Goal: Task Accomplishment & Management: Manage account settings

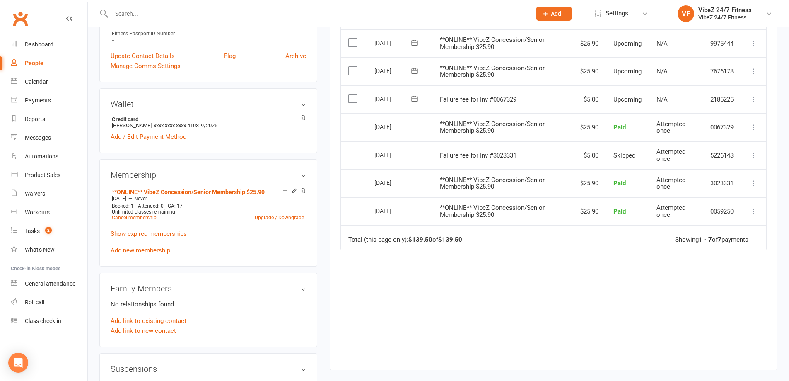
click at [197, 8] on input "text" at bounding box center [317, 14] width 417 height 12
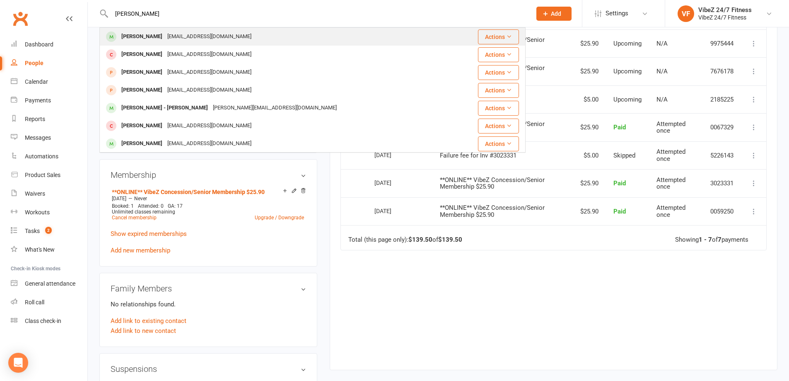
type input "KAITLYN"
click at [189, 35] on div "kaitlynwill@hotmail.com" at bounding box center [209, 37] width 89 height 12
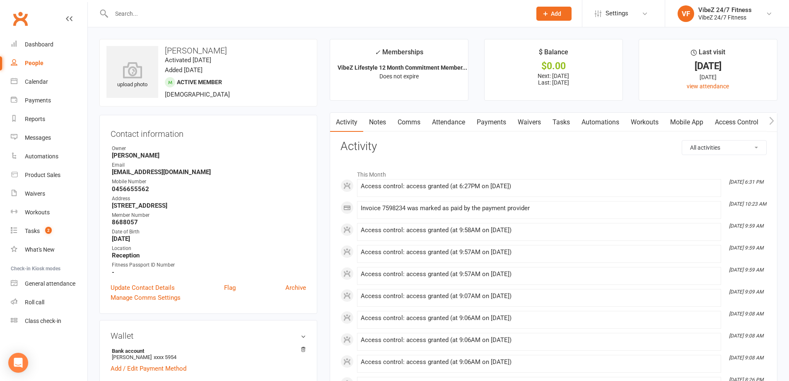
click at [730, 120] on link "Access Control" at bounding box center [736, 122] width 55 height 19
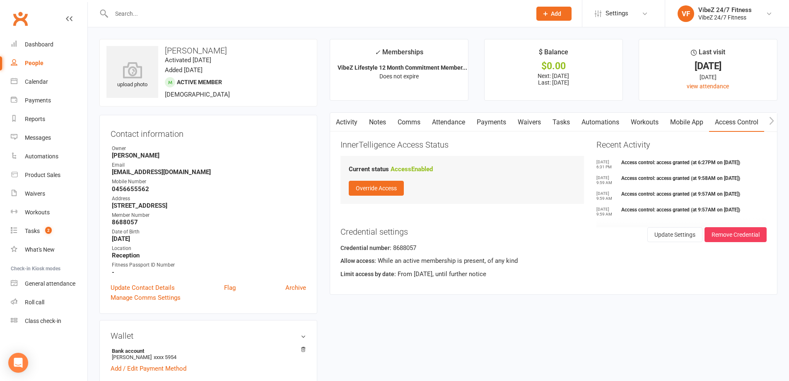
click at [494, 118] on link "Payments" at bounding box center [491, 122] width 41 height 19
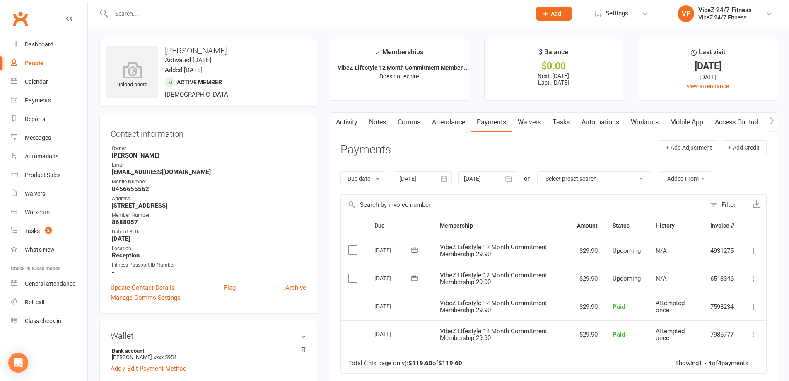
click at [370, 10] on input "text" at bounding box center [317, 14] width 417 height 12
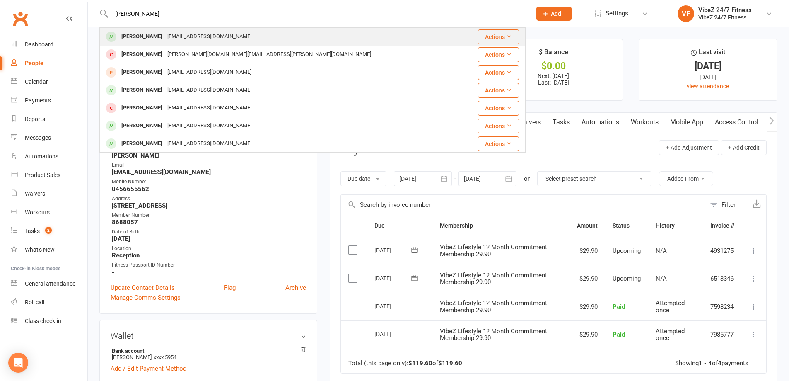
type input "JARED ROGERS"
click at [261, 41] on div "Jared Rogers jaredrogers91@gmail.com" at bounding box center [281, 36] width 363 height 17
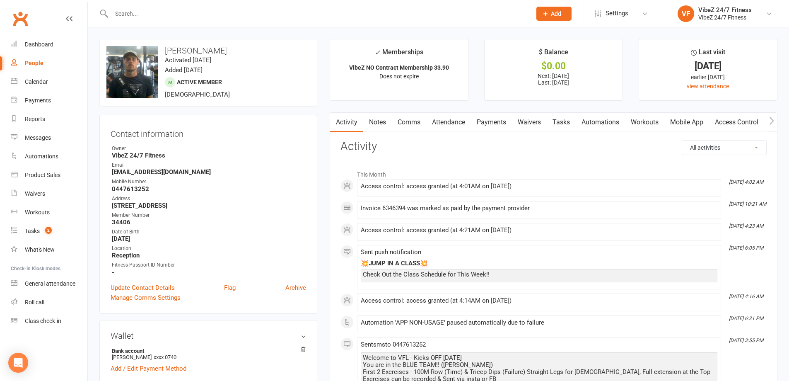
click at [496, 121] on link "Payments" at bounding box center [491, 122] width 41 height 19
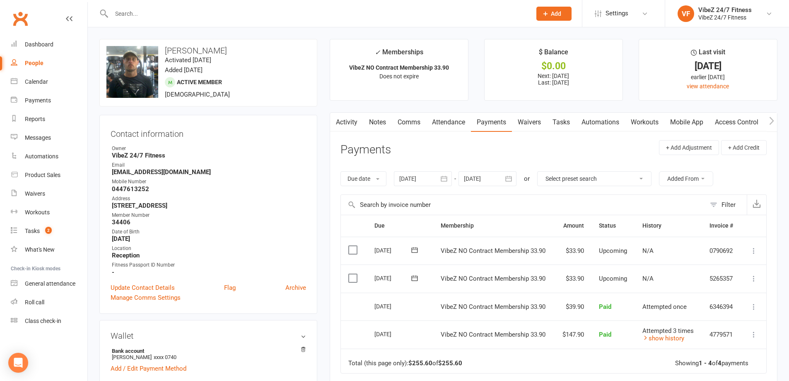
click at [391, 17] on input "text" at bounding box center [317, 14] width 417 height 12
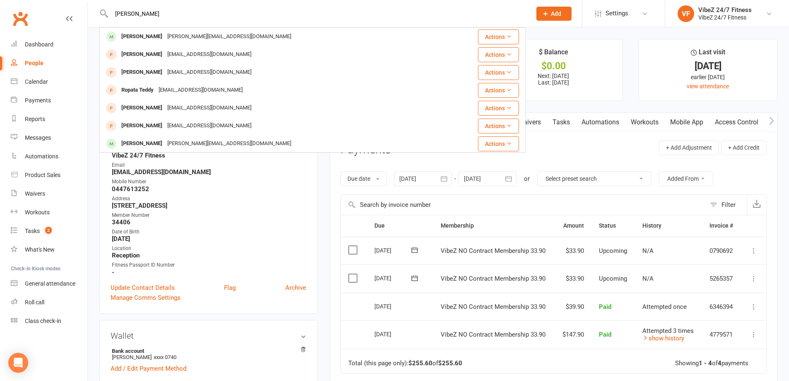
type input "TED DAVIS"
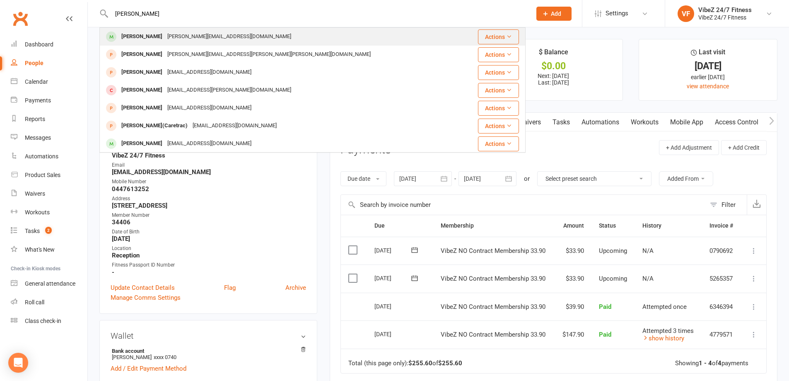
click at [196, 33] on div "ted.davis1023@gmail.com" at bounding box center [229, 37] width 129 height 12
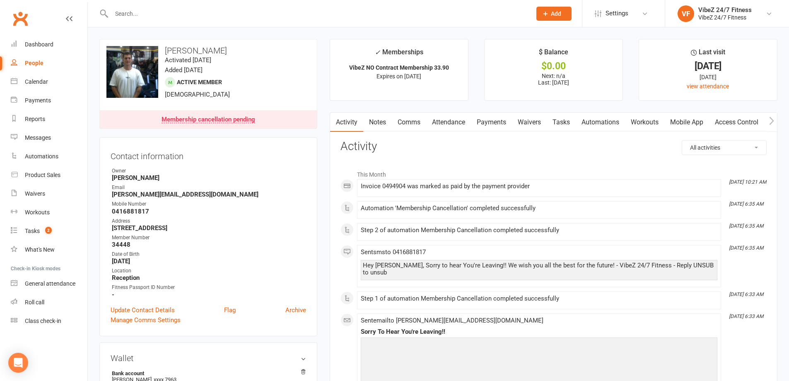
click at [336, 18] on input "text" at bounding box center [317, 14] width 417 height 12
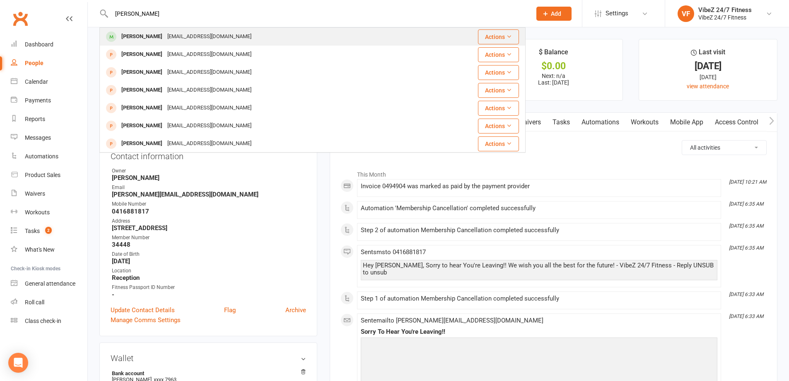
type input "CHARLES PULI"
click at [227, 35] on div "Charles Pulis Ranee_ann@hotmail.com" at bounding box center [263, 36] width 326 height 17
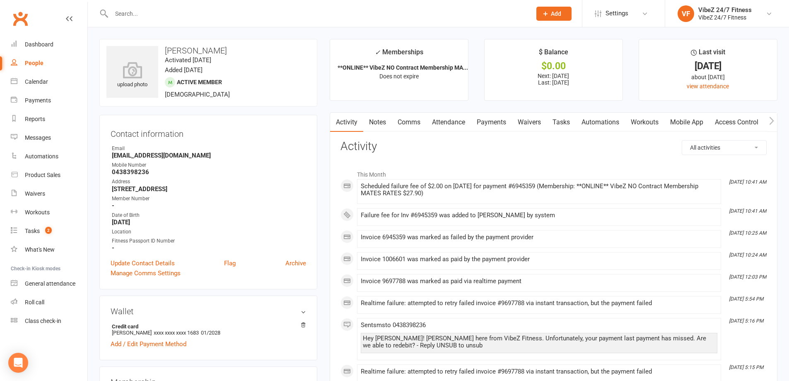
click at [489, 122] on link "Payments" at bounding box center [491, 122] width 41 height 19
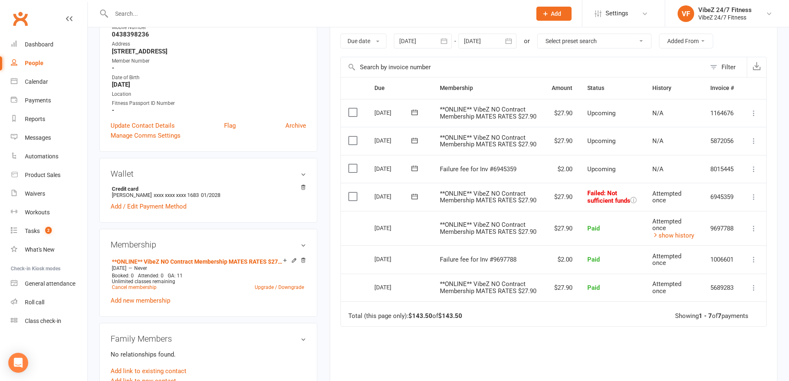
scroll to position [166, 0]
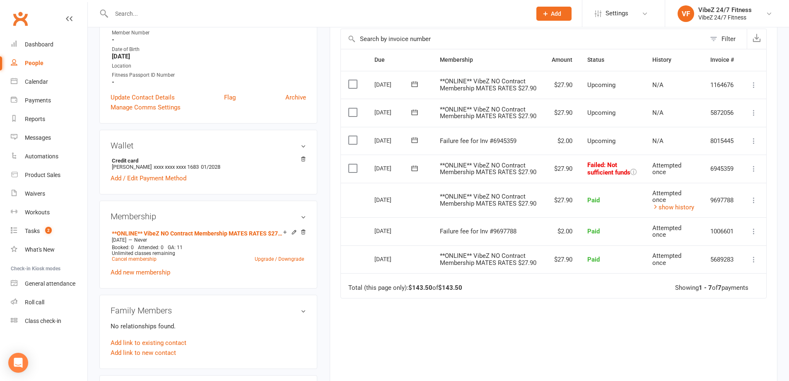
click at [754, 173] on icon at bounding box center [754, 169] width 8 height 8
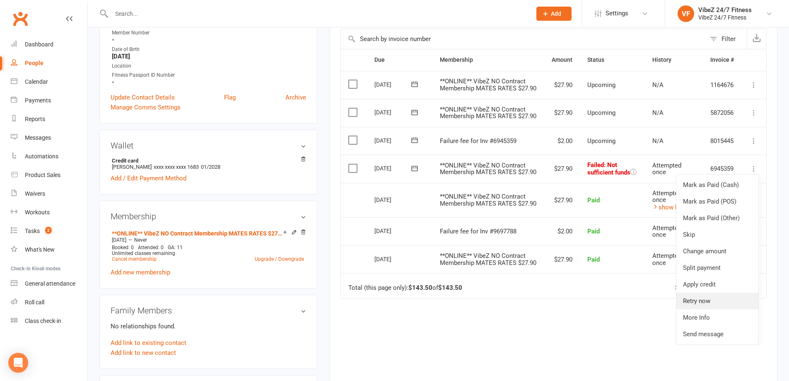
click at [699, 309] on link "Retry now" at bounding box center [718, 301] width 82 height 17
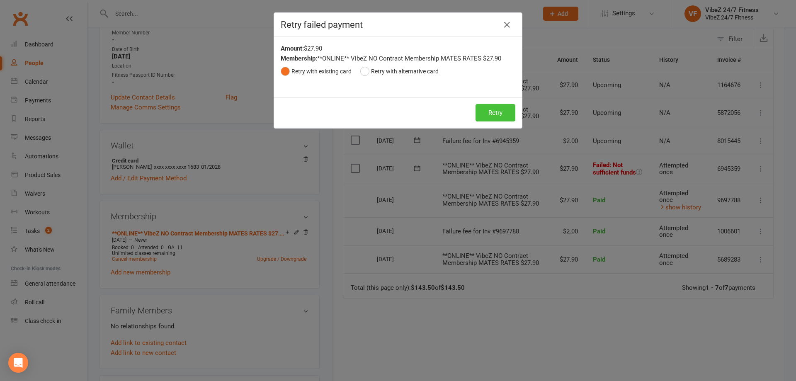
click at [493, 117] on button "Retry" at bounding box center [495, 112] width 40 height 17
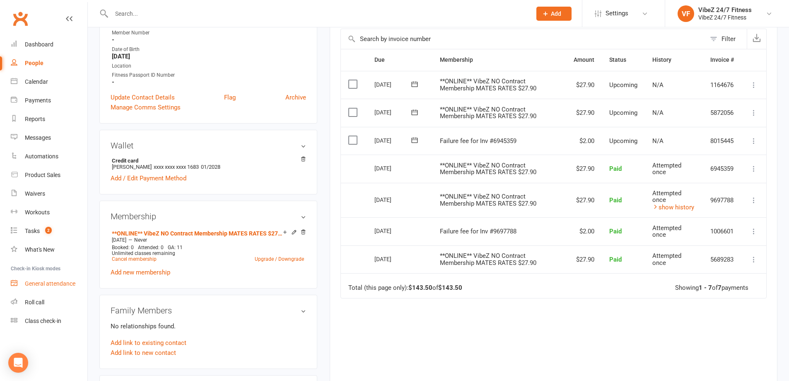
click at [54, 279] on link "General attendance" at bounding box center [49, 283] width 77 height 19
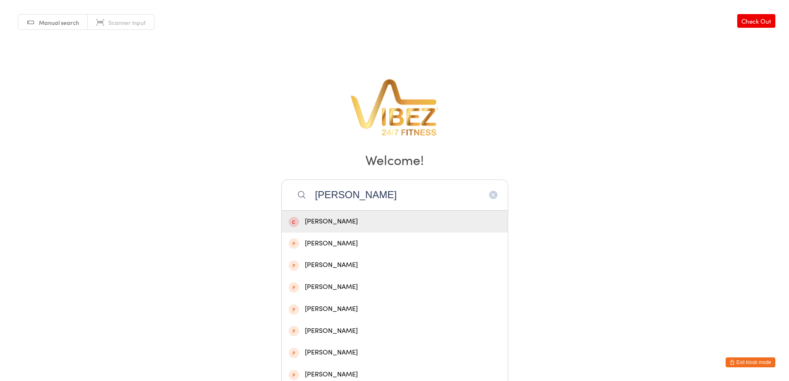
type input "CHLOE HEUCH"
click at [366, 220] on div "Chloe Heuchan" at bounding box center [395, 221] width 212 height 11
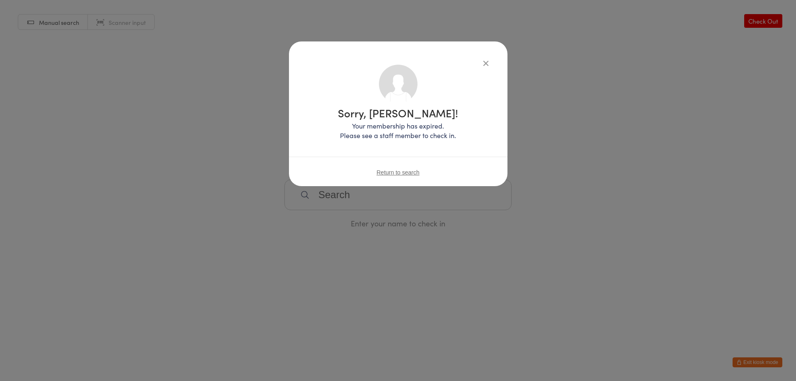
click at [406, 173] on span "Return to search" at bounding box center [397, 172] width 43 height 7
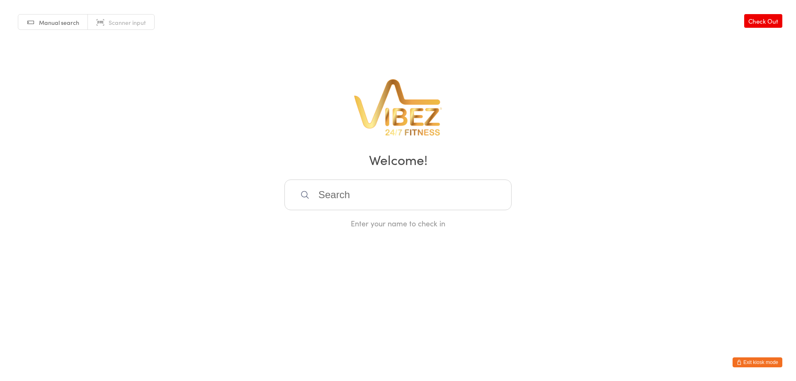
click at [765, 362] on button "Exit kiosk mode" at bounding box center [757, 362] width 50 height 10
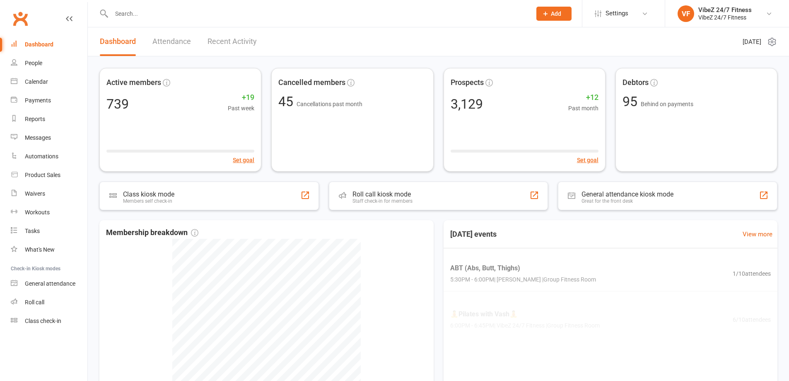
click at [268, 16] on input "text" at bounding box center [317, 14] width 417 height 12
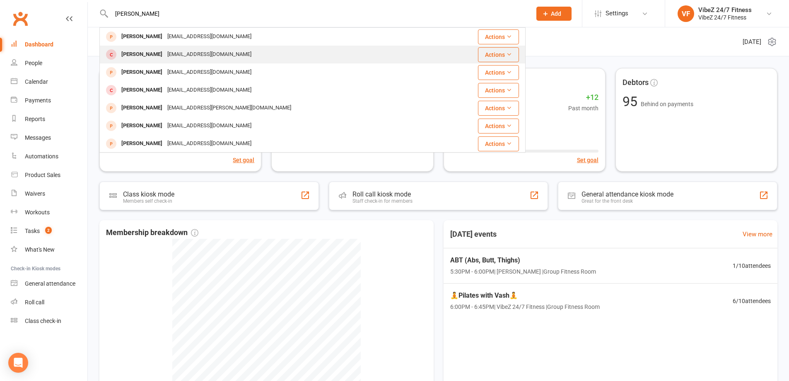
type input "CHLOE"
click at [184, 54] on div "chloeheuchan@gmail.com" at bounding box center [209, 54] width 89 height 12
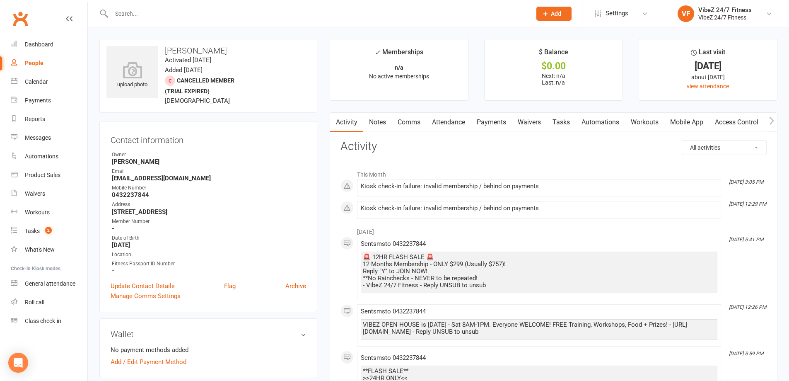
click at [495, 123] on link "Payments" at bounding box center [491, 122] width 41 height 19
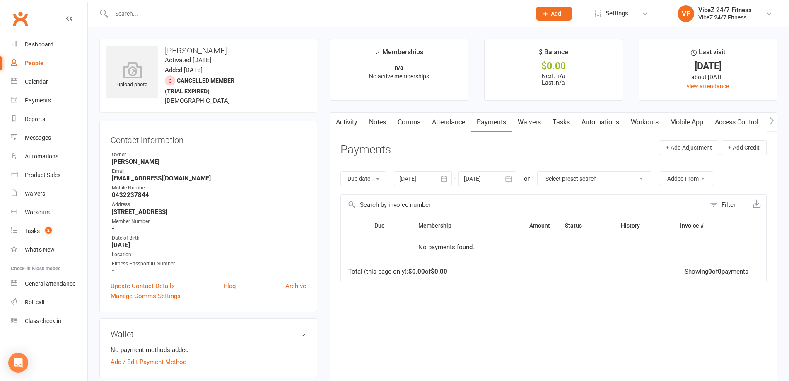
click at [356, 123] on link "Activity" at bounding box center [346, 122] width 33 height 19
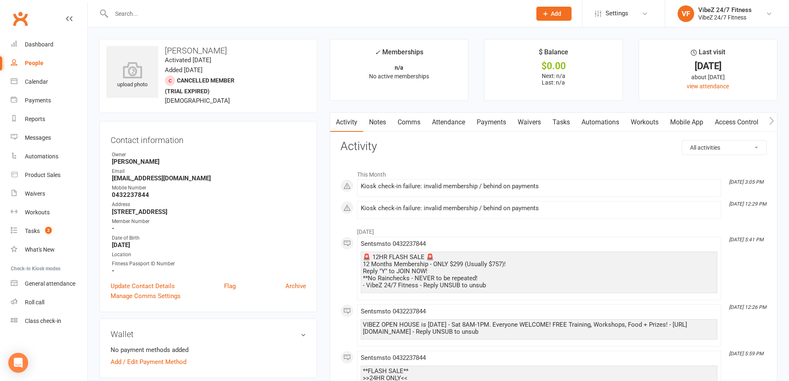
click at [138, 19] on input "text" at bounding box center [317, 14] width 417 height 12
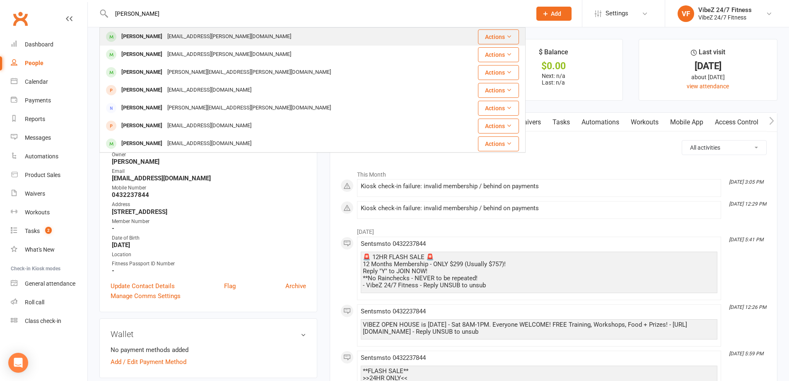
type input "HAYDEN MONGER"
click at [171, 28] on div "Hayden Monger hayden2010.monger@gmail.com" at bounding box center [276, 36] width 353 height 17
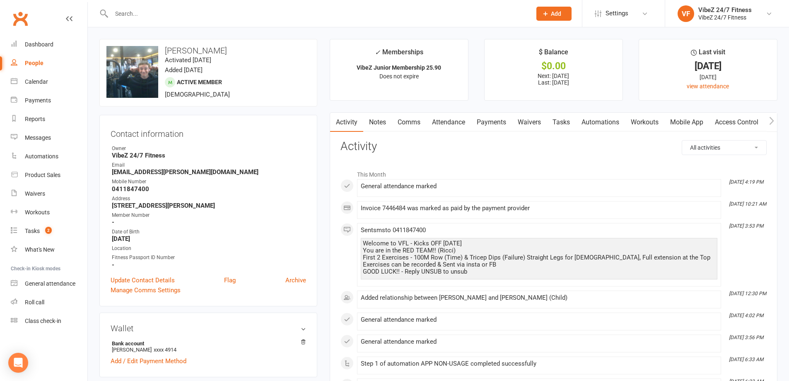
click at [162, 6] on div at bounding box center [312, 13] width 426 height 27
click at [164, 12] on input "text" at bounding box center [317, 14] width 417 height 12
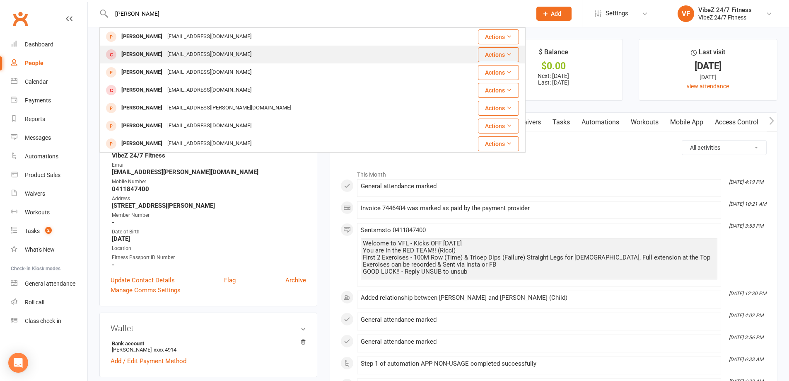
type input "CHLOE"
click at [165, 52] on div "chloeheuchan@gmail.com" at bounding box center [209, 54] width 89 height 12
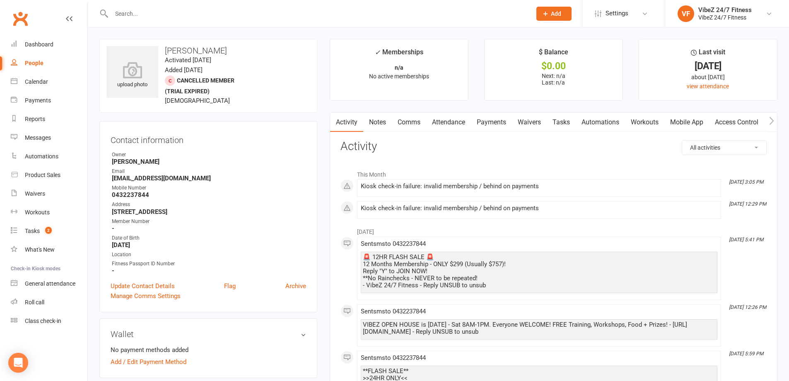
click at [209, 10] on input "text" at bounding box center [317, 14] width 417 height 12
click at [211, 13] on input "text" at bounding box center [317, 14] width 417 height 12
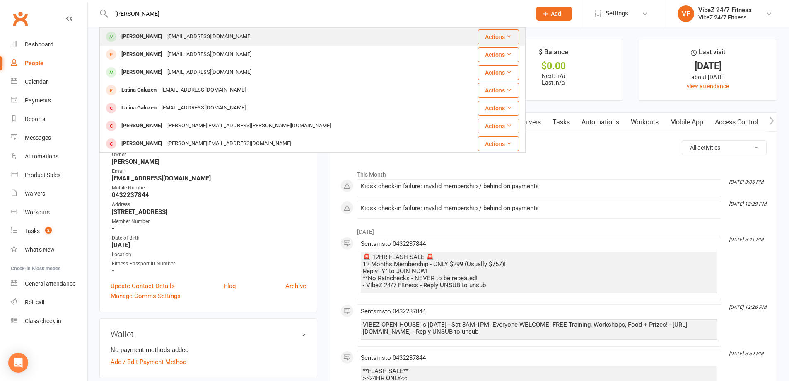
type input "LARRY GARDEN"
click at [192, 31] on div "[EMAIL_ADDRESS][DOMAIN_NAME]" at bounding box center [209, 37] width 89 height 12
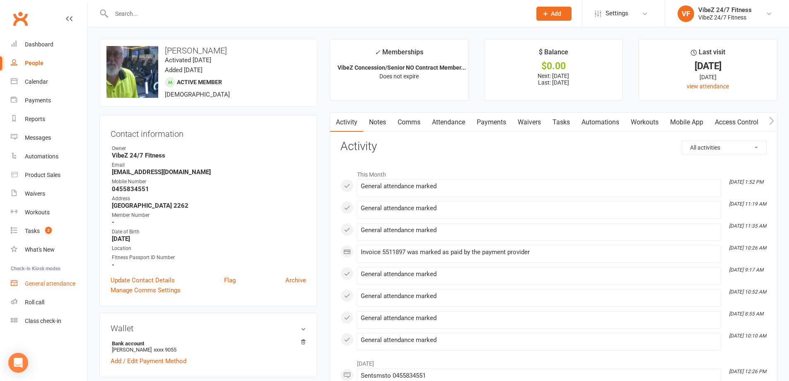
click at [35, 284] on div "General attendance" at bounding box center [50, 283] width 51 height 7
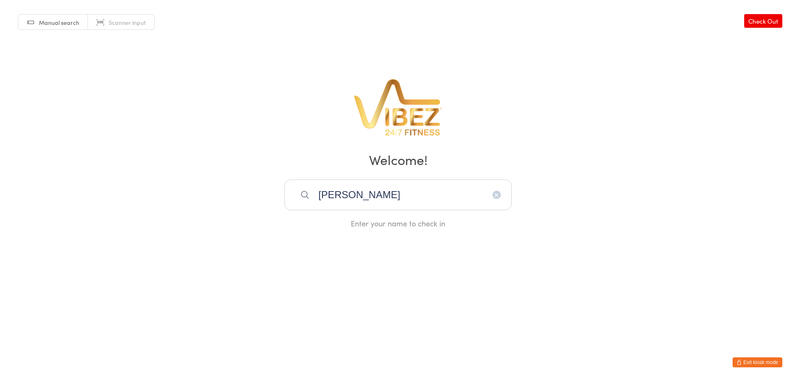
type input "[PERSON_NAME]"
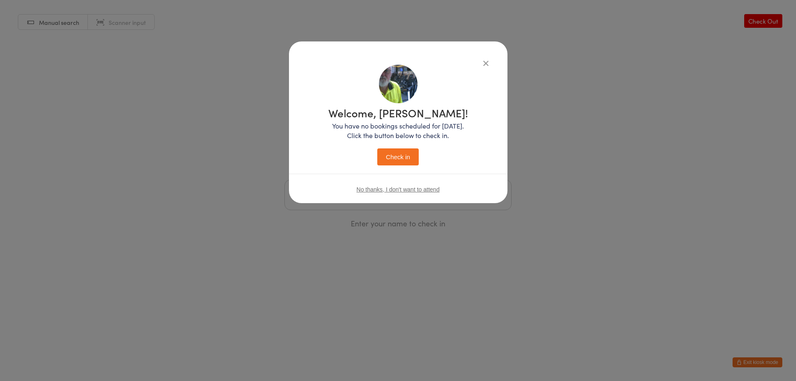
click at [377, 148] on button "Check in" at bounding box center [397, 156] width 41 height 17
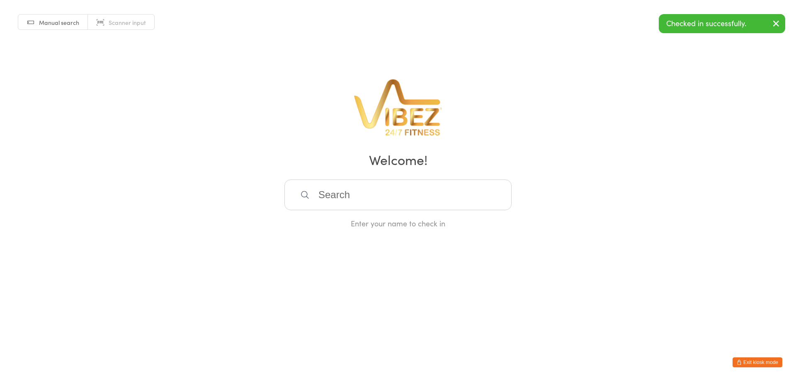
click at [403, 193] on input "search" at bounding box center [397, 194] width 227 height 31
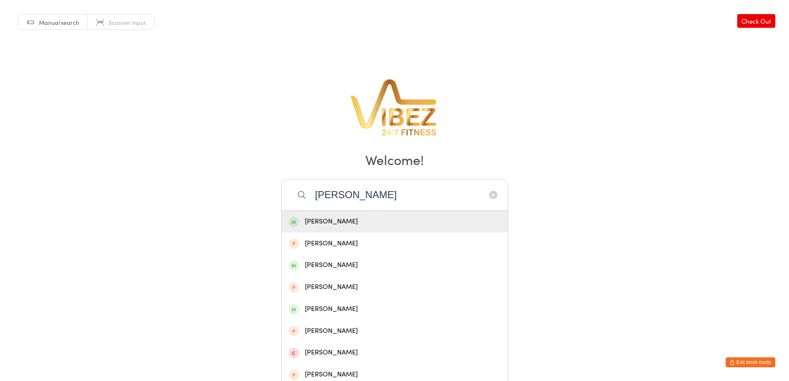
type input "[PERSON_NAME]"
click at [363, 219] on div "[PERSON_NAME]" at bounding box center [395, 221] width 212 height 11
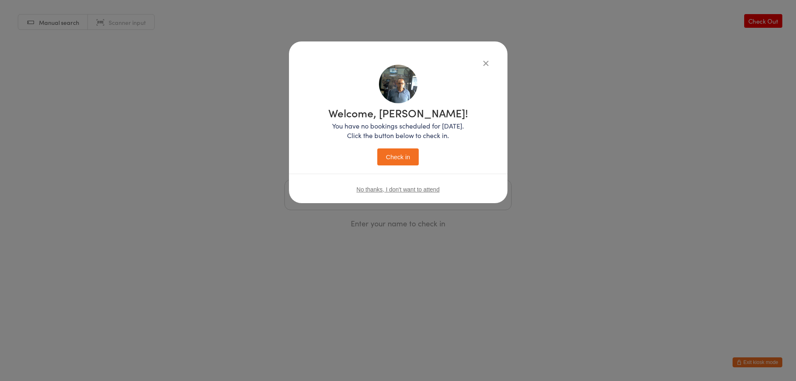
click at [396, 152] on button "Check in" at bounding box center [397, 156] width 41 height 17
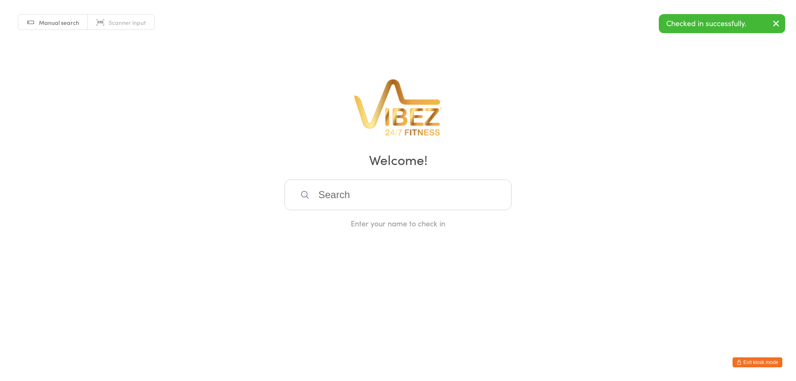
click at [383, 195] on input "search" at bounding box center [397, 194] width 227 height 31
type input "[PERSON_NAME]"
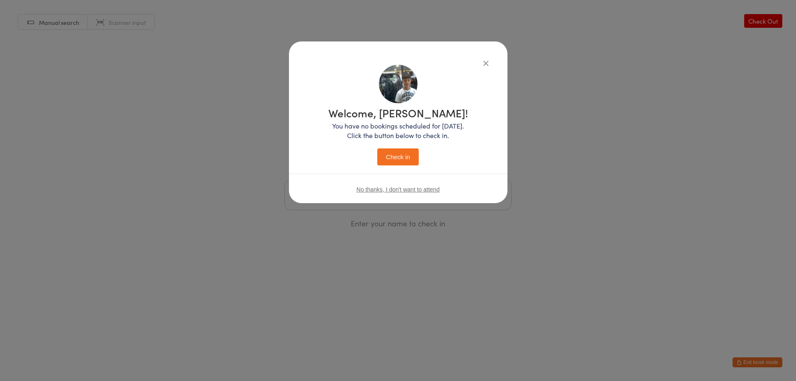
click at [377, 148] on button "Check in" at bounding box center [397, 156] width 41 height 17
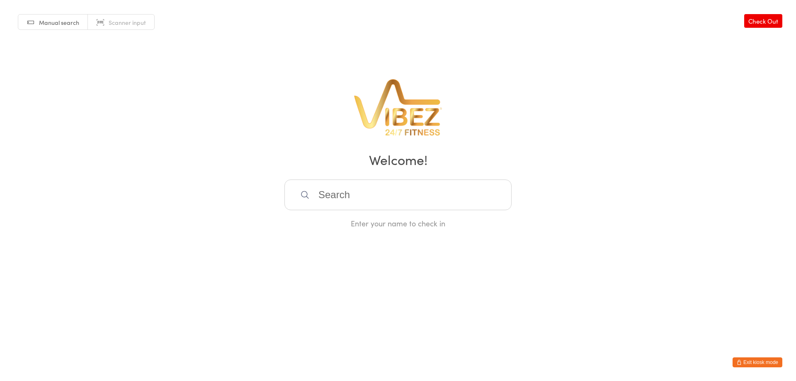
click at [383, 195] on input "search" at bounding box center [397, 194] width 227 height 31
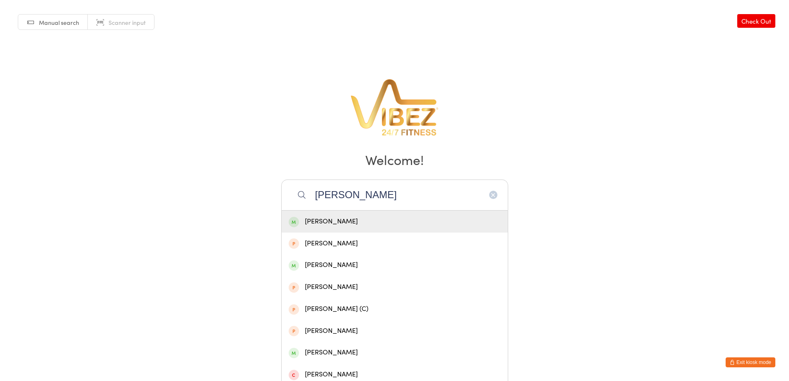
type input "[PERSON_NAME]"
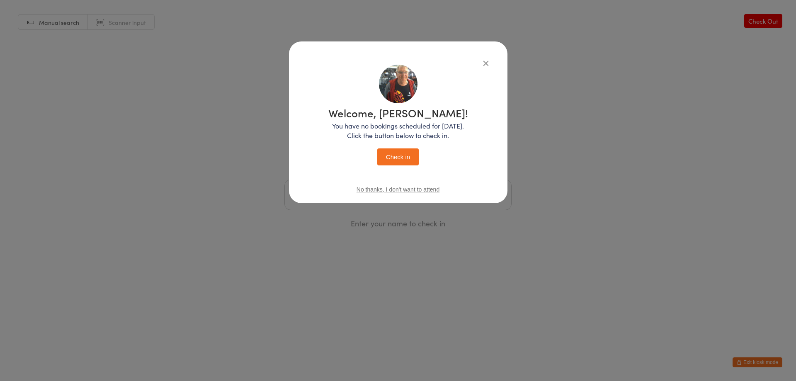
click at [377, 148] on button "Check in" at bounding box center [397, 156] width 41 height 17
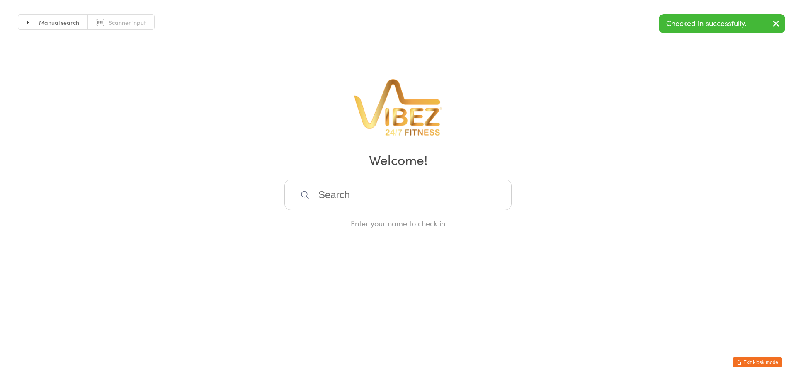
click at [383, 195] on input "search" at bounding box center [397, 194] width 227 height 31
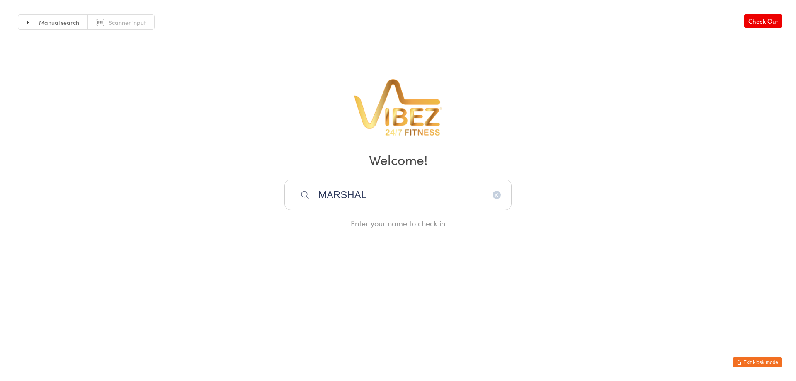
type input "MARSHALL"
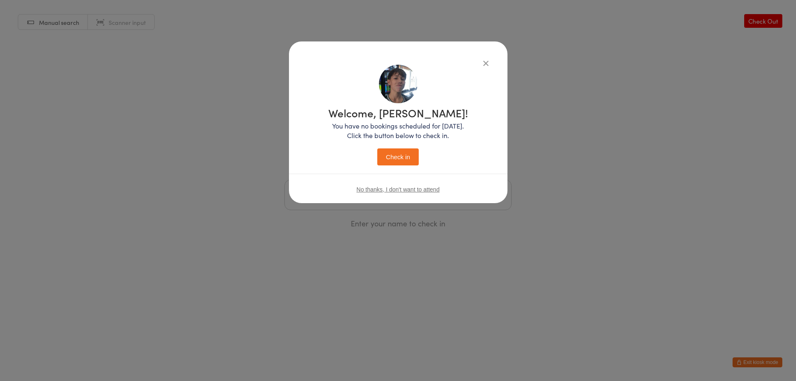
click at [377, 148] on button "Check in" at bounding box center [397, 156] width 41 height 17
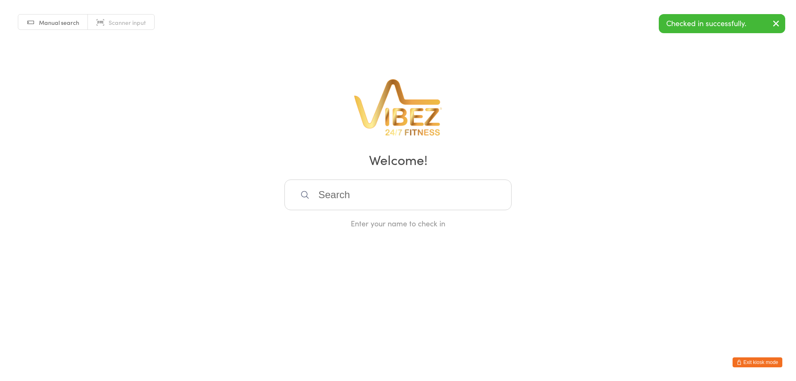
click at [383, 195] on input "search" at bounding box center [397, 194] width 227 height 31
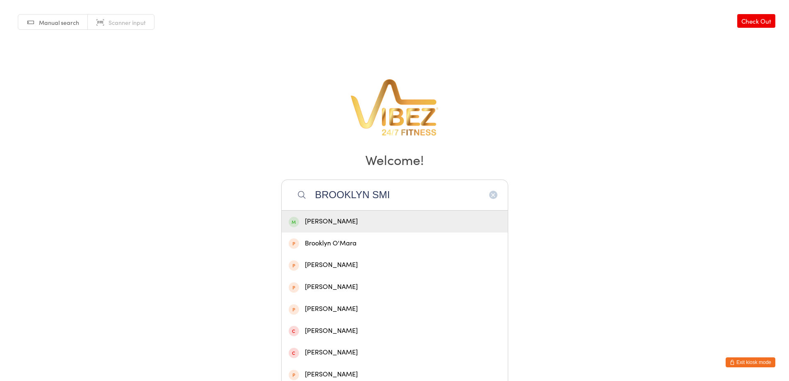
type input "BROOKLYN SMIT"
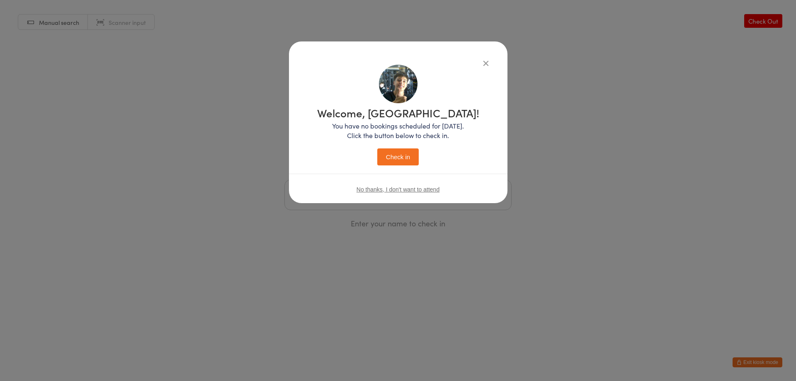
click at [377, 148] on button "Check in" at bounding box center [397, 156] width 41 height 17
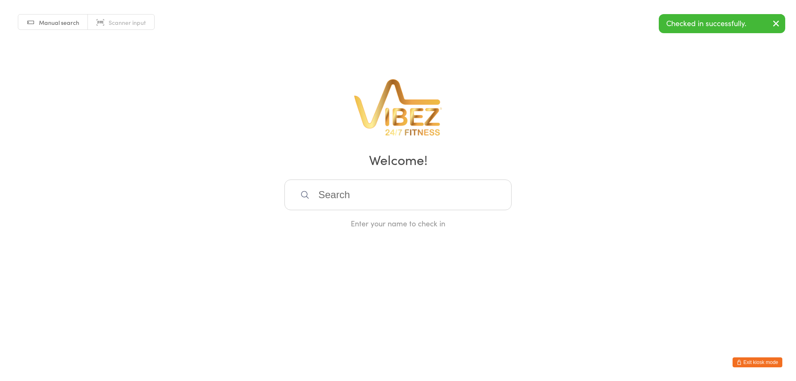
click at [383, 195] on input "search" at bounding box center [397, 194] width 227 height 31
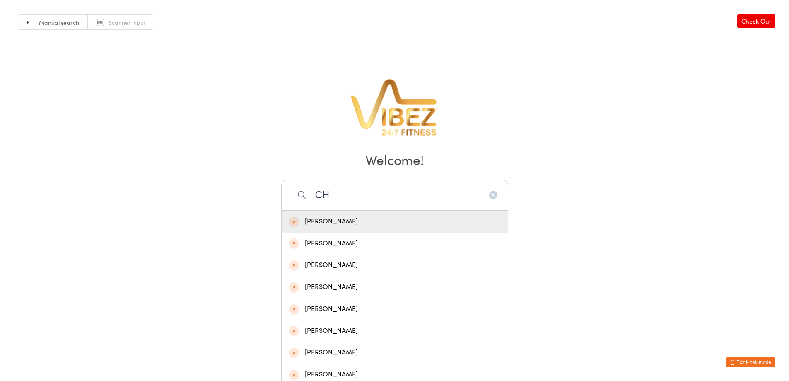
type input "C"
type input "BRADLEY CHRIS"
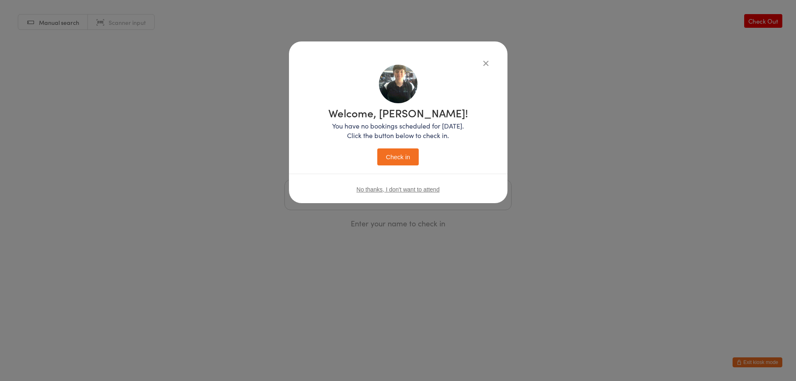
click at [377, 148] on button "Check in" at bounding box center [397, 156] width 41 height 17
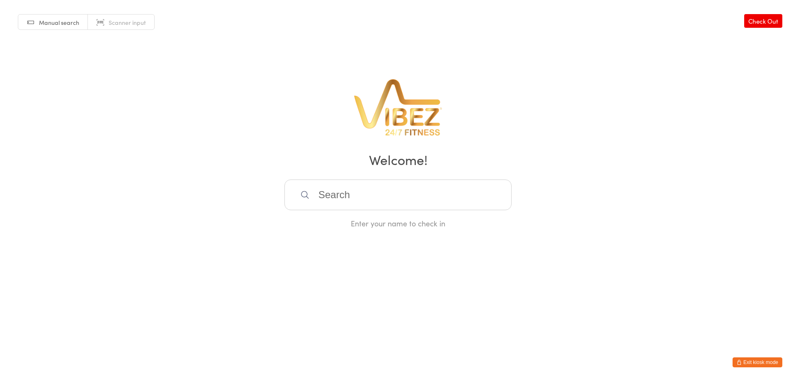
click at [383, 195] on input "search" at bounding box center [397, 194] width 227 height 31
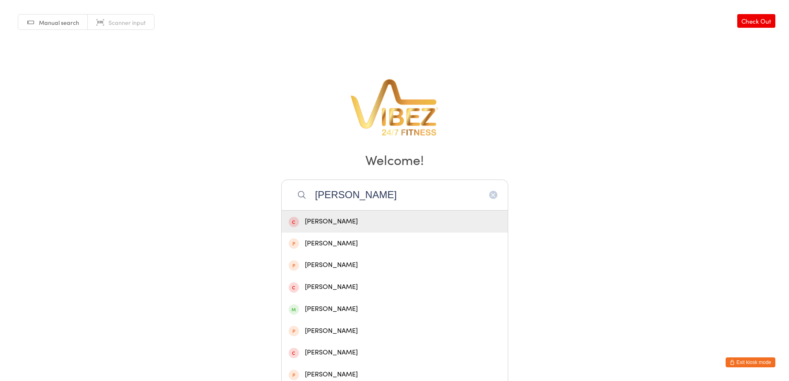
type input "HAYDEN MON"
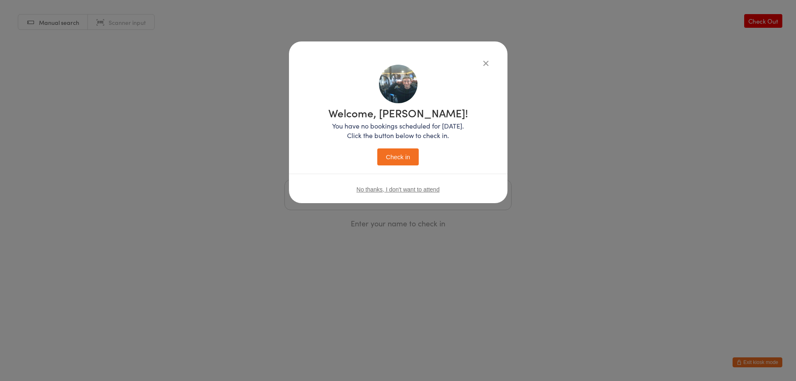
click at [377, 148] on button "Check in" at bounding box center [397, 156] width 41 height 17
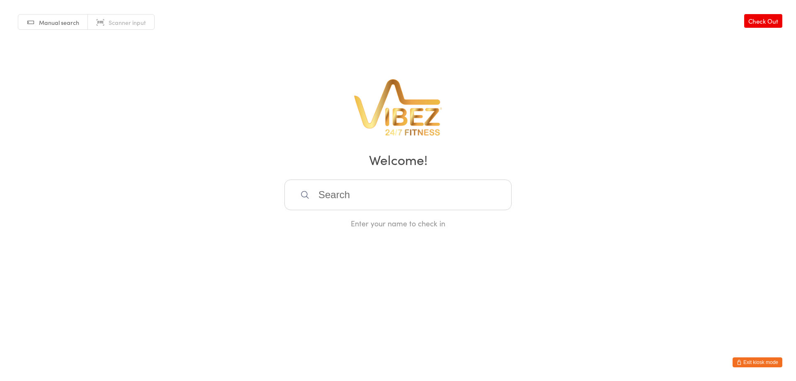
click at [743, 362] on button "Exit kiosk mode" at bounding box center [757, 362] width 50 height 10
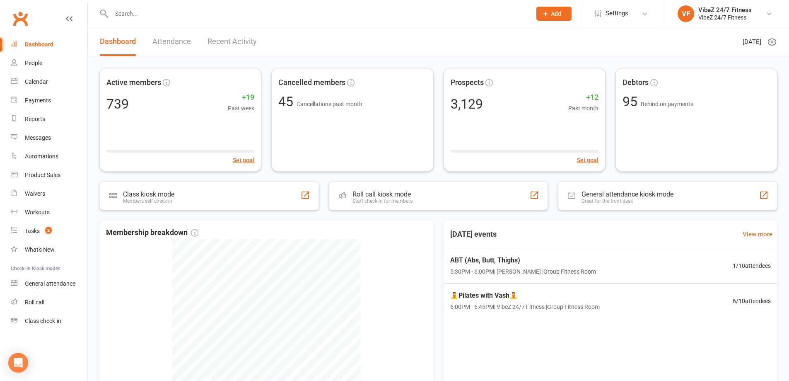
click at [288, 15] on input "text" at bounding box center [317, 14] width 417 height 12
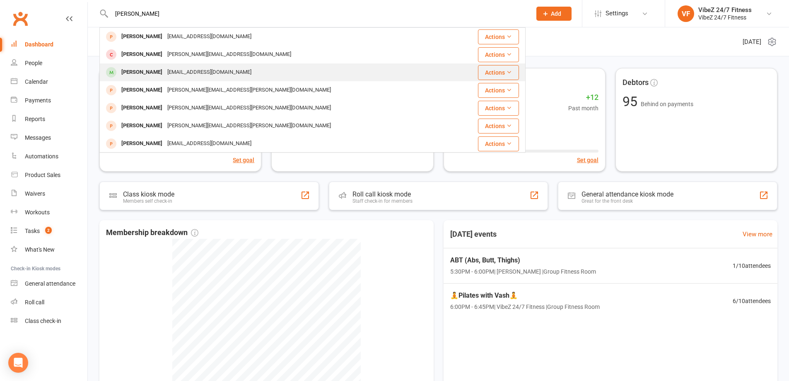
type input "[PERSON_NAME]"
click at [221, 68] on div "[EMAIL_ADDRESS][DOMAIN_NAME]" at bounding box center [209, 72] width 89 height 12
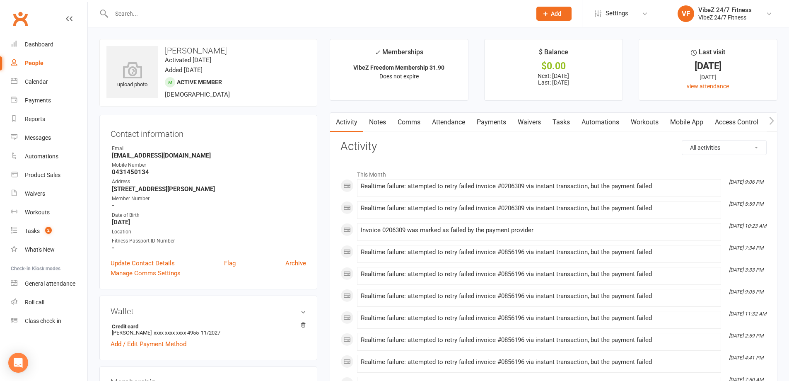
click at [491, 126] on link "Payments" at bounding box center [491, 122] width 41 height 19
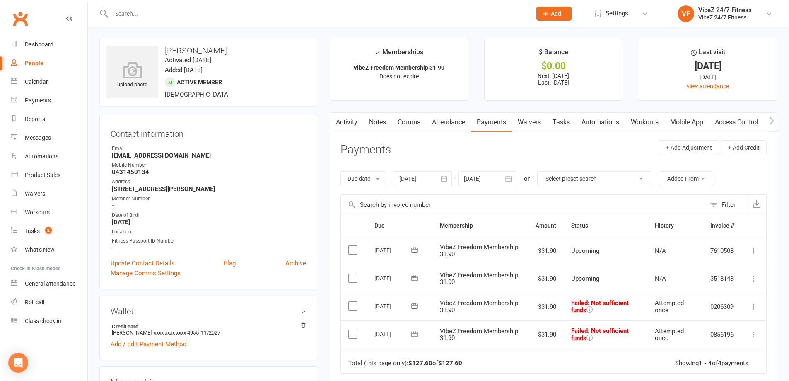
click at [753, 332] on icon at bounding box center [754, 334] width 8 height 8
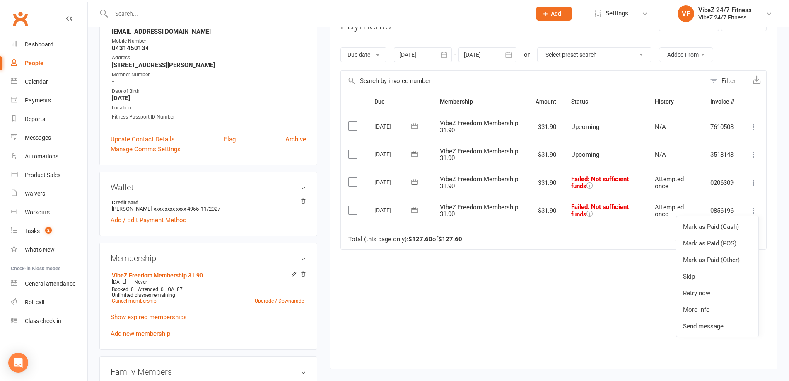
scroll to position [124, 0]
click at [703, 294] on link "Retry now" at bounding box center [718, 292] width 82 height 17
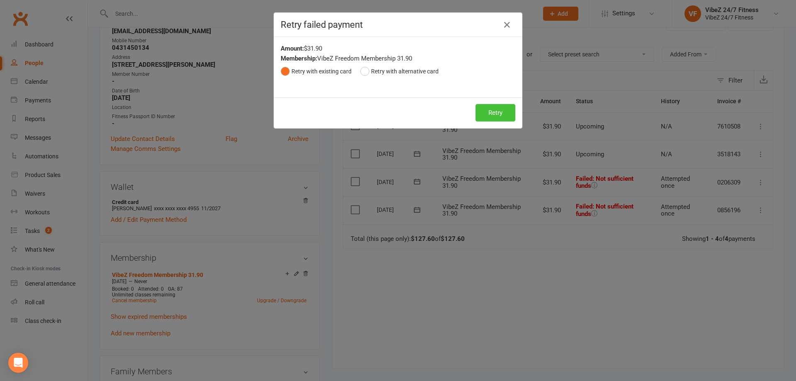
click at [493, 112] on button "Retry" at bounding box center [495, 112] width 40 height 17
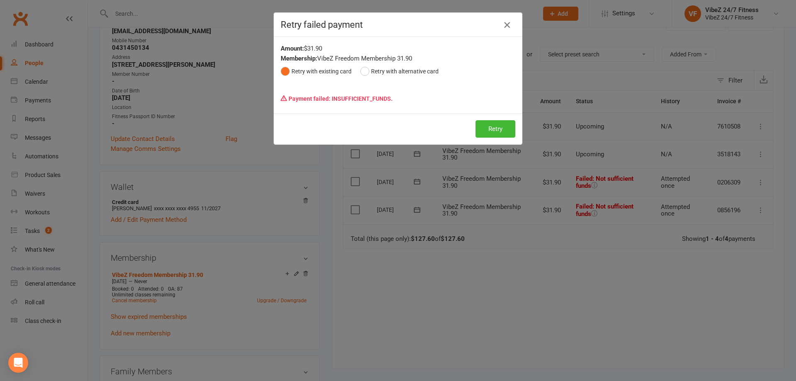
click at [503, 24] on icon "button" at bounding box center [507, 25] width 10 height 10
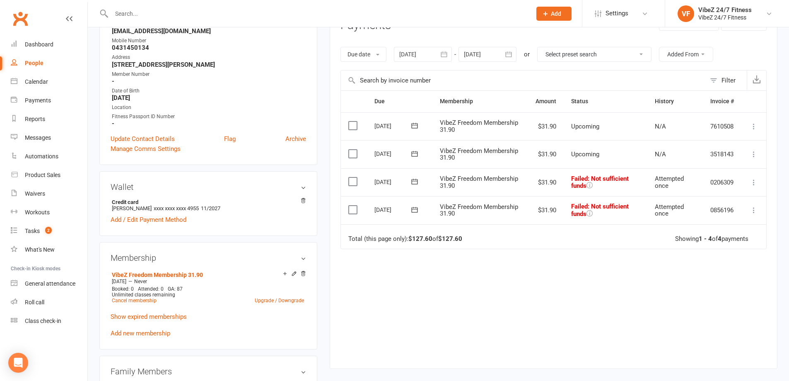
click at [301, 15] on input "text" at bounding box center [317, 14] width 417 height 12
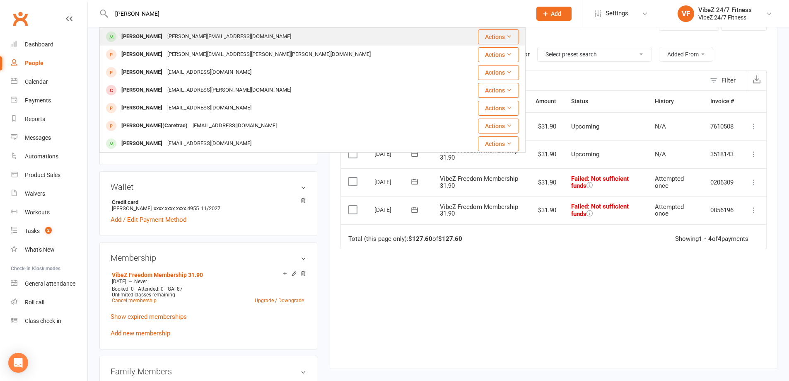
type input "TED DAVIS"
click at [277, 34] on div "Ted Davis ted.davis1023@gmail.com" at bounding box center [281, 36] width 362 height 17
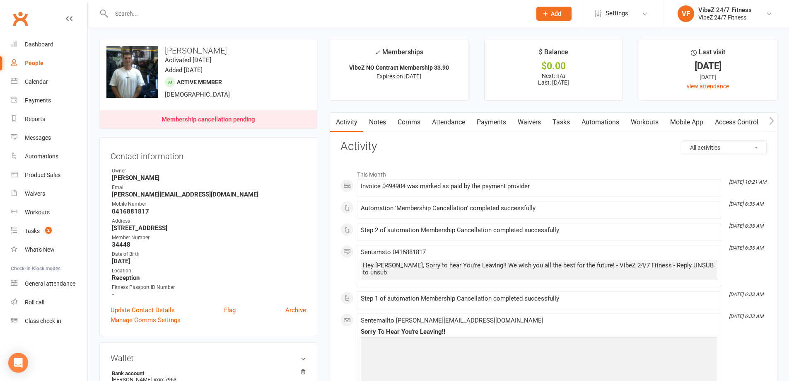
click at [489, 119] on link "Payments" at bounding box center [491, 122] width 41 height 19
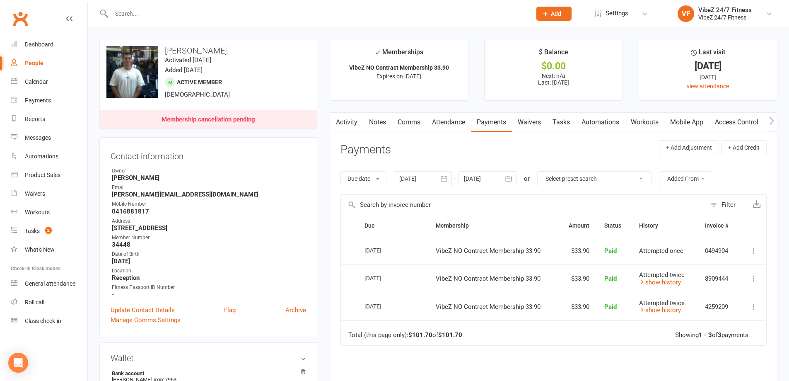
click at [235, 16] on input "text" at bounding box center [317, 14] width 417 height 12
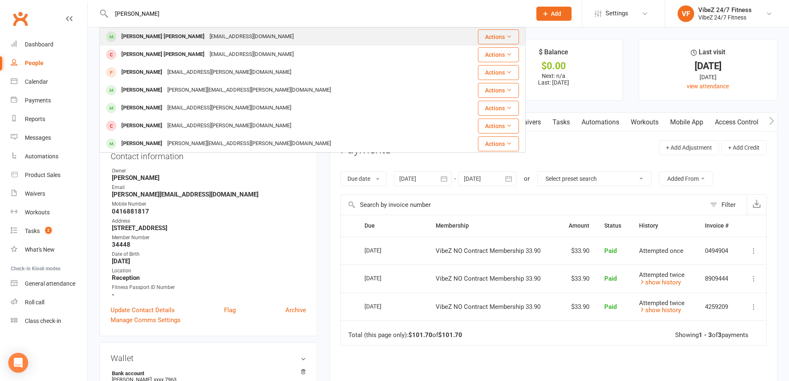
type input "COOPER AITKE"
click at [224, 33] on div "cooperaitken314@gmail.com" at bounding box center [251, 37] width 89 height 12
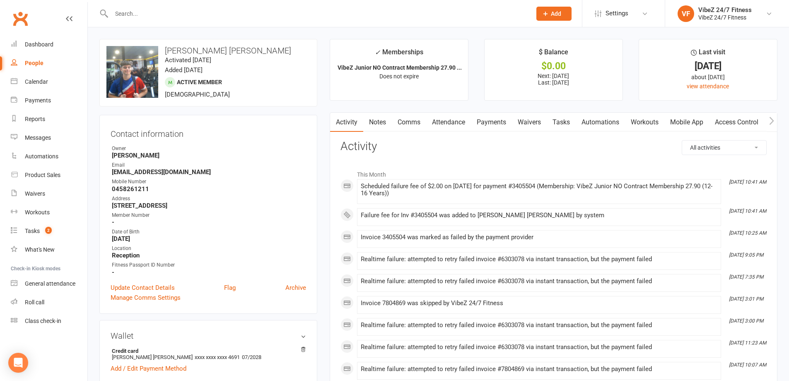
click at [505, 124] on link "Payments" at bounding box center [491, 122] width 41 height 19
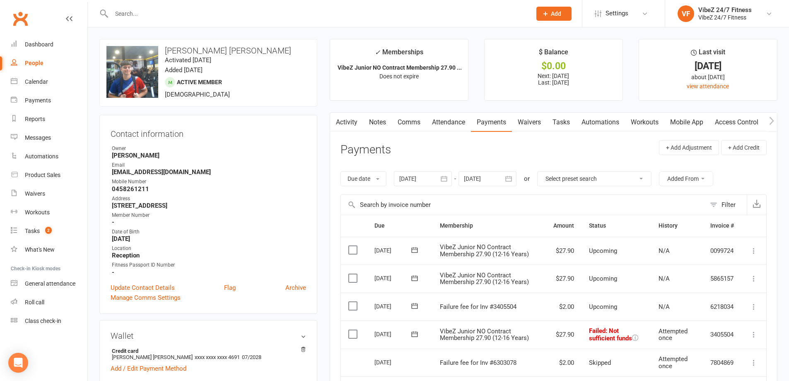
click at [753, 333] on icon at bounding box center [754, 334] width 8 height 8
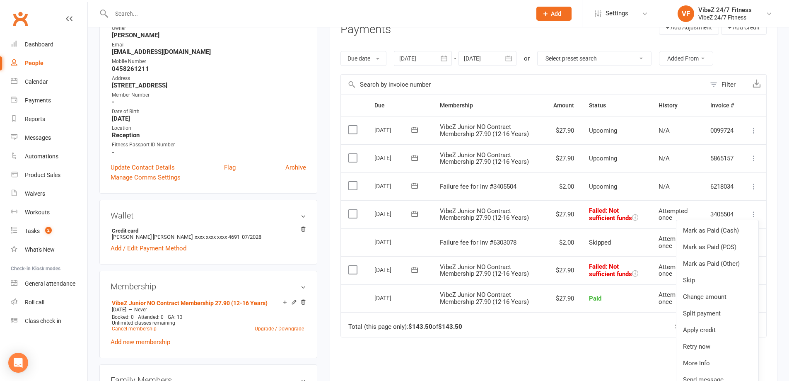
scroll to position [124, 0]
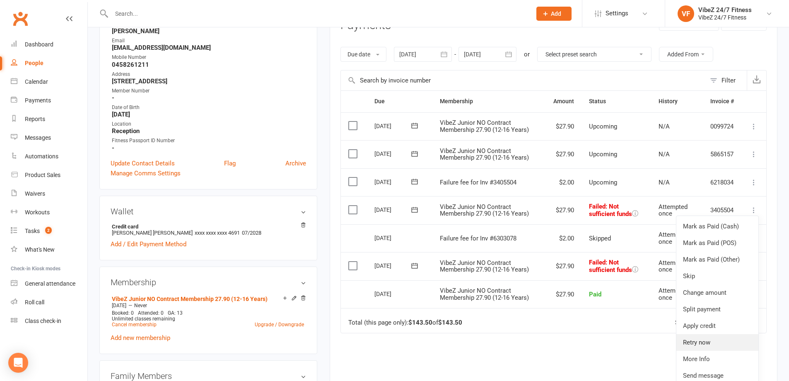
click at [705, 342] on link "Retry now" at bounding box center [718, 342] width 82 height 17
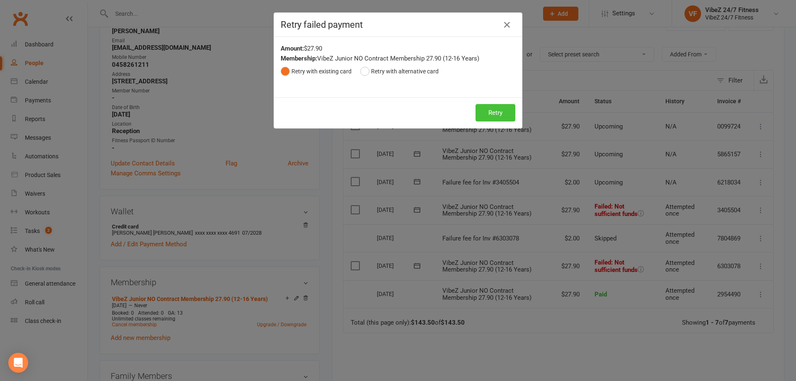
click at [479, 116] on button "Retry" at bounding box center [495, 112] width 40 height 17
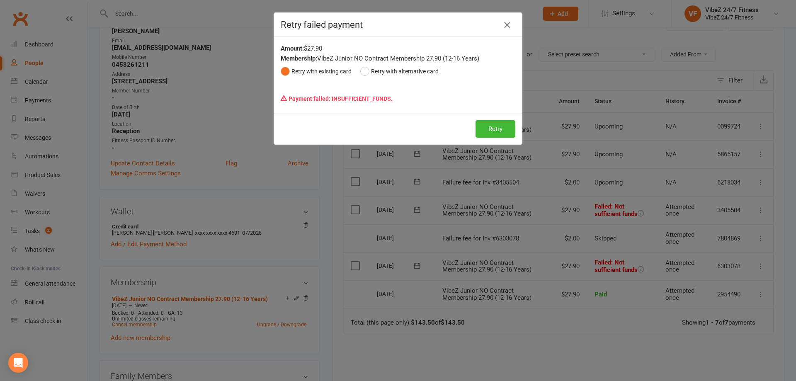
click at [502, 23] on icon "button" at bounding box center [507, 25] width 10 height 10
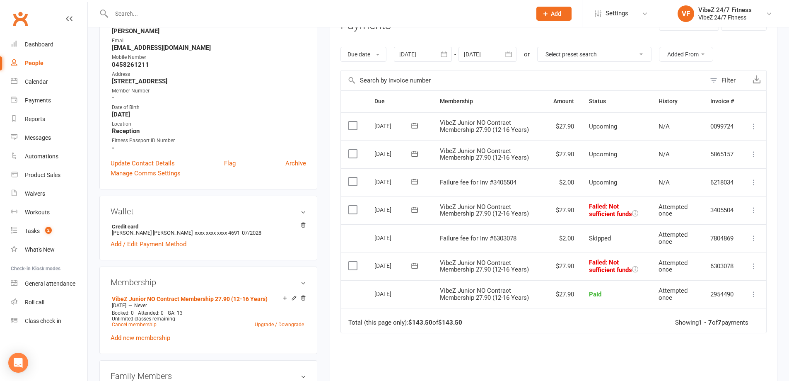
click at [344, 19] on input "text" at bounding box center [317, 14] width 417 height 12
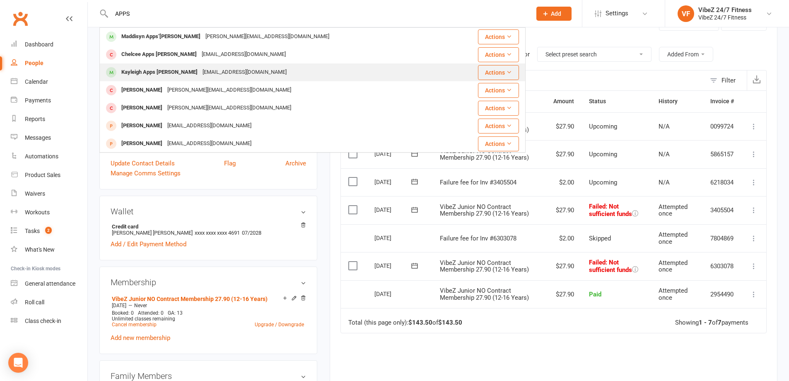
type input "APPS"
click at [300, 70] on div "Kayleigh Apps gale kayleigh.appsgale@hotmail.com" at bounding box center [276, 72] width 353 height 17
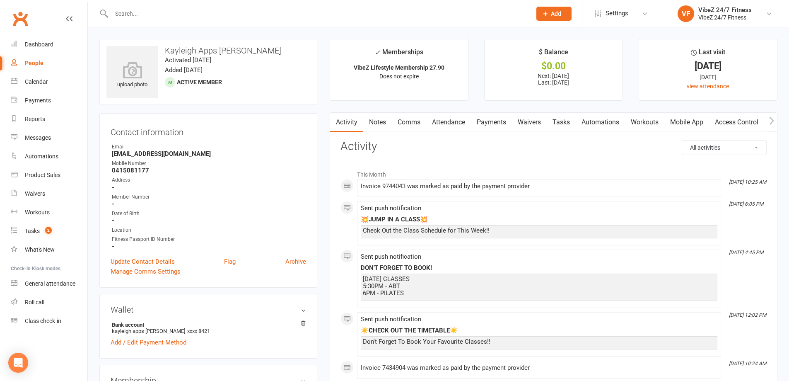
click at [486, 123] on link "Payments" at bounding box center [491, 122] width 41 height 19
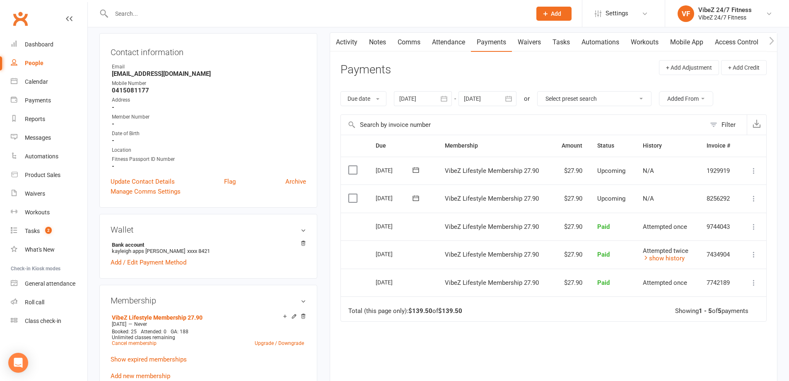
scroll to position [166, 0]
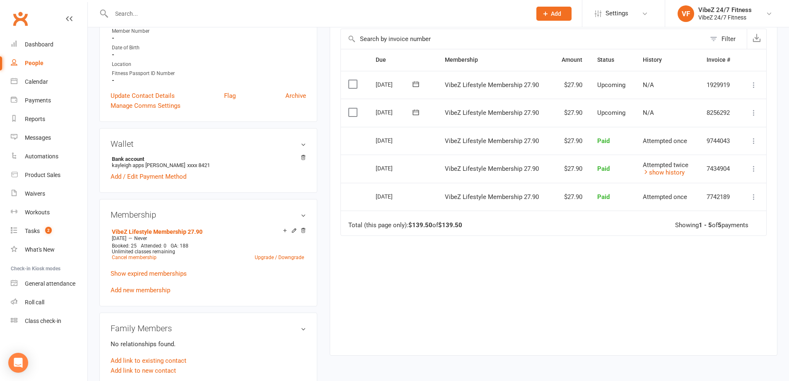
click at [184, 7] on div at bounding box center [312, 13] width 426 height 27
click at [182, 16] on input "text" at bounding box center [317, 14] width 417 height 12
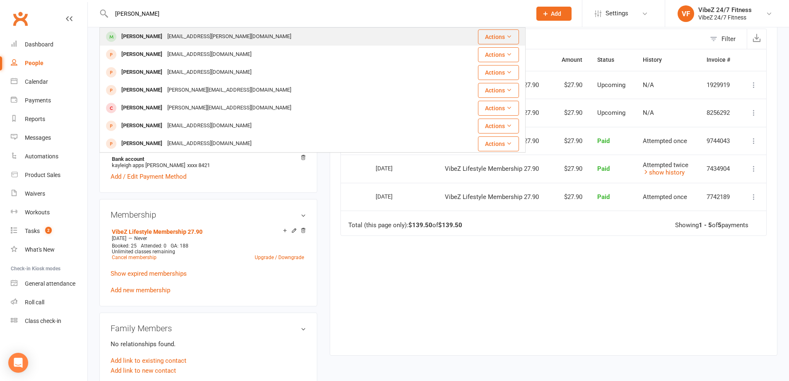
type input "RACHEL BACON"
click at [200, 37] on div "rachael.nicole@mail.com" at bounding box center [229, 37] width 129 height 12
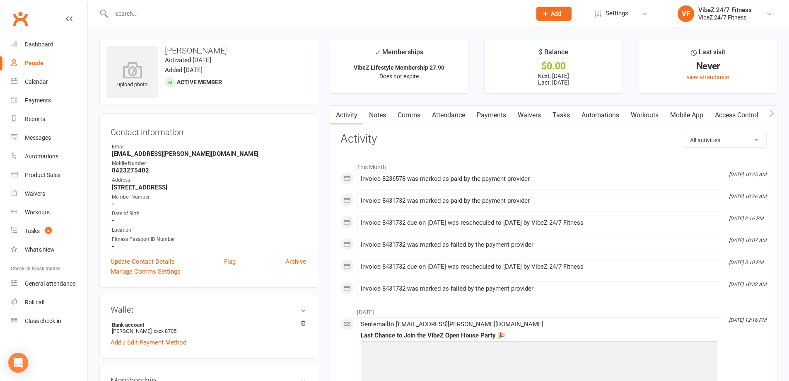
click at [489, 116] on link "Payments" at bounding box center [491, 115] width 41 height 19
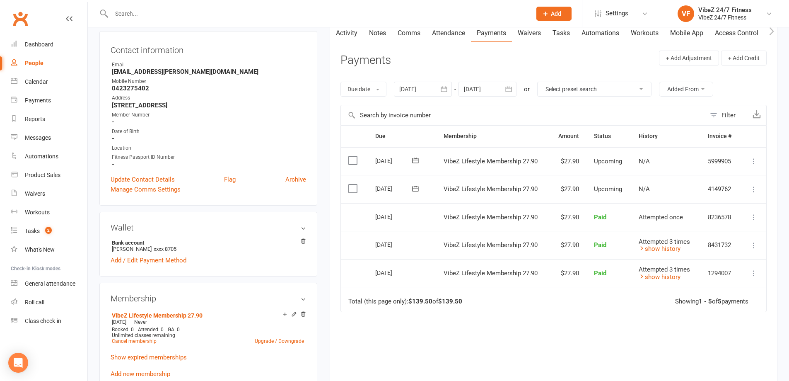
scroll to position [83, 0]
click at [309, 12] on input "text" at bounding box center [317, 14] width 417 height 12
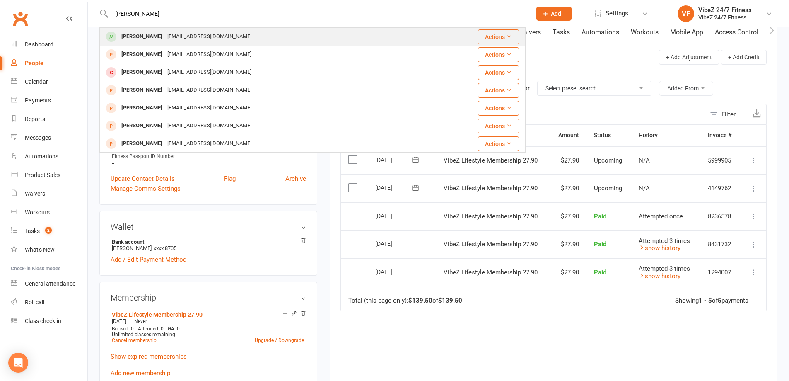
type input "JAMES BAKER"
click at [240, 35] on div "James Baker Bakerjames0305@gmail.com" at bounding box center [281, 36] width 362 height 17
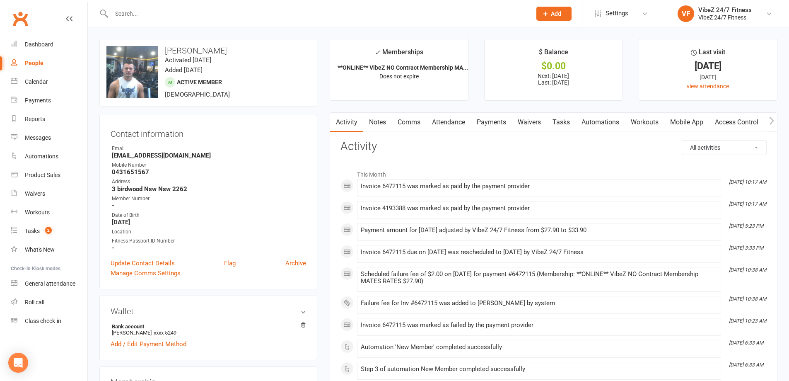
click at [503, 123] on link "Payments" at bounding box center [491, 122] width 41 height 19
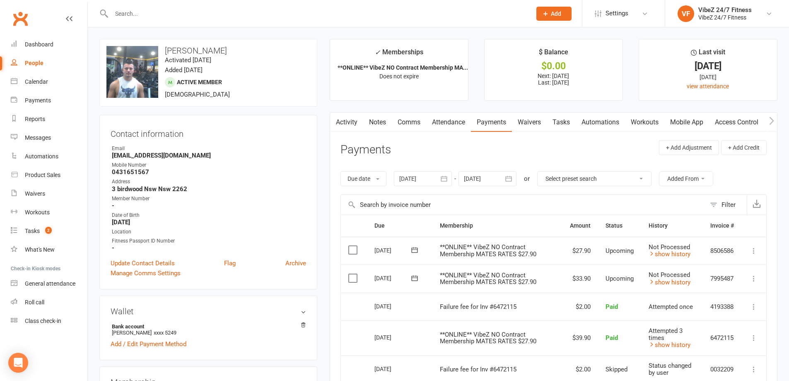
click at [309, 8] on input "text" at bounding box center [317, 14] width 417 height 12
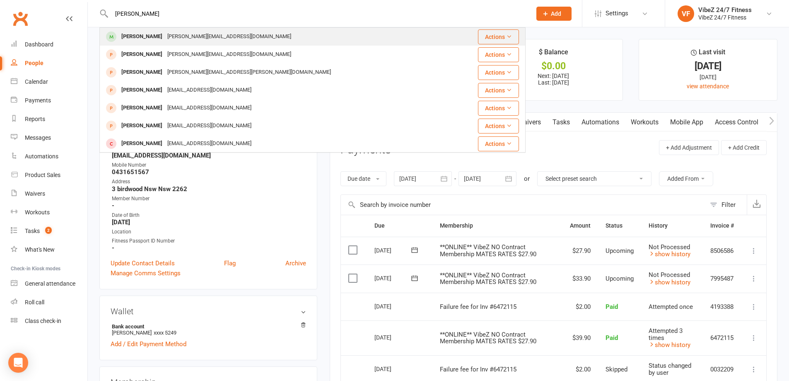
type input "TYLER HICKS"
click at [211, 31] on div "hicks.coggan12@gmail.com" at bounding box center [229, 37] width 129 height 12
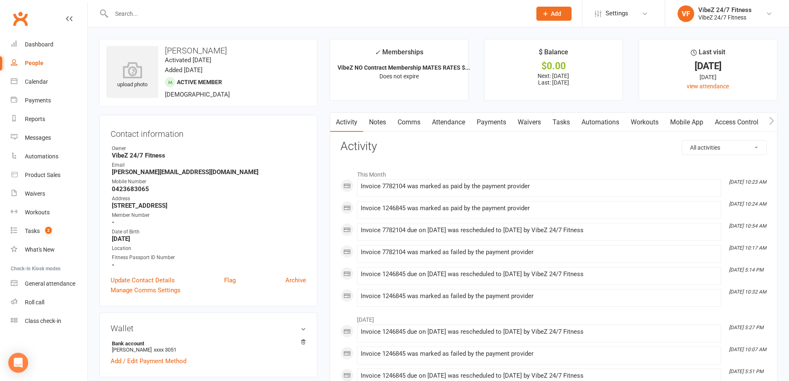
click at [494, 125] on link "Payments" at bounding box center [491, 122] width 41 height 19
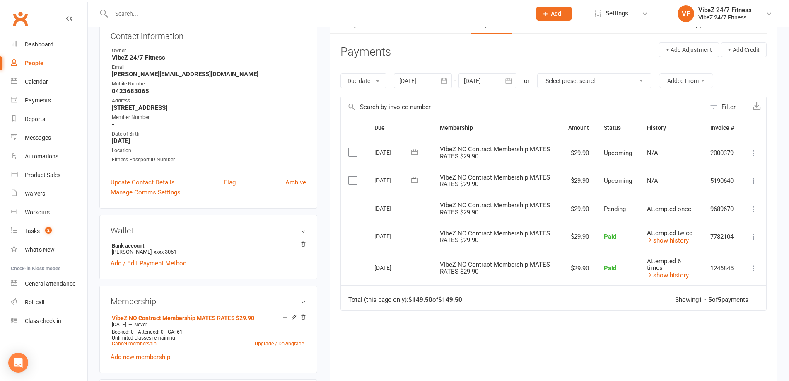
scroll to position [124, 0]
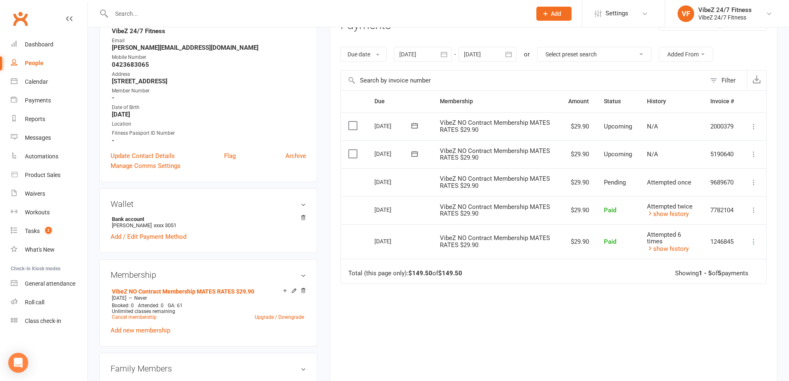
click at [236, 16] on input "text" at bounding box center [317, 14] width 417 height 12
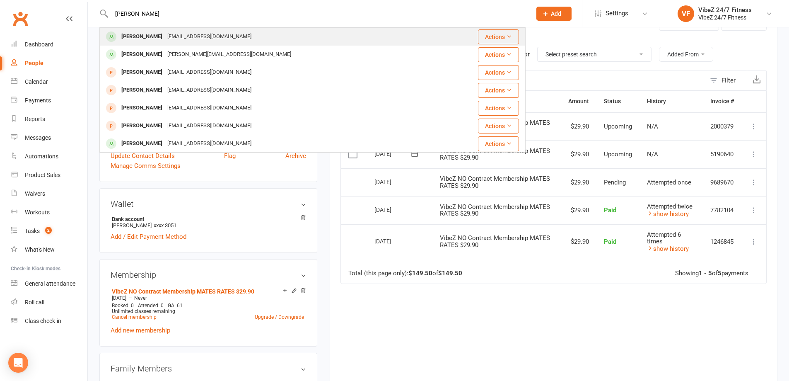
type input "MCALISTER"
click at [196, 37] on div "[EMAIL_ADDRESS][DOMAIN_NAME]" at bounding box center [209, 37] width 89 height 12
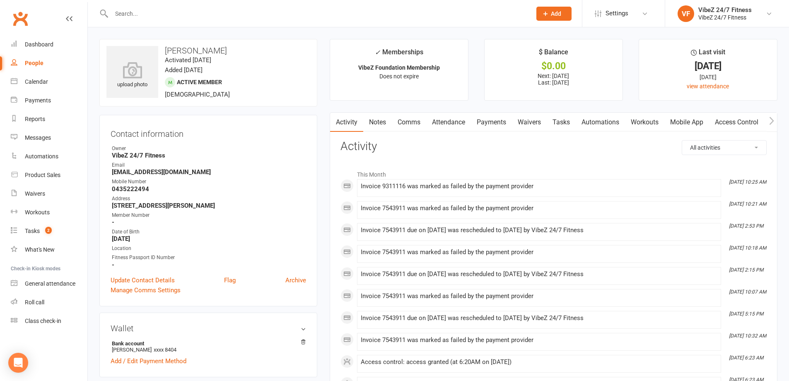
click at [482, 123] on link "Payments" at bounding box center [491, 122] width 41 height 19
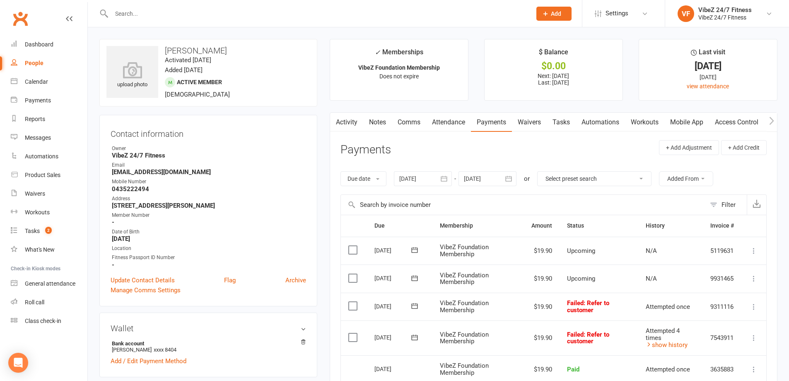
click at [235, 9] on input "text" at bounding box center [317, 14] width 417 height 12
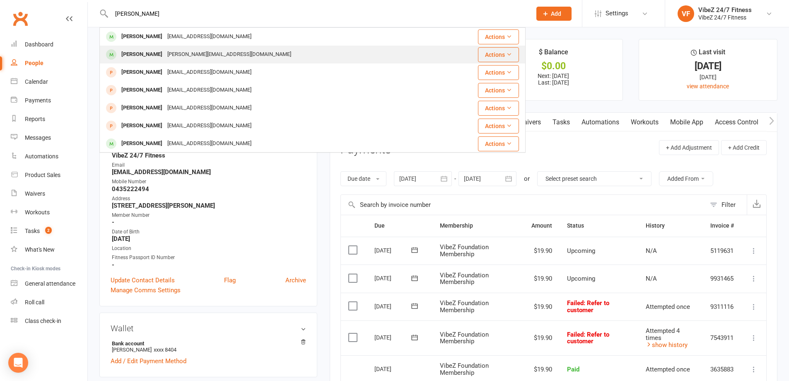
type input "MCALISTER"
click at [205, 48] on div "dan.mcmr@gmail.com" at bounding box center [229, 54] width 129 height 12
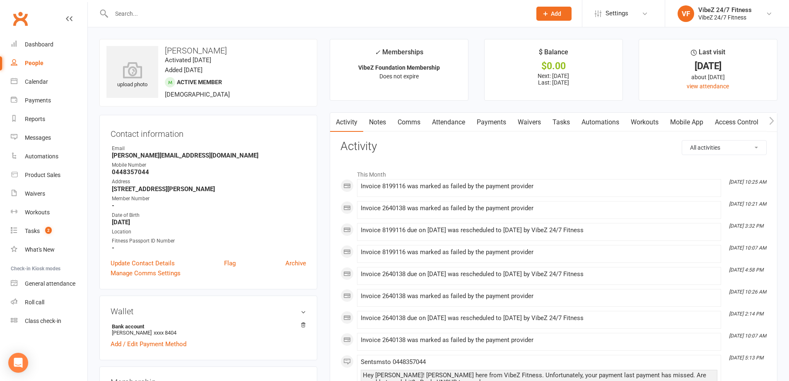
click at [493, 121] on link "Payments" at bounding box center [491, 122] width 41 height 19
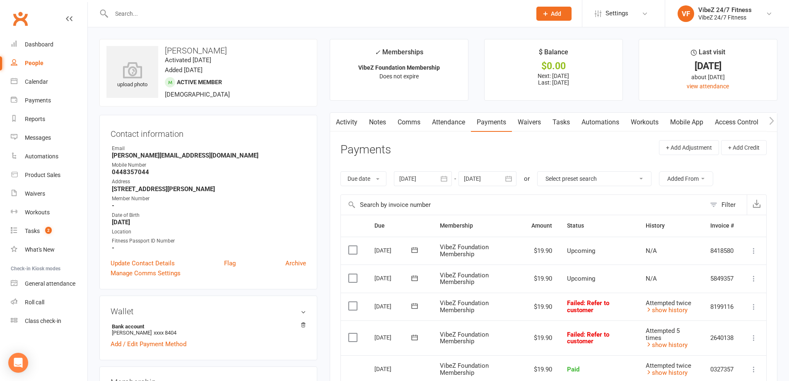
click at [394, 12] on input "text" at bounding box center [317, 14] width 417 height 12
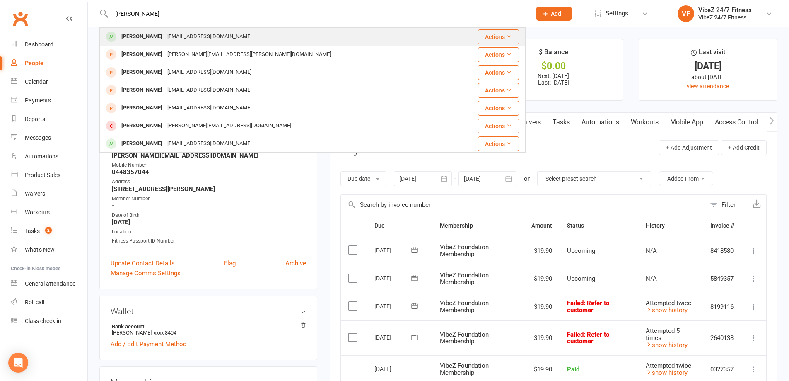
type input "NATHAN VASAL"
click at [239, 34] on div "Nathan Vassallo whale359er@hotmail.com" at bounding box center [276, 36] width 353 height 17
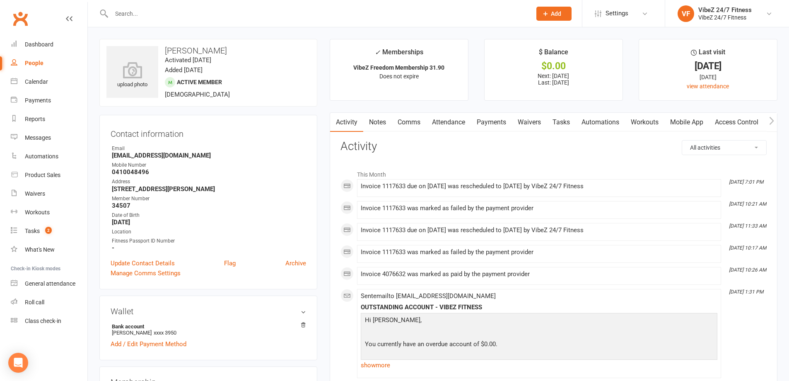
click at [341, 16] on input "text" at bounding box center [317, 14] width 417 height 12
click at [479, 122] on link "Payments" at bounding box center [491, 122] width 41 height 19
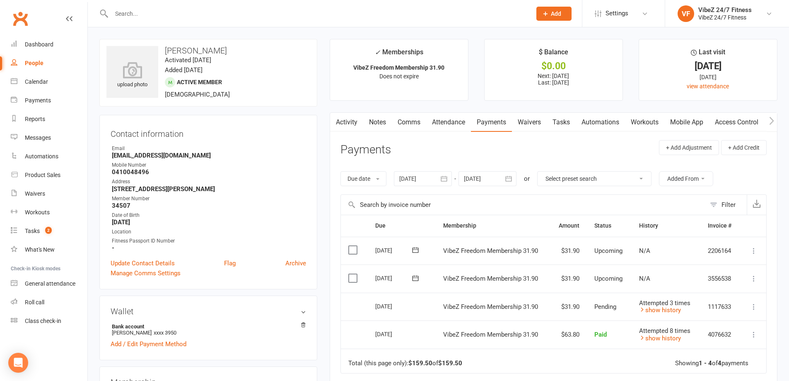
click at [264, 10] on input "text" at bounding box center [317, 14] width 417 height 12
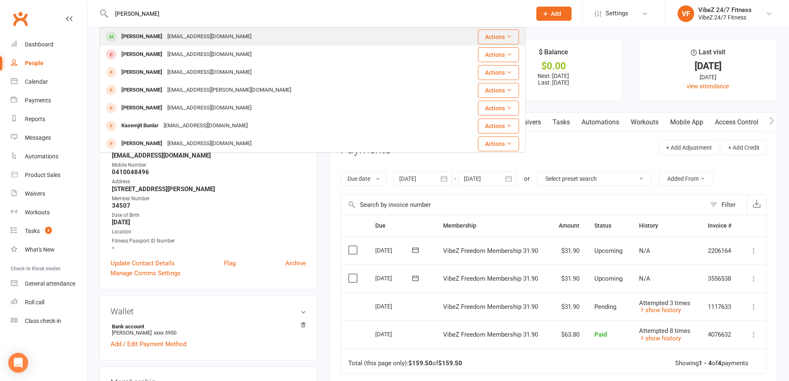
type input "KAI MORALES"
click at [248, 29] on div "Kai Morales moraleskai2007@gmail.com" at bounding box center [276, 36] width 353 height 17
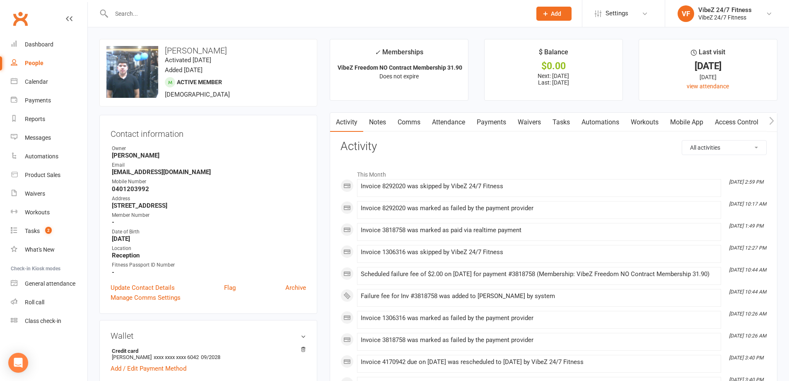
click at [484, 119] on link "Payments" at bounding box center [491, 122] width 41 height 19
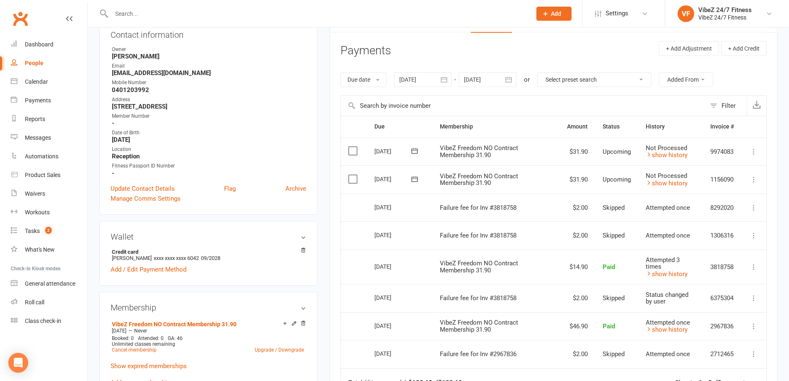
scroll to position [124, 0]
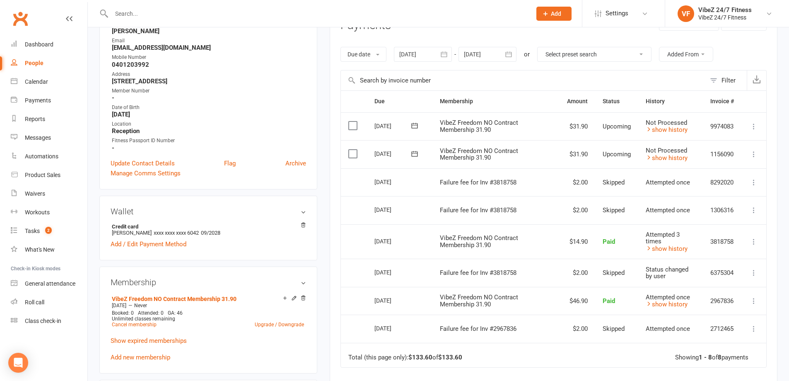
click at [314, 5] on div at bounding box center [312, 13] width 426 height 27
click at [313, 13] on input "text" at bounding box center [317, 14] width 417 height 12
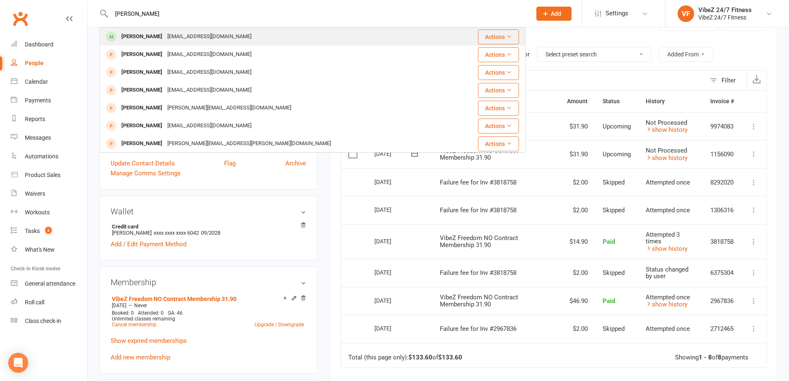
type input "COREY LENOCI"
click at [222, 34] on div "Cozzlenoci1823@gmail.com" at bounding box center [209, 37] width 89 height 12
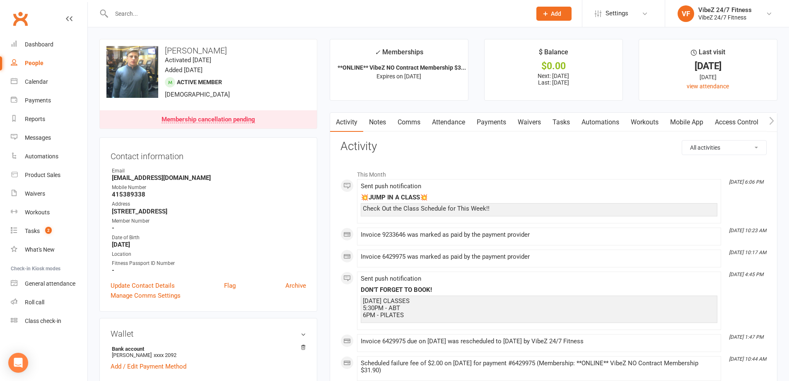
click at [486, 118] on link "Payments" at bounding box center [491, 122] width 41 height 19
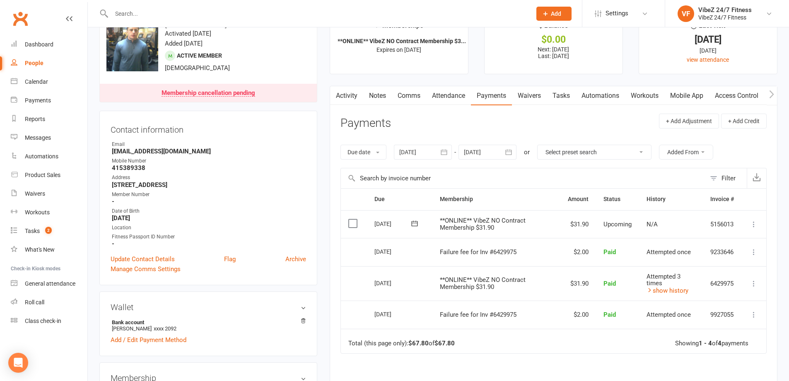
scroll to position [41, 0]
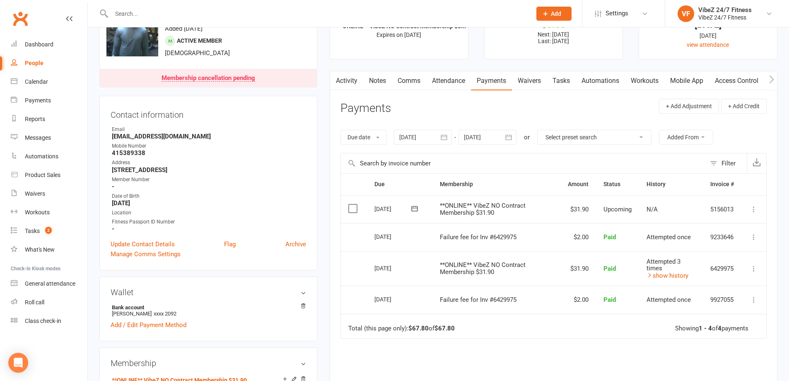
click at [302, 17] on input "text" at bounding box center [317, 14] width 417 height 12
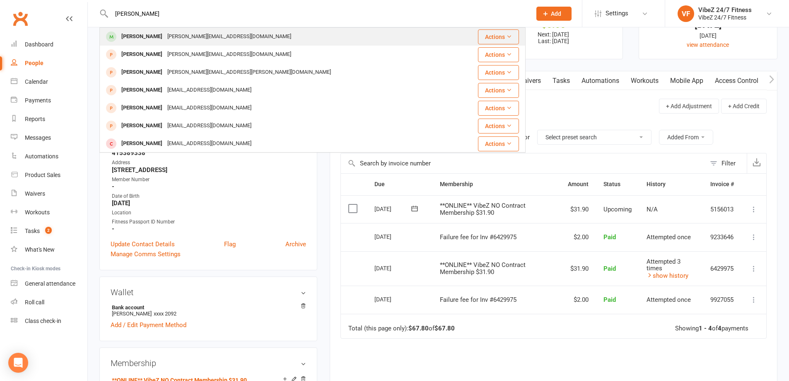
type input "TYLER HICKS"
click at [213, 34] on div "hicks.coggan12@gmail.com" at bounding box center [229, 37] width 129 height 12
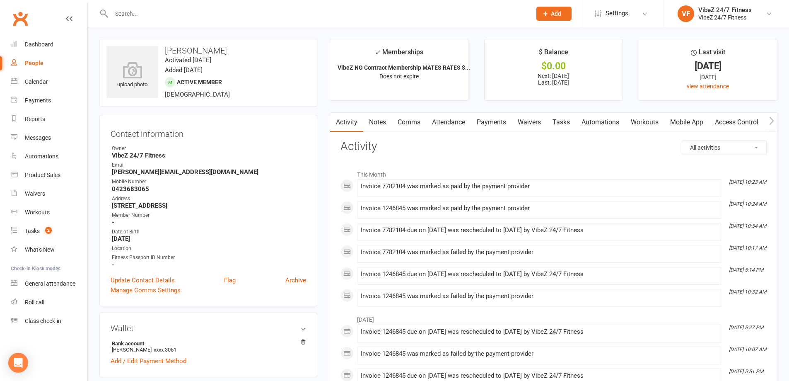
click at [480, 119] on link "Payments" at bounding box center [491, 122] width 41 height 19
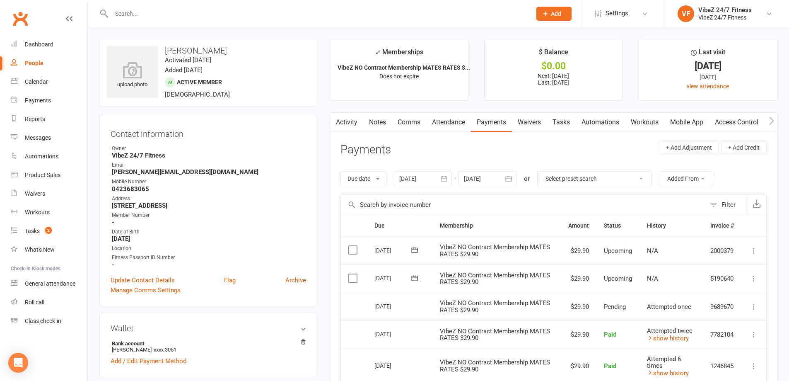
click at [269, 9] on input "text" at bounding box center [317, 14] width 417 height 12
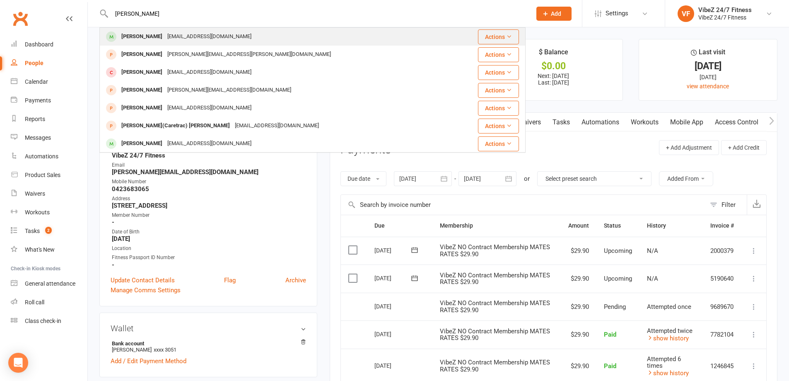
type input "TRAVIS DEWEY"
click at [230, 36] on div "Travis Dewey travisdewey90@gmail.com" at bounding box center [276, 36] width 353 height 17
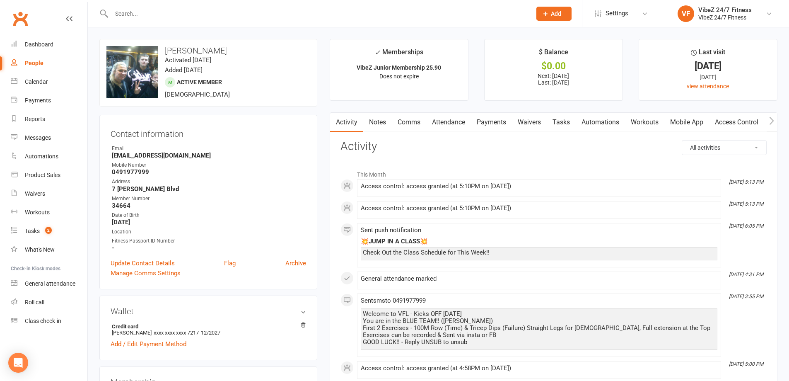
click at [504, 121] on link "Payments" at bounding box center [491, 122] width 41 height 19
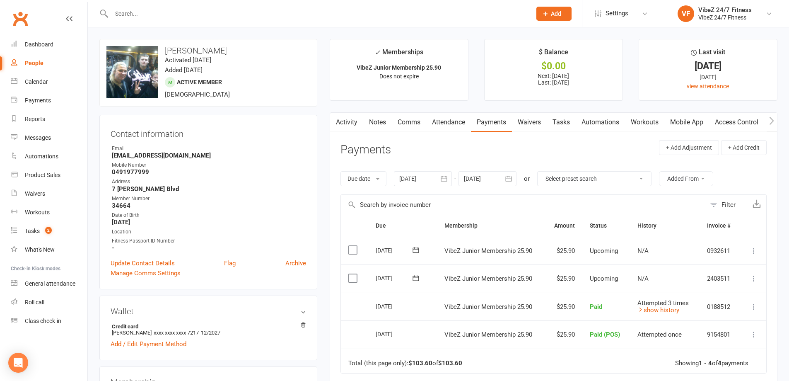
click at [120, 11] on input "text" at bounding box center [317, 14] width 417 height 12
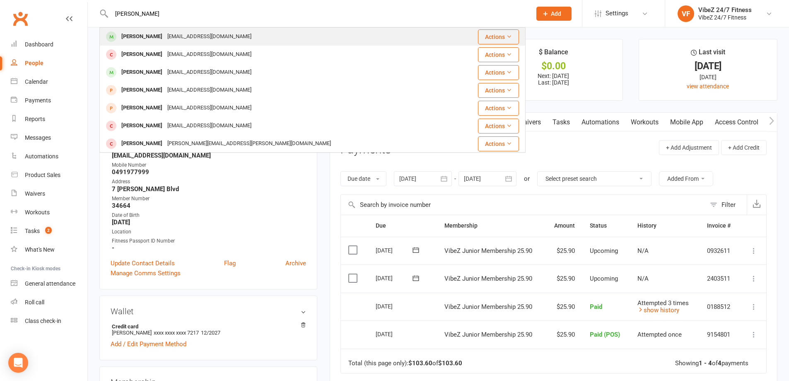
type input "ASHTON DAWES"
click at [125, 34] on div "[PERSON_NAME]" at bounding box center [142, 37] width 46 height 12
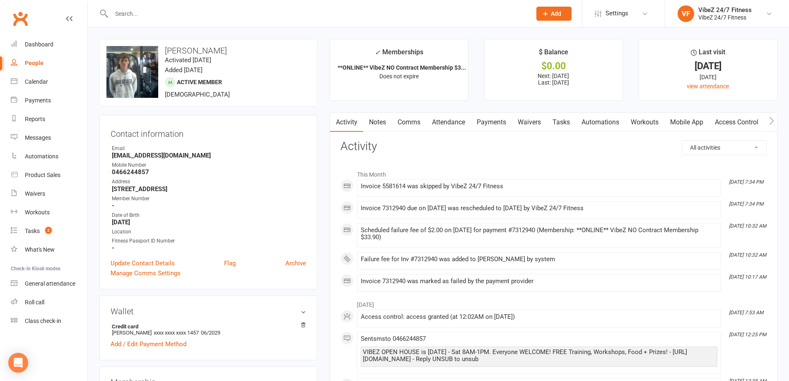
click at [484, 116] on link "Payments" at bounding box center [491, 122] width 41 height 19
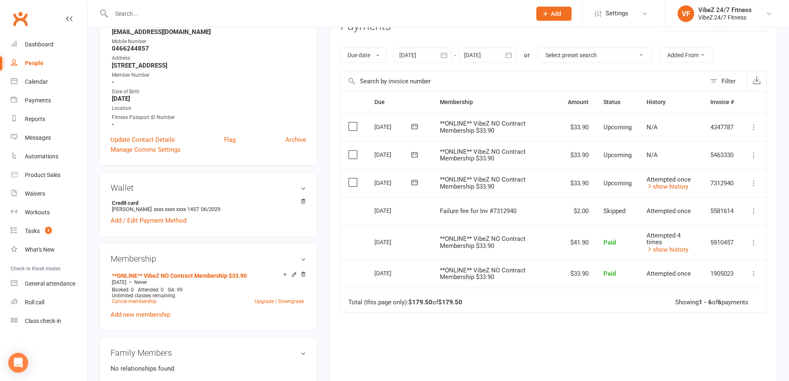
scroll to position [124, 0]
click at [164, 25] on div at bounding box center [312, 13] width 426 height 27
click at [166, 15] on input "text" at bounding box center [317, 14] width 417 height 12
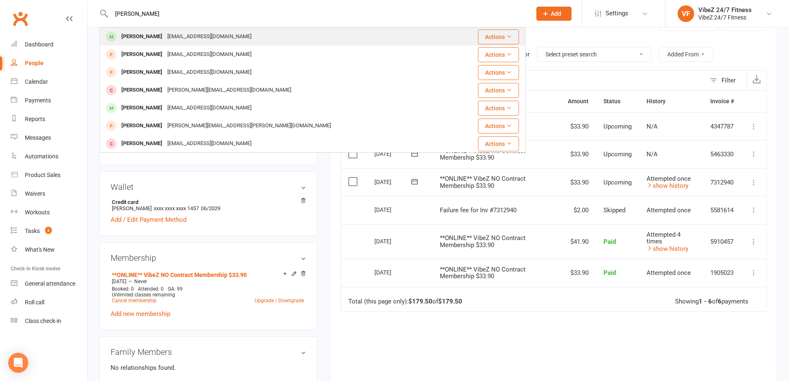
type input "MITCHELL BROWN"
click at [174, 32] on div "[EMAIL_ADDRESS][DOMAIN_NAME]" at bounding box center [209, 37] width 89 height 12
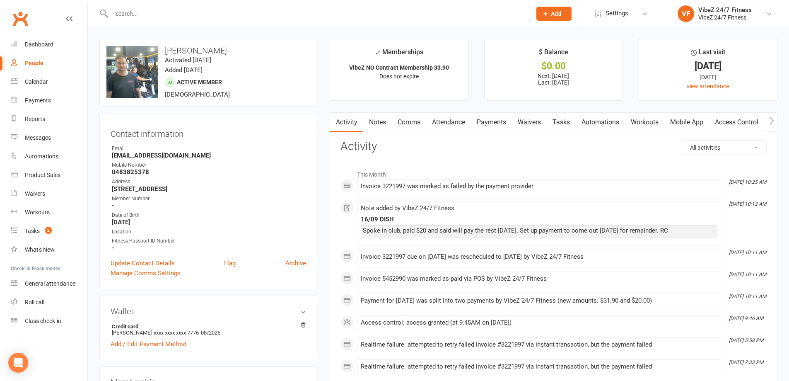
click at [490, 125] on link "Payments" at bounding box center [491, 122] width 41 height 19
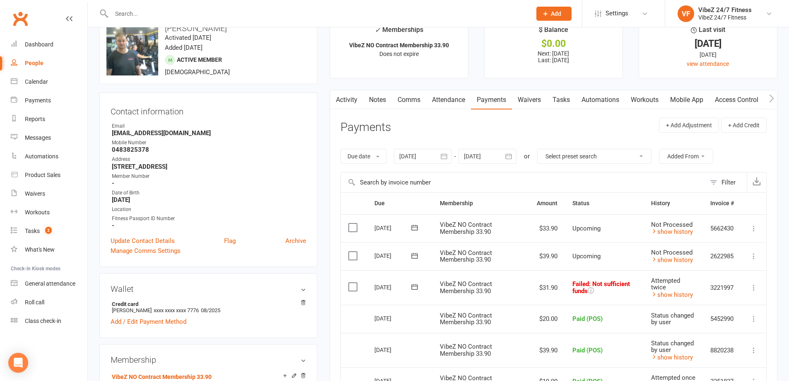
scroll to position [41, 0]
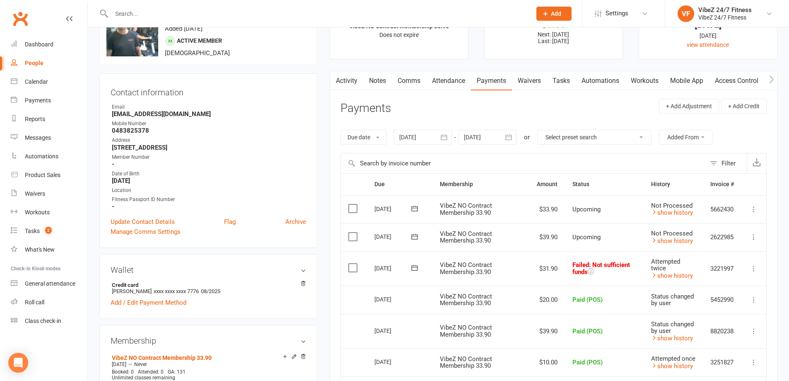
click at [355, 19] on div at bounding box center [312, 13] width 426 height 27
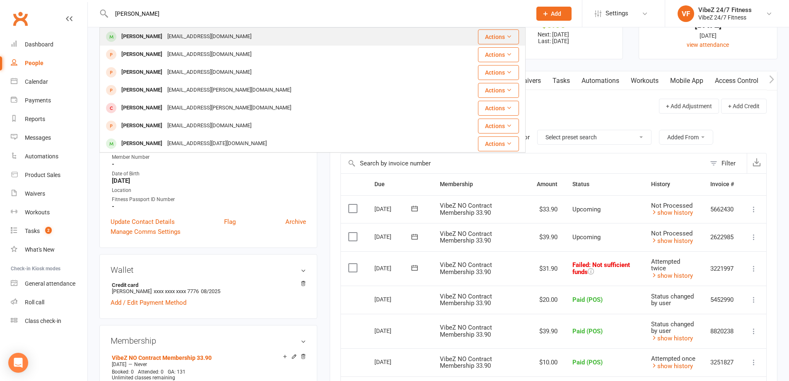
type input "MARLEY REY"
click at [257, 39] on div "Marley Reynell Marleyreynell@gmail.com" at bounding box center [277, 36] width 354 height 17
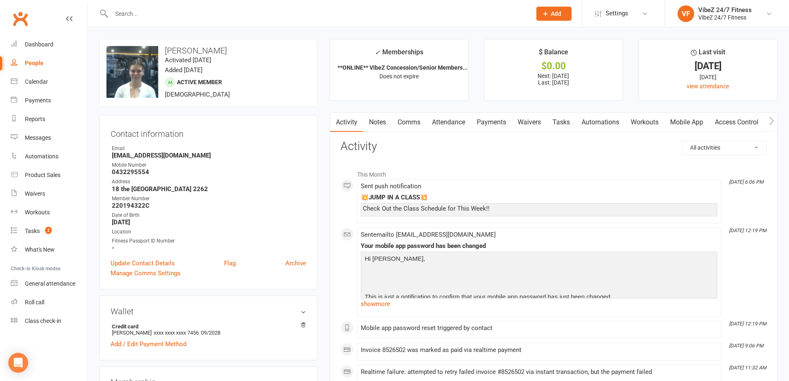
click at [500, 123] on link "Payments" at bounding box center [491, 122] width 41 height 19
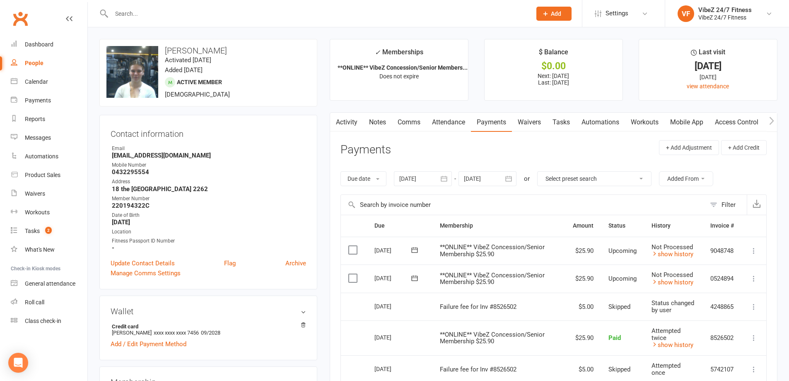
scroll to position [83, 0]
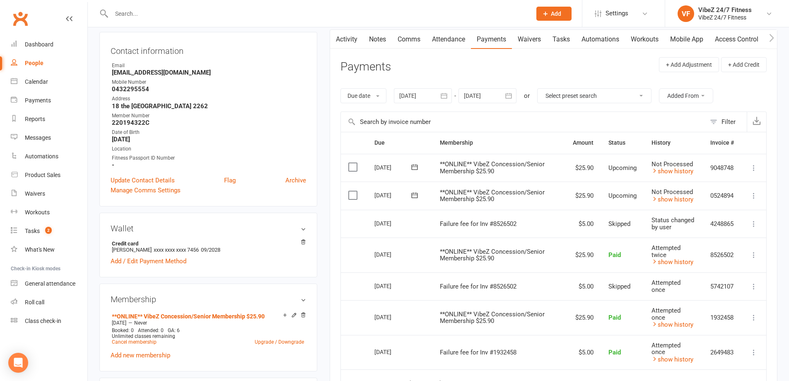
click at [297, 15] on input "text" at bounding box center [317, 14] width 417 height 12
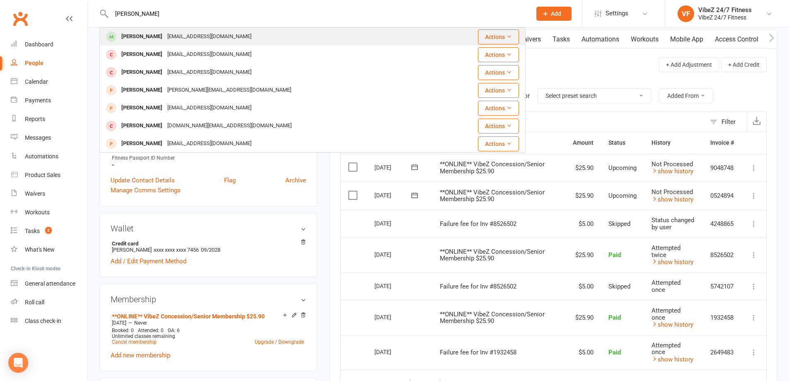
type input "TORRI HUGHES"
click at [230, 39] on div "Tori Hughes toritay2201@gmail.com" at bounding box center [276, 36] width 353 height 17
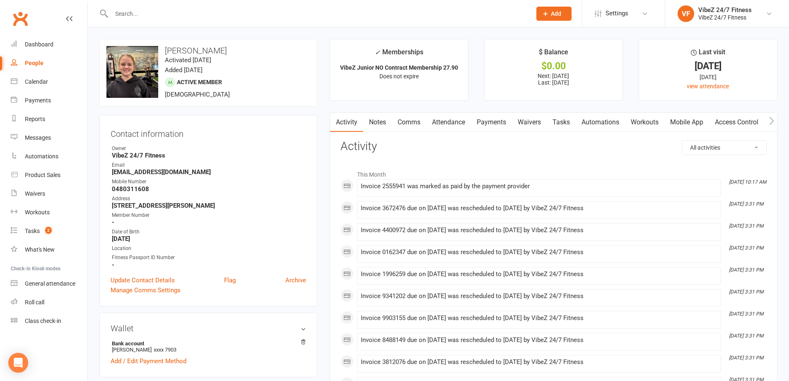
click at [488, 119] on link "Payments" at bounding box center [491, 122] width 41 height 19
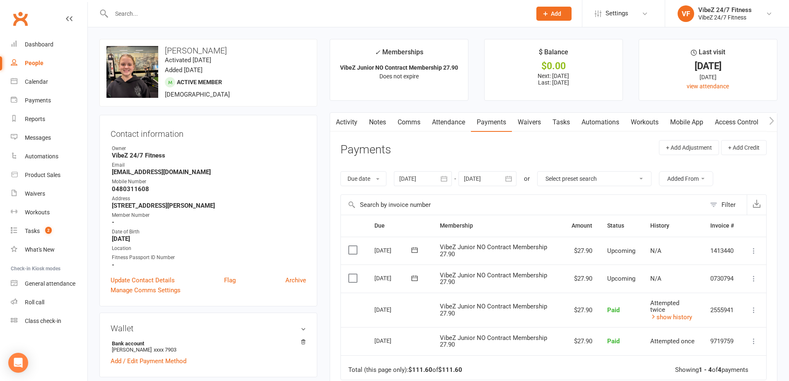
click at [289, 19] on input "text" at bounding box center [317, 14] width 417 height 12
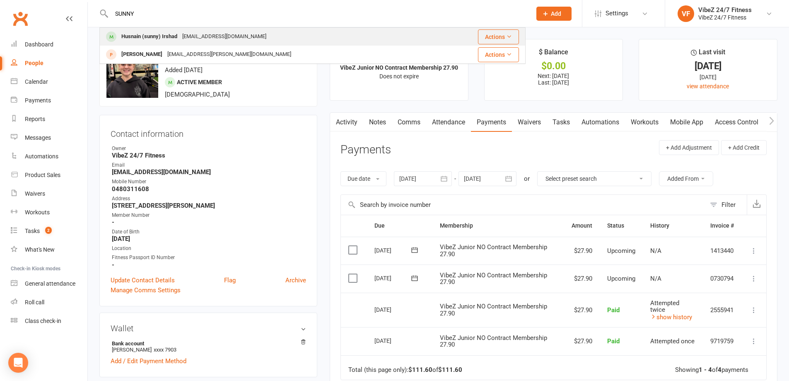
type input "SUNNY"
click at [283, 32] on div "Husnain (sunny) Irshad husnainirshad536@gmail.com" at bounding box center [271, 36] width 342 height 17
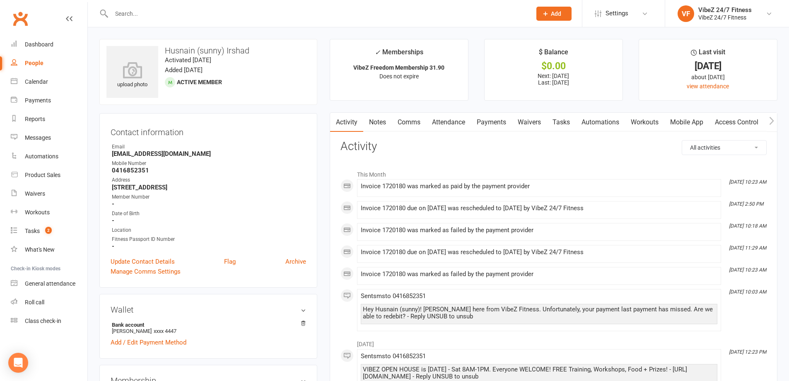
click at [481, 122] on link "Payments" at bounding box center [491, 122] width 41 height 19
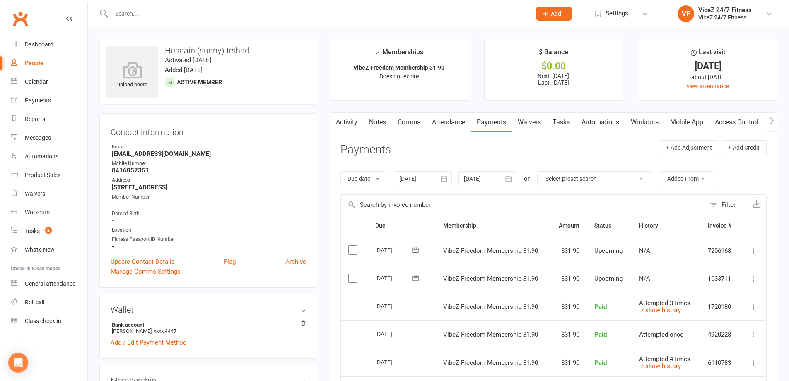
click at [301, 15] on input "text" at bounding box center [317, 14] width 417 height 12
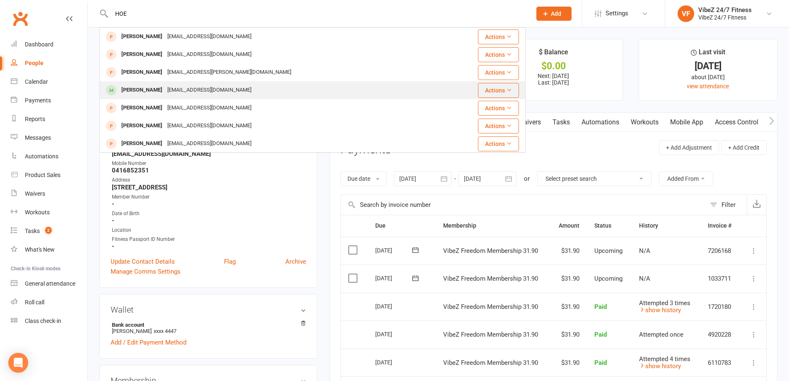
type input "HOE"
click at [216, 88] on div "hoeroamaangi08@hotmail.com" at bounding box center [209, 90] width 89 height 12
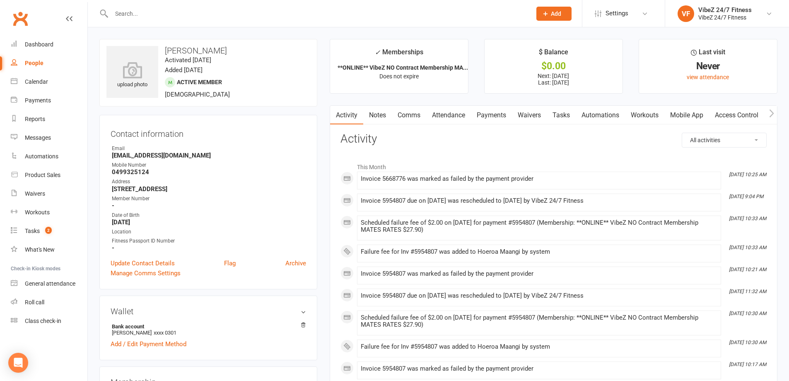
click at [506, 113] on link "Payments" at bounding box center [491, 115] width 41 height 19
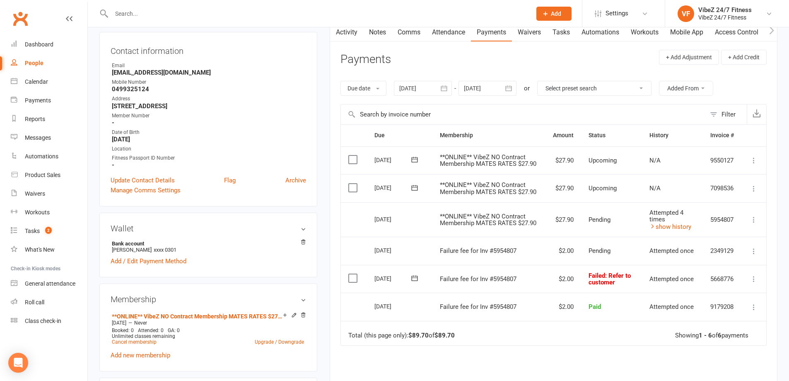
scroll to position [124, 0]
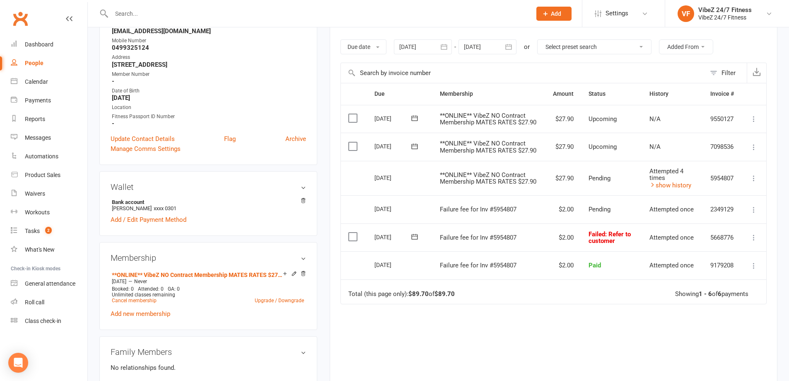
click at [391, 19] on input "text" at bounding box center [317, 14] width 417 height 12
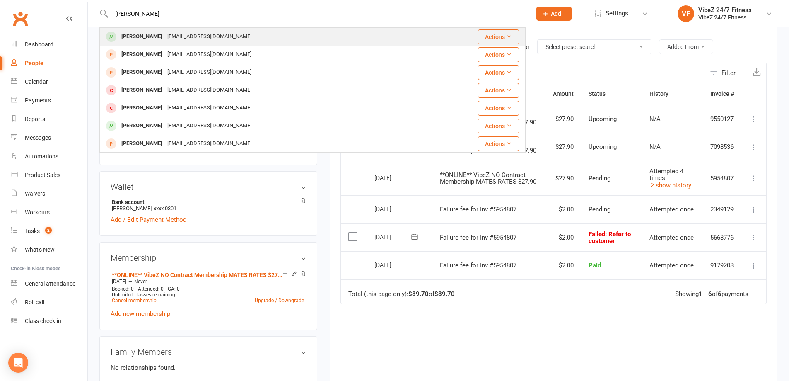
type input "ZAC MURRAY"
click at [239, 37] on div "Zac Murray zacm2001@hotmail.com" at bounding box center [277, 36] width 354 height 17
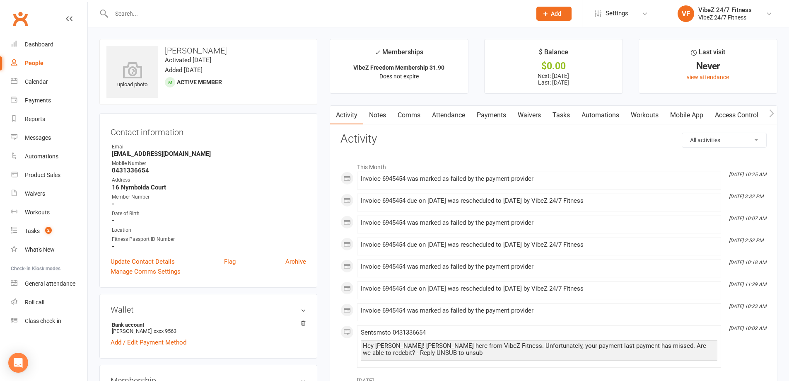
click at [481, 113] on link "Payments" at bounding box center [491, 115] width 41 height 19
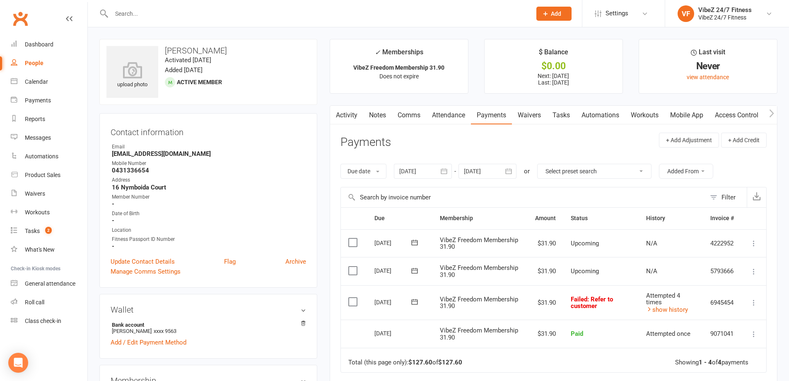
click at [234, 13] on input "text" at bounding box center [317, 14] width 417 height 12
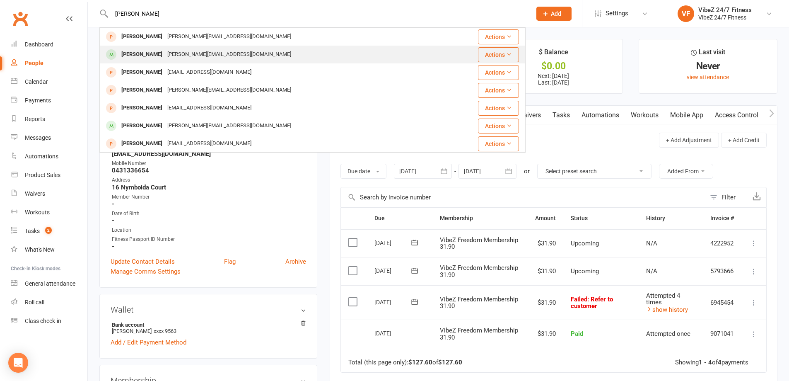
type input "JAMIE"
click at [165, 51] on div "jamie_zagami@hotmail.com" at bounding box center [229, 54] width 129 height 12
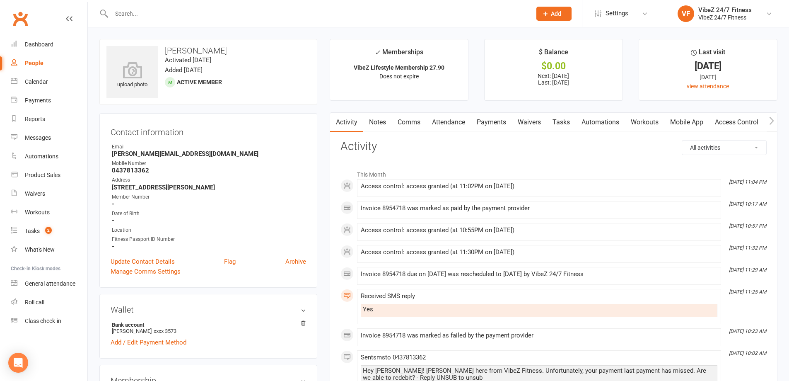
click at [496, 121] on link "Payments" at bounding box center [491, 122] width 41 height 19
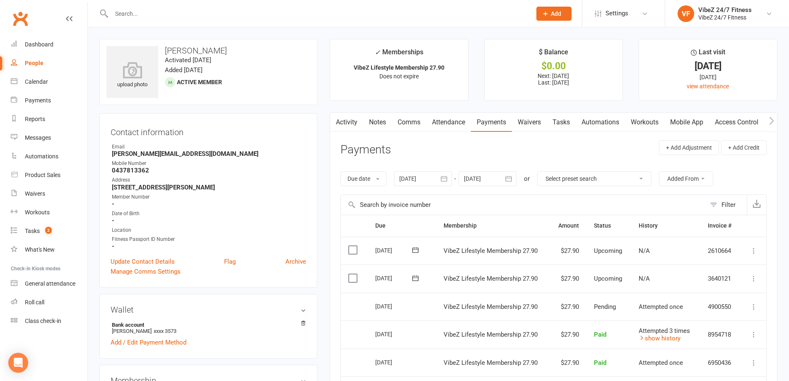
click at [402, 19] on div at bounding box center [312, 13] width 426 height 27
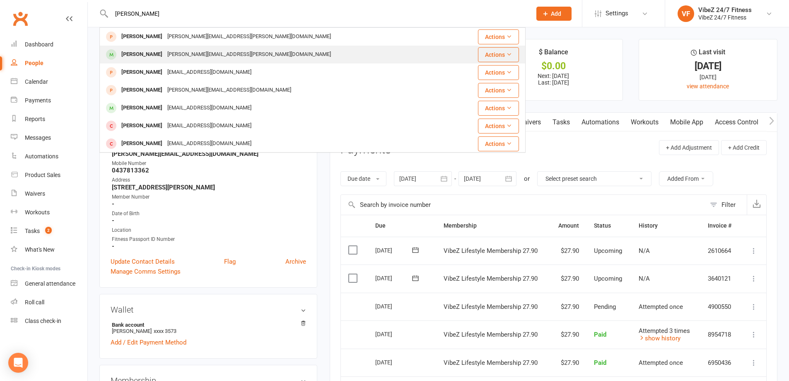
type input "STEPHANIE"
click at [241, 53] on div "Stephanie.stafford@live.com.au" at bounding box center [249, 54] width 169 height 12
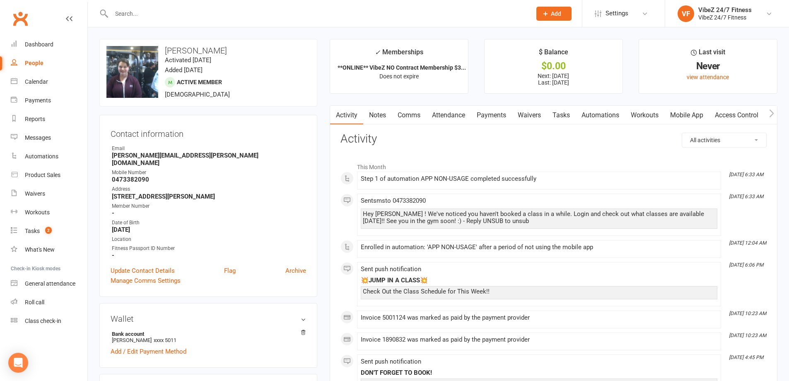
click at [493, 113] on link "Payments" at bounding box center [491, 115] width 41 height 19
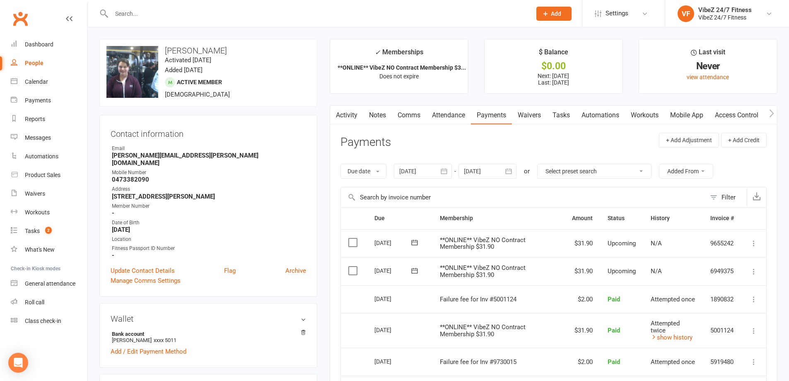
click at [280, 15] on input "text" at bounding box center [317, 14] width 417 height 12
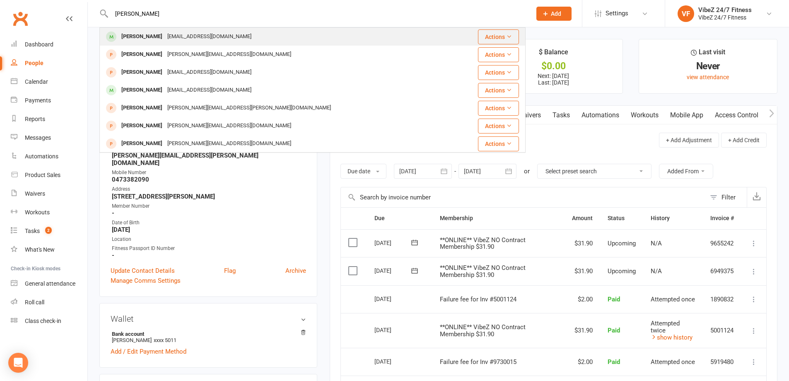
type input "JENNIFER BROWN"
click at [251, 41] on div "Jennifer Brown newjen2025@yahoo.com" at bounding box center [276, 36] width 353 height 17
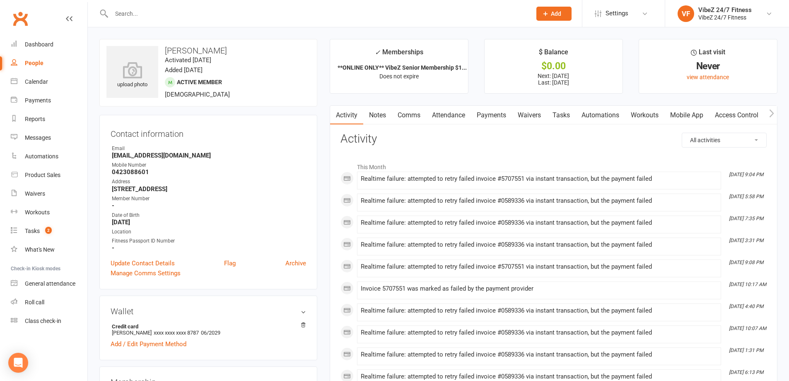
click at [493, 114] on link "Payments" at bounding box center [491, 115] width 41 height 19
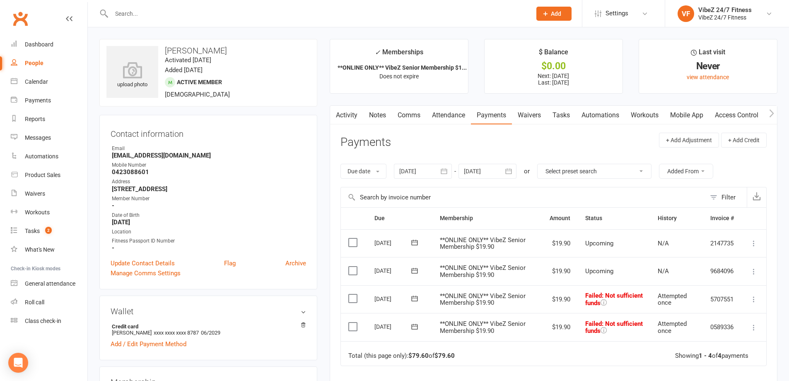
click at [149, 10] on input "text" at bounding box center [317, 14] width 417 height 12
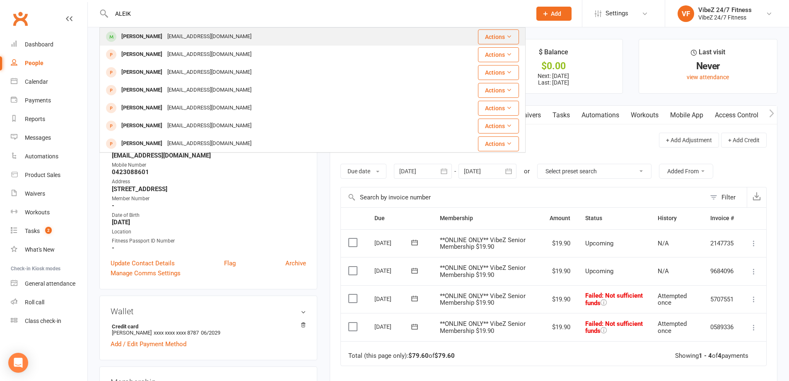
type input "ALEIK"
click at [151, 36] on div "Aleik Christoff-tzazaroff" at bounding box center [142, 37] width 46 height 12
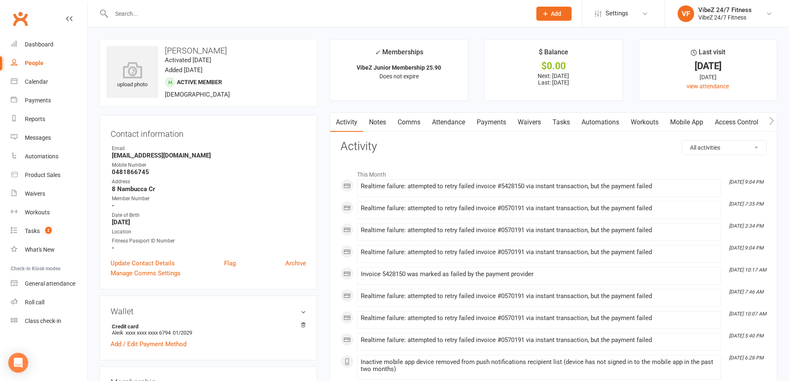
click at [498, 121] on link "Payments" at bounding box center [491, 122] width 41 height 19
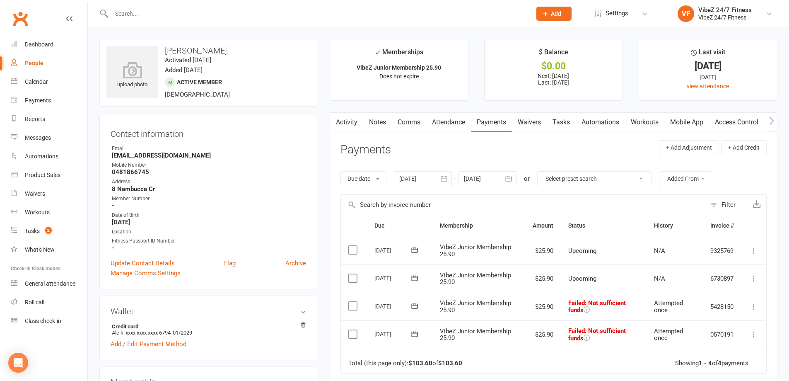
click at [201, 17] on input "text" at bounding box center [317, 14] width 417 height 12
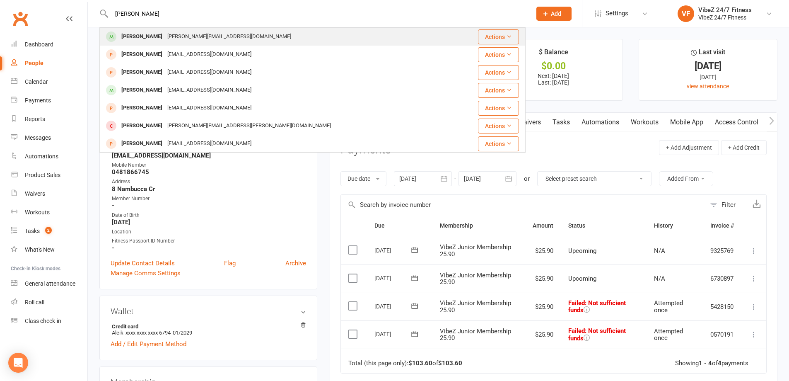
type input "SHAUN GUMTREE"
click at [179, 36] on div "shaunza@live.com.au" at bounding box center [229, 37] width 129 height 12
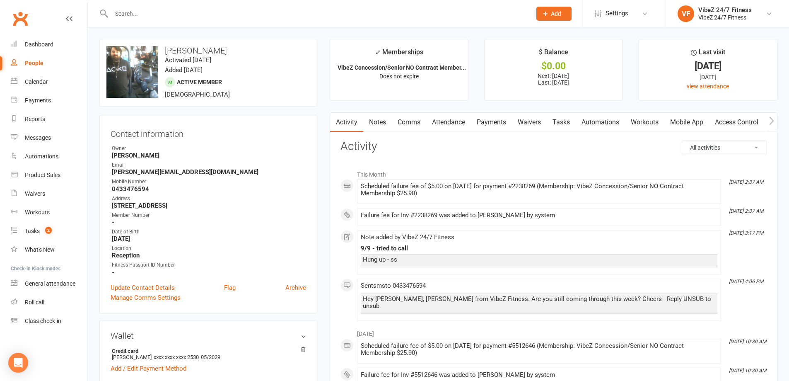
click at [500, 119] on link "Payments" at bounding box center [491, 122] width 41 height 19
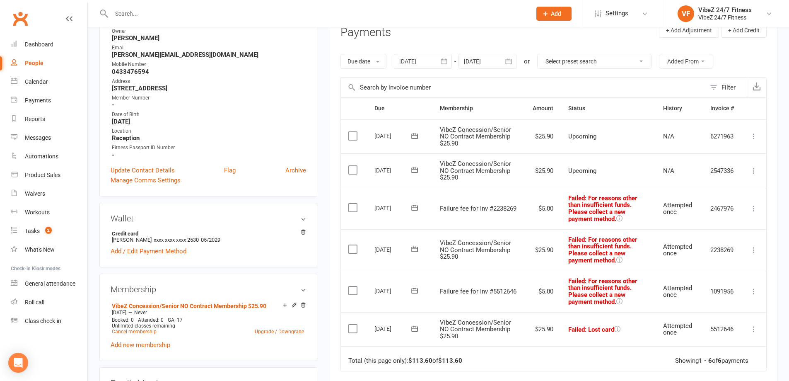
scroll to position [166, 0]
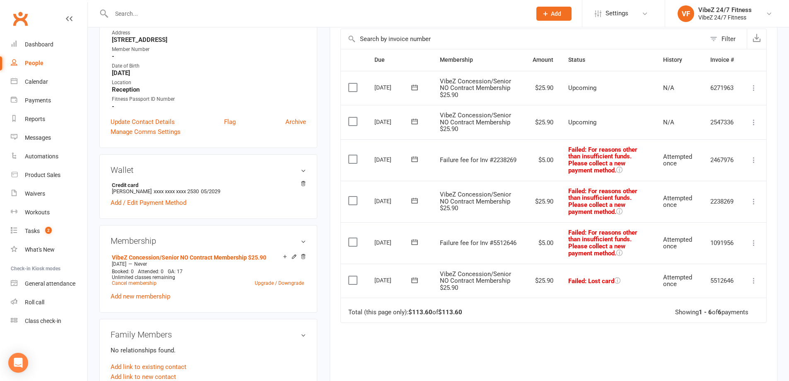
click at [753, 283] on icon at bounding box center [754, 280] width 8 height 8
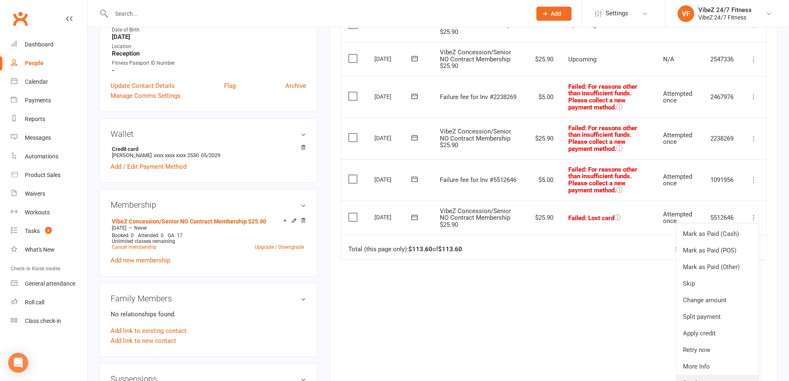
scroll to position [249, 0]
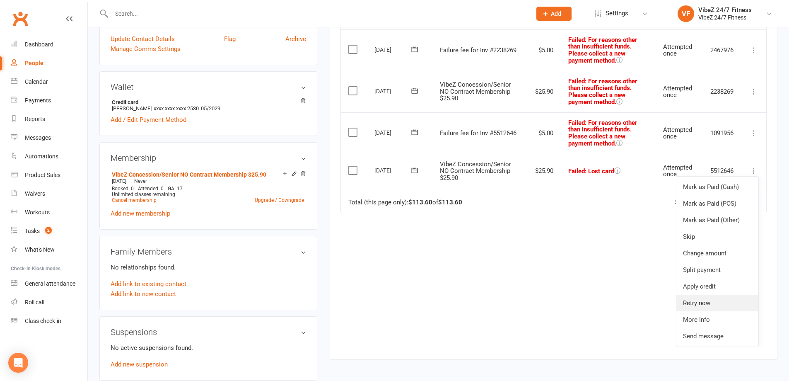
click at [702, 303] on link "Retry now" at bounding box center [718, 303] width 82 height 17
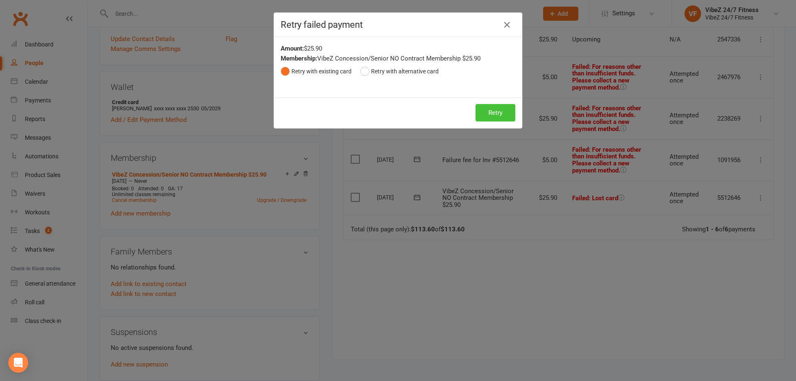
click at [483, 116] on button "Retry" at bounding box center [495, 112] width 40 height 17
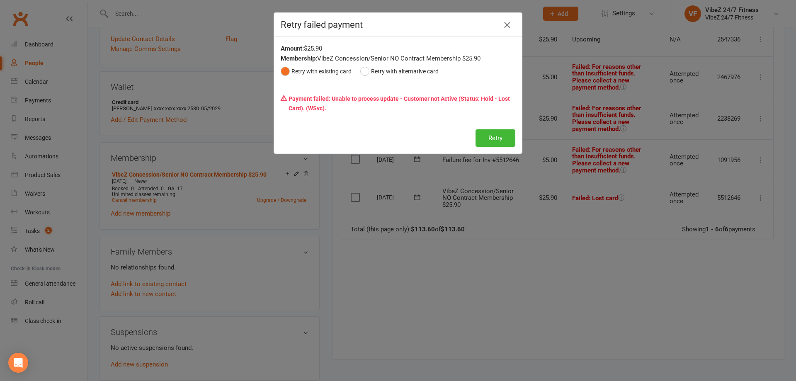
click at [502, 25] on icon "button" at bounding box center [507, 25] width 10 height 10
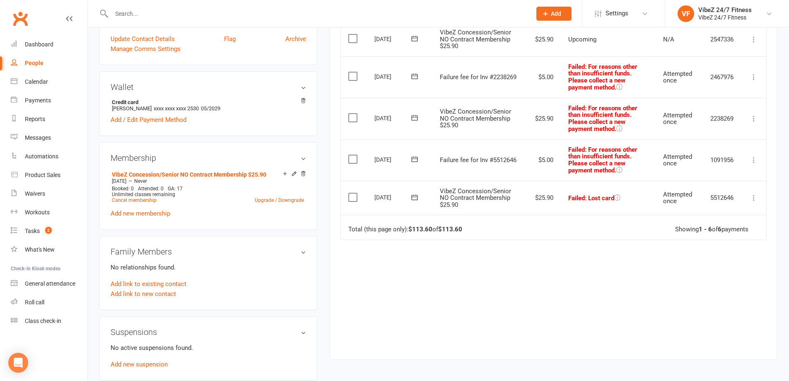
click at [205, 17] on input "text" at bounding box center [317, 14] width 417 height 12
type input "D"
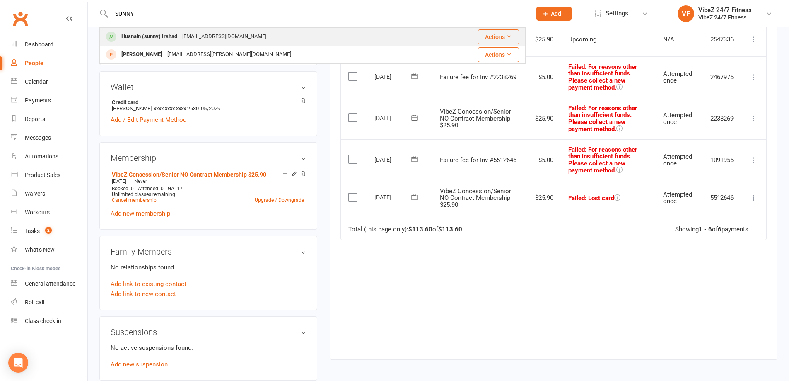
type input "SUNNY"
click at [183, 41] on div "husnainirshad536@gmail.com" at bounding box center [224, 37] width 89 height 12
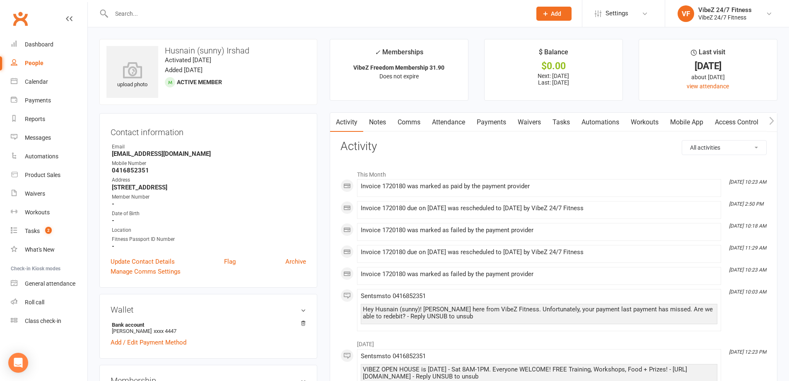
click at [496, 125] on link "Payments" at bounding box center [491, 122] width 41 height 19
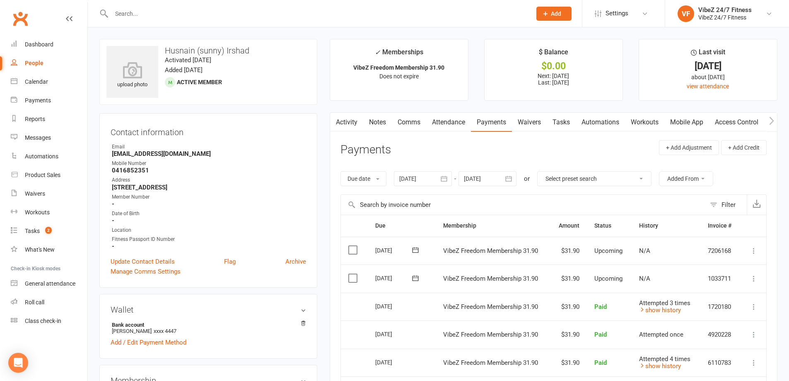
click at [271, 12] on input "text" at bounding box center [317, 14] width 417 height 12
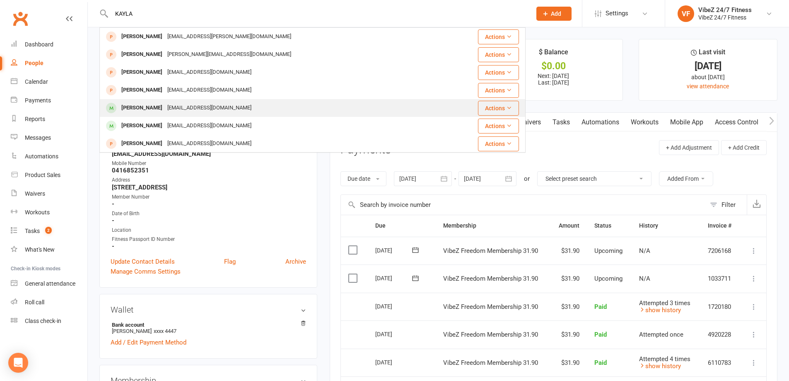
type input "KAYLA"
click at [171, 111] on div "[EMAIL_ADDRESS][DOMAIN_NAME]" at bounding box center [209, 108] width 89 height 12
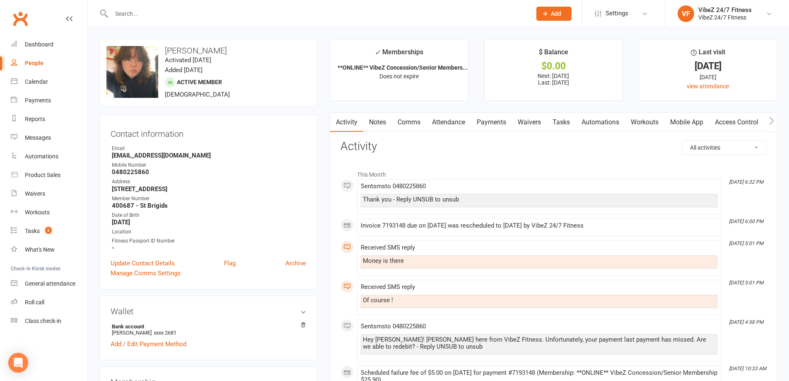
click at [503, 122] on link "Payments" at bounding box center [491, 122] width 41 height 19
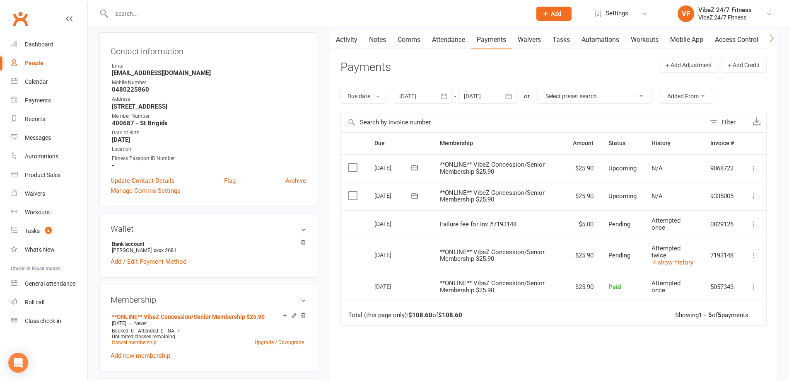
scroll to position [83, 0]
click at [252, 12] on input "text" at bounding box center [317, 14] width 417 height 12
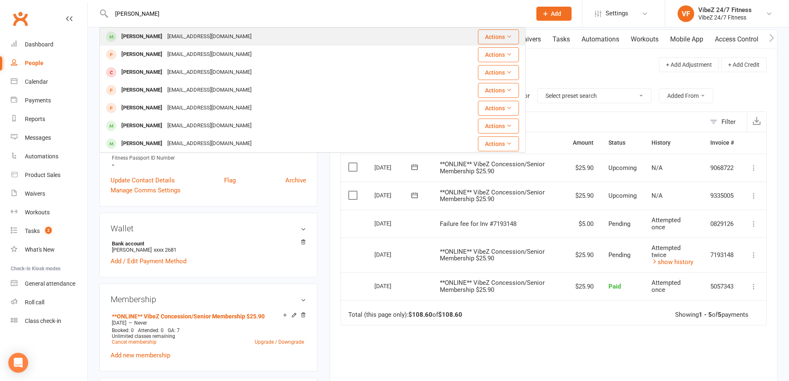
type input "NATE FALCONER"
click at [212, 35] on div "natefalconer09@gmail.com" at bounding box center [209, 37] width 89 height 12
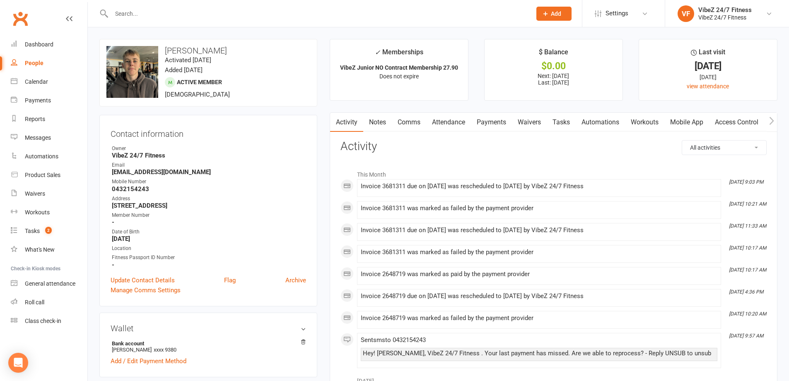
click at [497, 117] on link "Payments" at bounding box center [491, 122] width 41 height 19
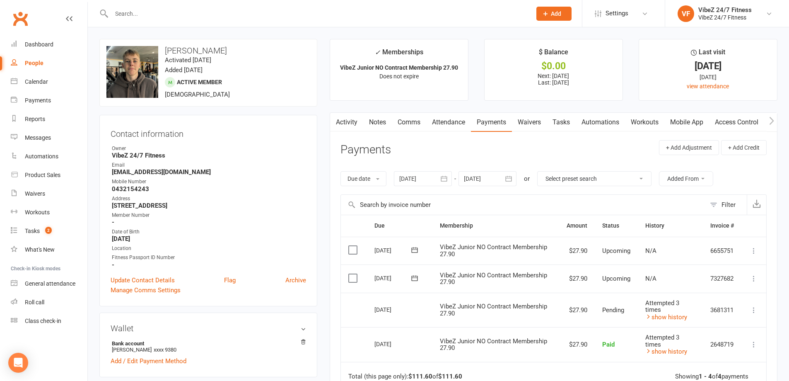
click at [189, 16] on input "text" at bounding box center [317, 14] width 417 height 12
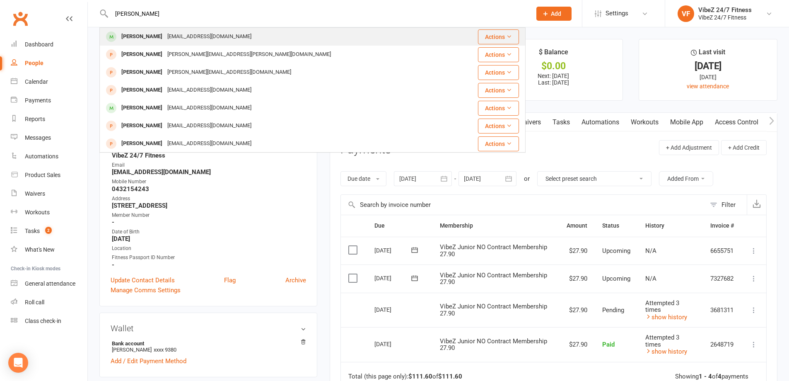
type input "MITCHELL HALL"
click at [182, 32] on div "[EMAIL_ADDRESS][DOMAIN_NAME]" at bounding box center [209, 37] width 89 height 12
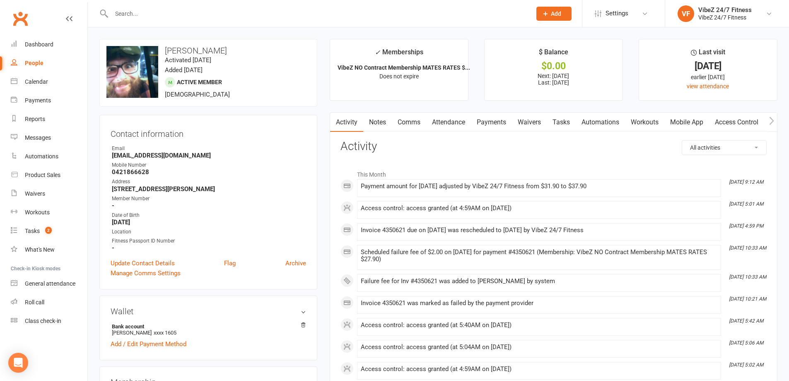
click at [480, 122] on link "Payments" at bounding box center [491, 122] width 41 height 19
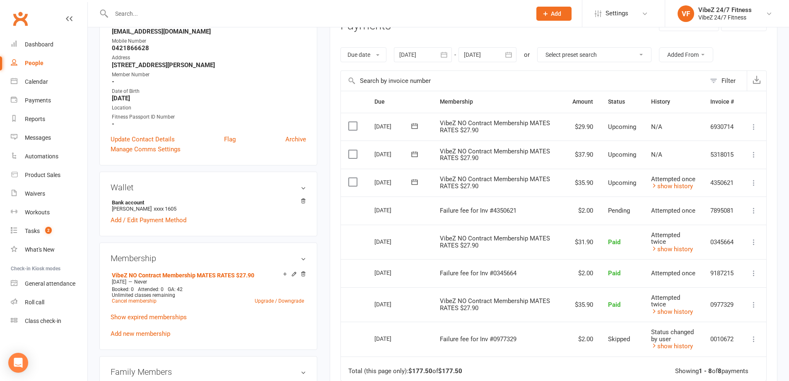
scroll to position [124, 0]
click at [272, 15] on input "text" at bounding box center [317, 14] width 417 height 12
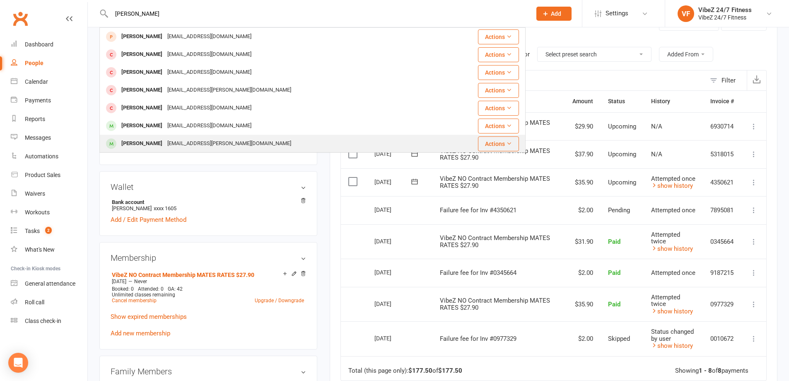
type input "BRAYDEN LEE"
click at [241, 140] on div "bradyn.lee-moore@hotmail.com" at bounding box center [229, 144] width 129 height 12
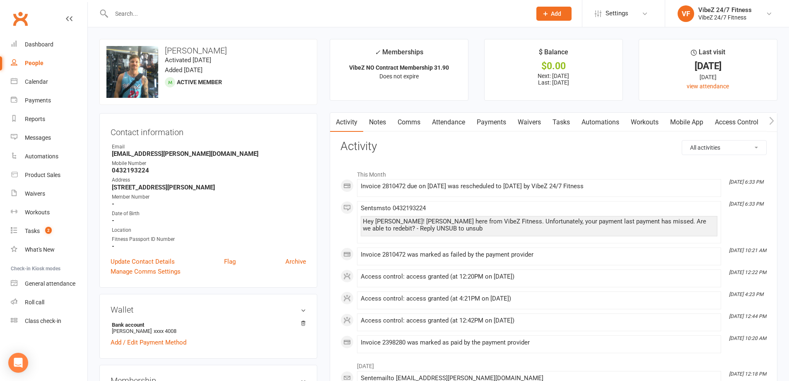
click at [489, 119] on link "Payments" at bounding box center [491, 122] width 41 height 19
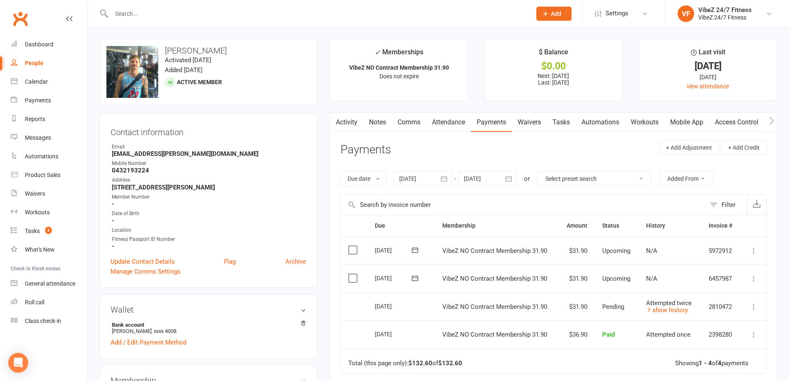
click at [149, 14] on input "text" at bounding box center [317, 14] width 417 height 12
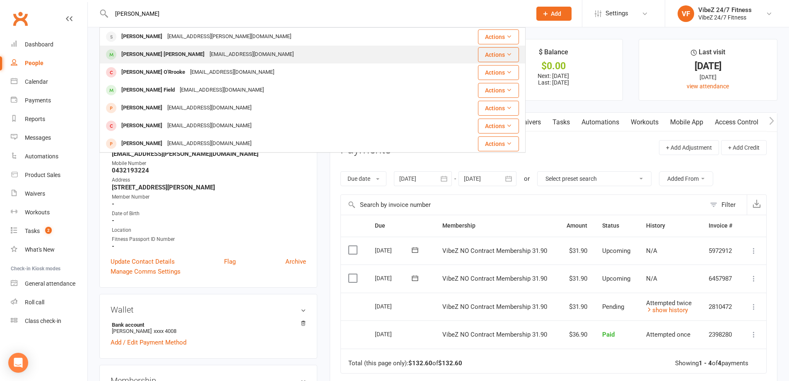
type input "SLATER"
click at [153, 53] on div "Slater O'Rooke" at bounding box center [163, 54] width 88 height 12
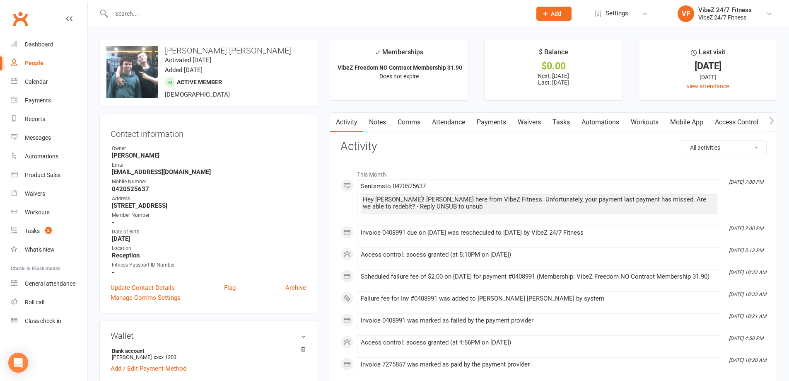
click at [501, 122] on link "Payments" at bounding box center [491, 122] width 41 height 19
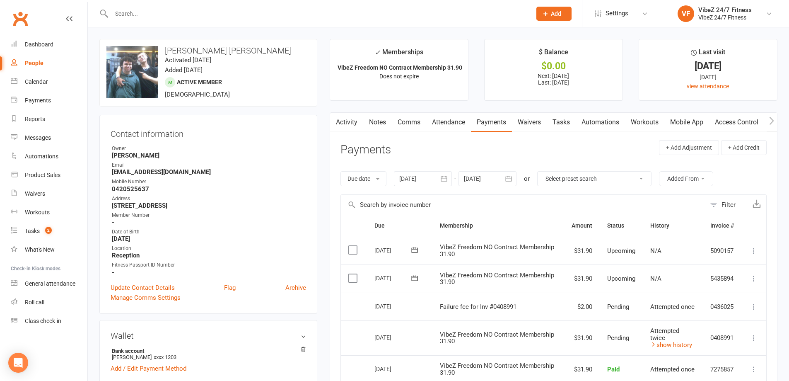
click at [281, 10] on input "text" at bounding box center [317, 14] width 417 height 12
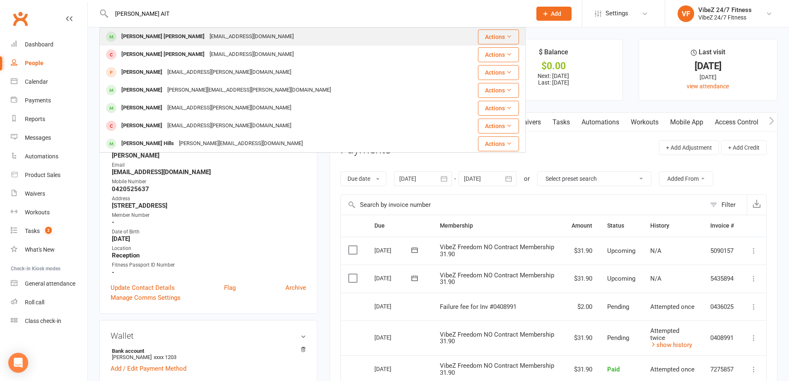
type input "COOPER AIT"
click at [229, 36] on div "cooperaitken314@gmail.com" at bounding box center [251, 37] width 89 height 12
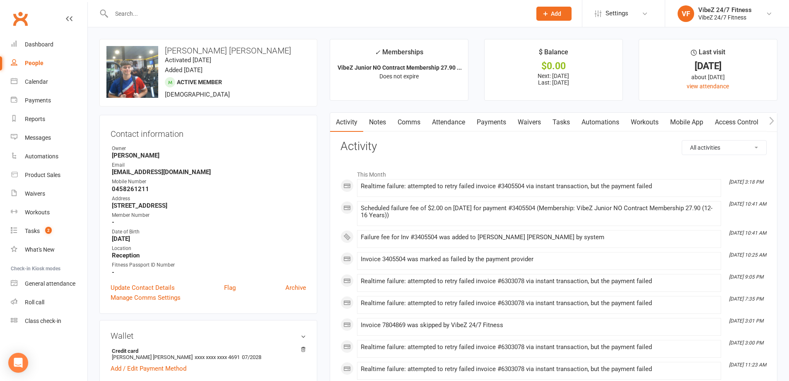
click at [494, 126] on link "Payments" at bounding box center [491, 122] width 41 height 19
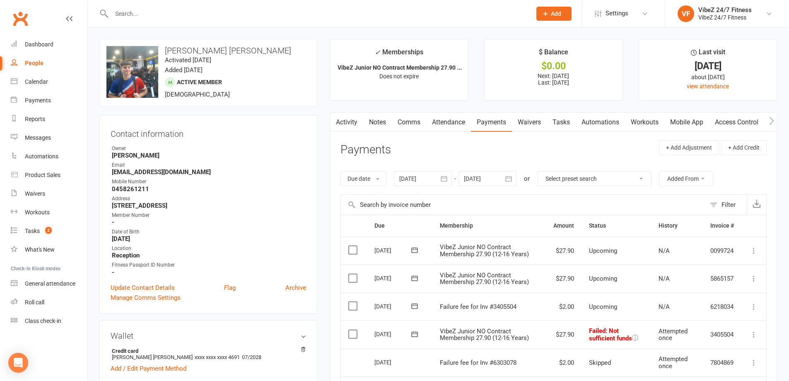
click at [181, 15] on input "text" at bounding box center [317, 14] width 417 height 12
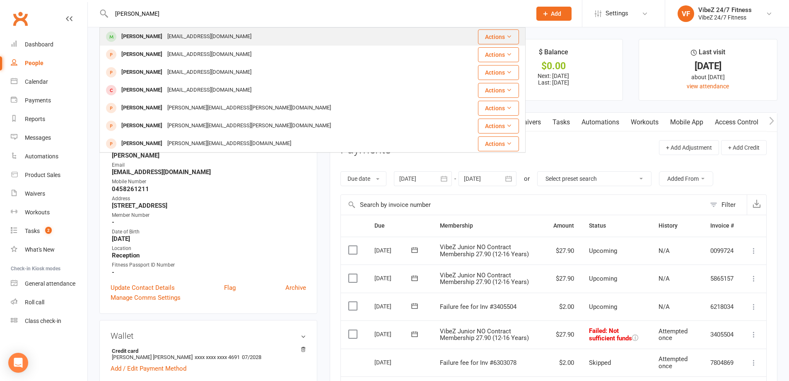
type input "MATHEW GOODYEAR"
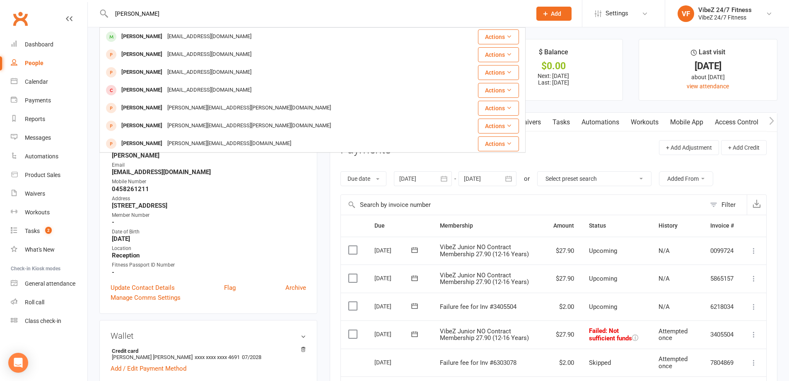
click at [187, 34] on div "matthewrgoodyear@gmail.com" at bounding box center [209, 37] width 89 height 12
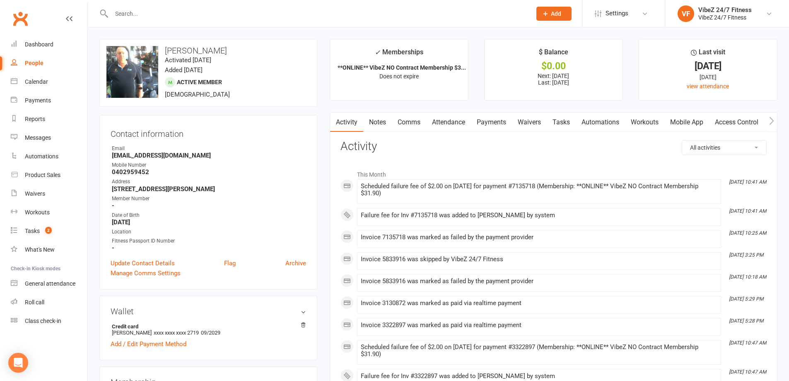
click at [497, 123] on link "Payments" at bounding box center [491, 122] width 41 height 19
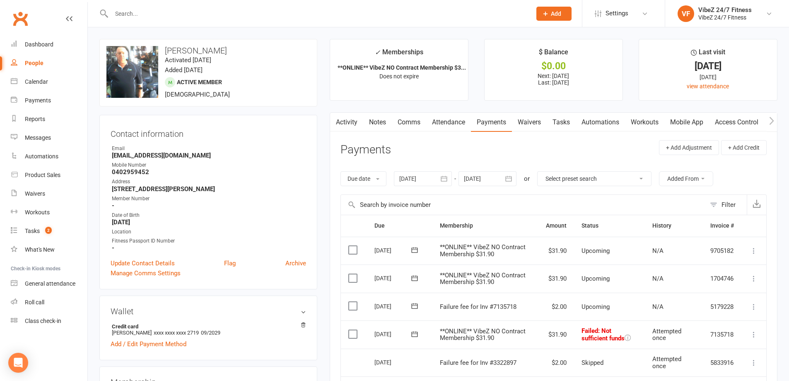
click at [201, 15] on input "text" at bounding box center [317, 14] width 417 height 12
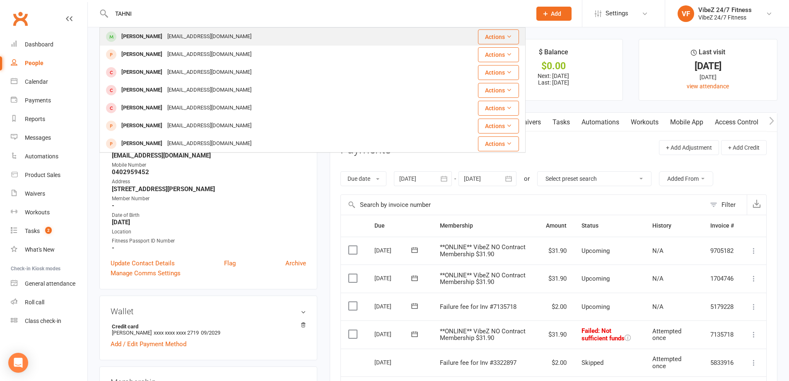
type input "TAHNI"
click at [203, 32] on div "tahniaustin10@gmail.com" at bounding box center [209, 37] width 89 height 12
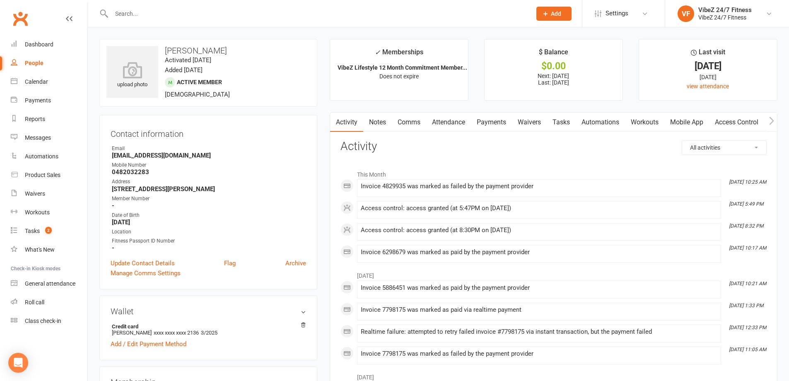
click at [482, 125] on link "Payments" at bounding box center [491, 122] width 41 height 19
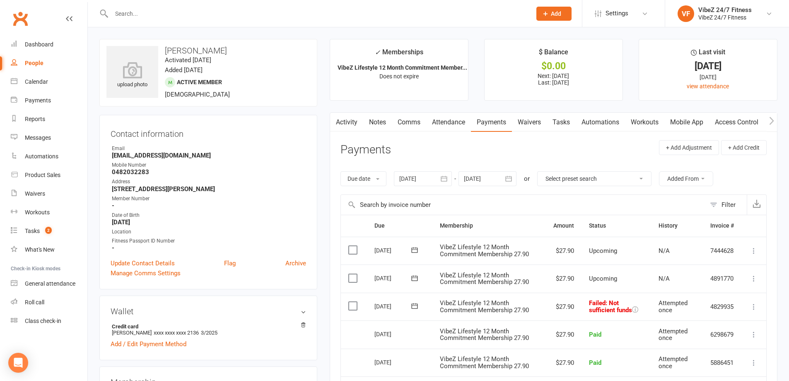
click at [253, 15] on input "text" at bounding box center [317, 14] width 417 height 12
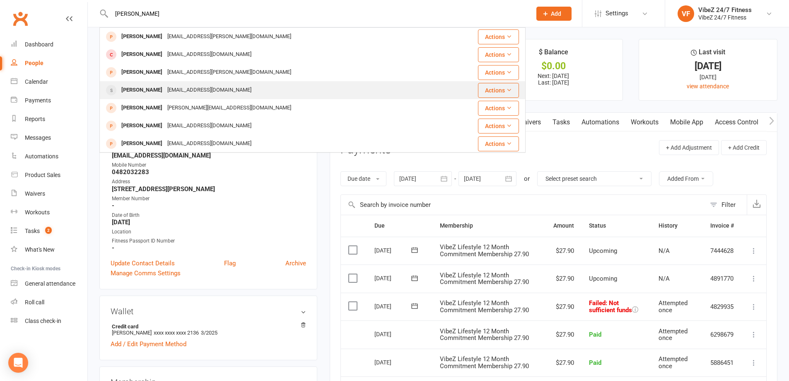
type input "CHAYLA"
click at [165, 90] on div "violins.rock@hotmail.com" at bounding box center [209, 90] width 89 height 12
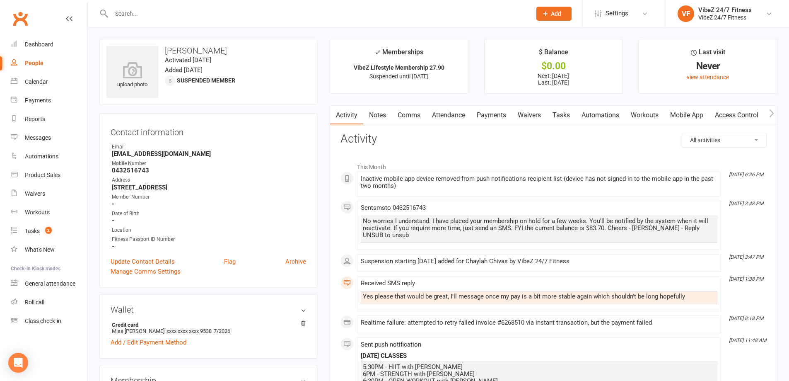
click at [486, 114] on link "Payments" at bounding box center [491, 115] width 41 height 19
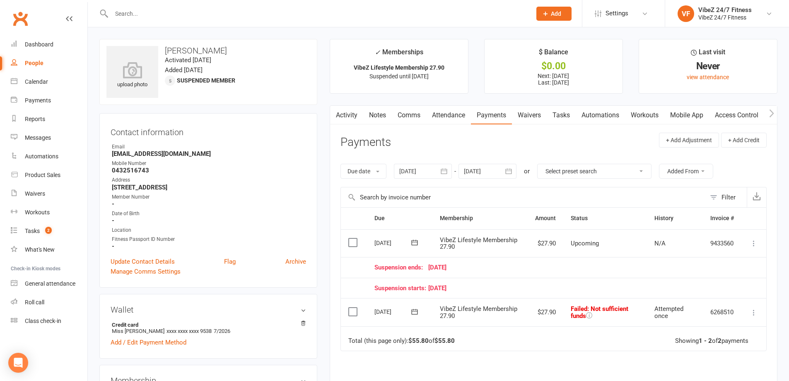
click at [173, 19] on div at bounding box center [312, 13] width 426 height 27
click at [171, 12] on input "text" at bounding box center [317, 14] width 417 height 12
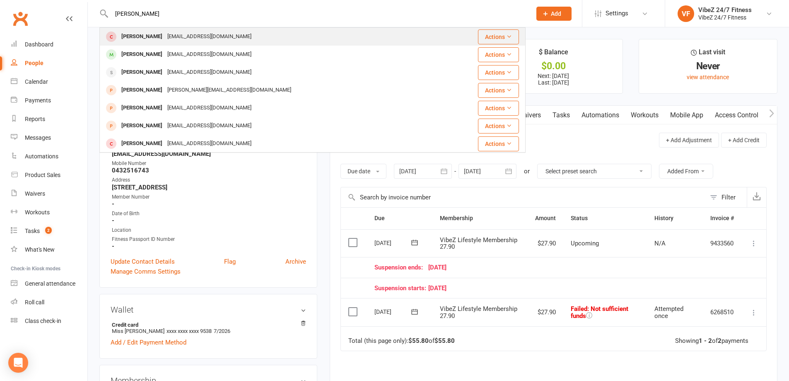
type input "CODY MORAL"
click at [169, 36] on div "Codymorales761@gmail.com" at bounding box center [209, 37] width 89 height 12
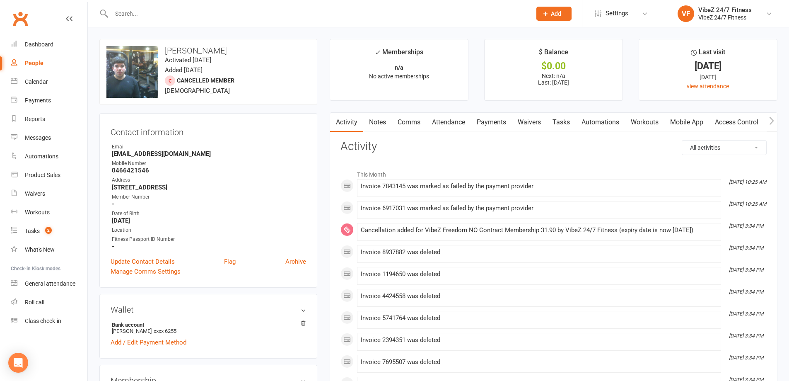
click at [491, 125] on link "Payments" at bounding box center [491, 122] width 41 height 19
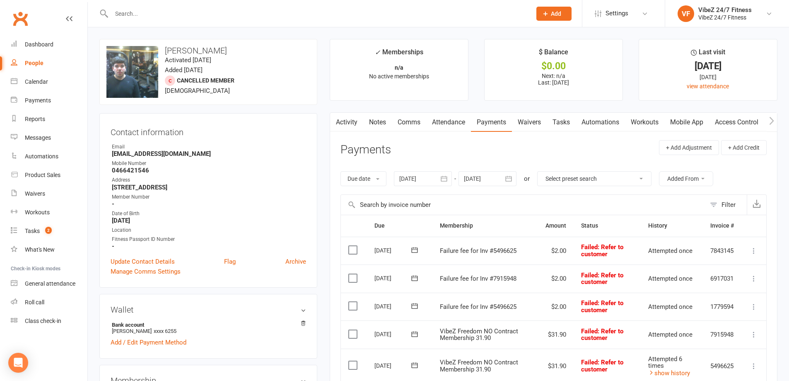
click at [284, 12] on input "text" at bounding box center [317, 14] width 417 height 12
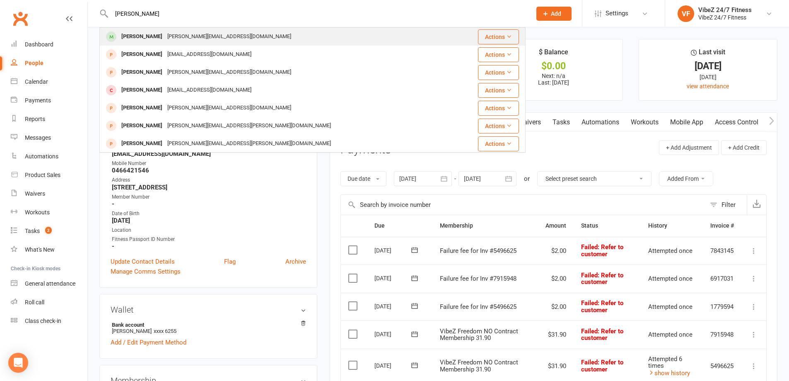
type input "BROCK TURNER"
click at [272, 28] on td "Brock Turner brock.turner8@gmail.com" at bounding box center [277, 37] width 354 height 18
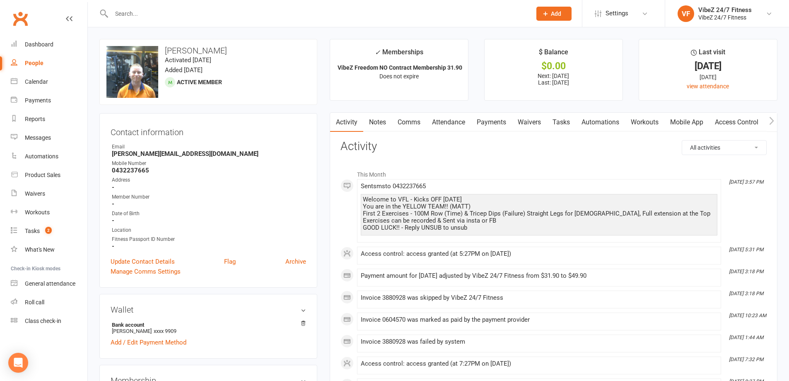
click at [480, 121] on link "Payments" at bounding box center [491, 122] width 41 height 19
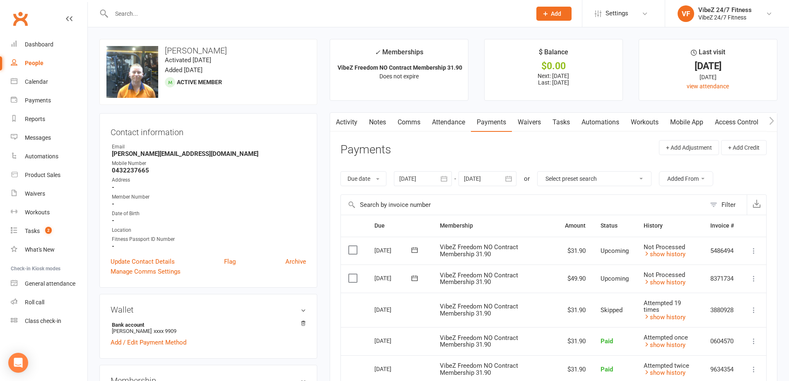
click at [211, 12] on input "text" at bounding box center [317, 14] width 417 height 12
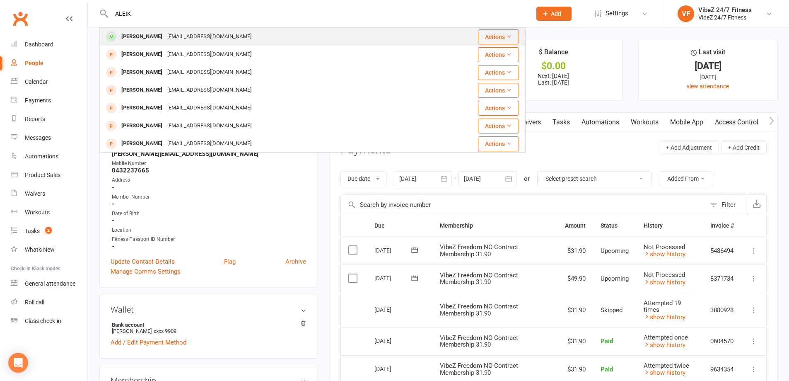
type input "ALEIK"
click at [214, 37] on div "aleik2007@icloud.com" at bounding box center [209, 37] width 89 height 12
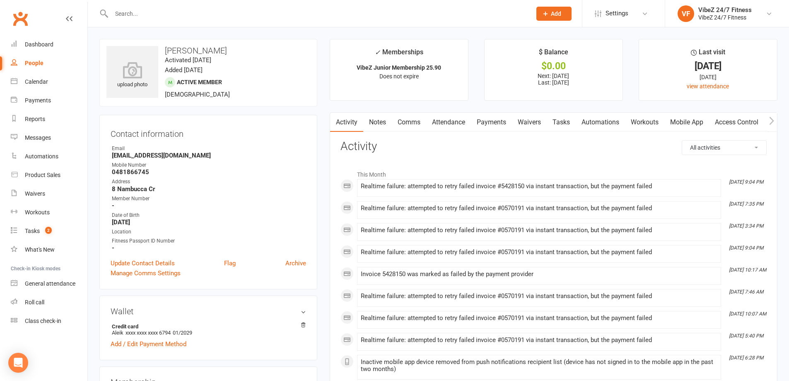
click at [488, 126] on link "Payments" at bounding box center [491, 122] width 41 height 19
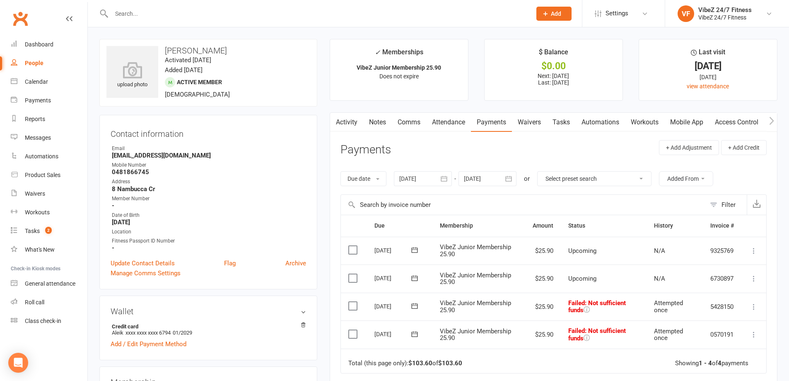
click at [287, 17] on input "text" at bounding box center [317, 14] width 417 height 12
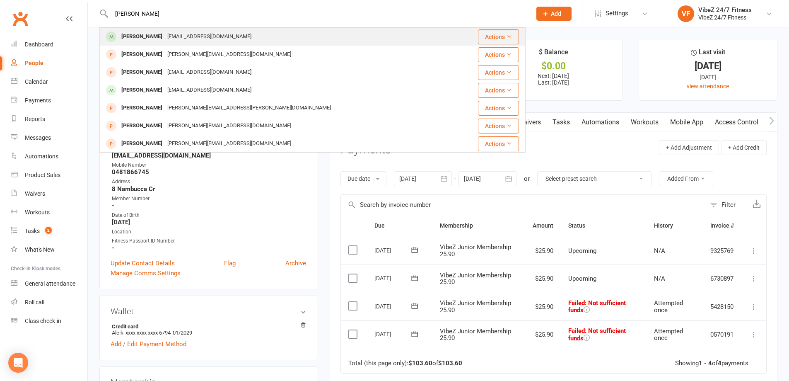
type input "JENNIFER BROWN"
click at [222, 29] on div "Jennifer Brown newjen2025@yahoo.com" at bounding box center [276, 36] width 353 height 17
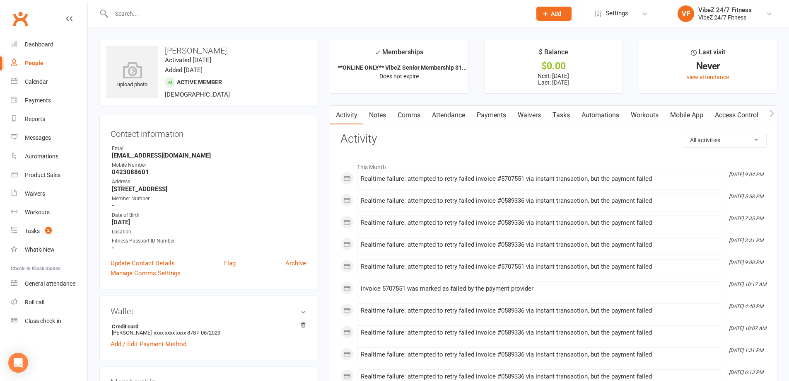
click at [489, 116] on link "Payments" at bounding box center [491, 115] width 41 height 19
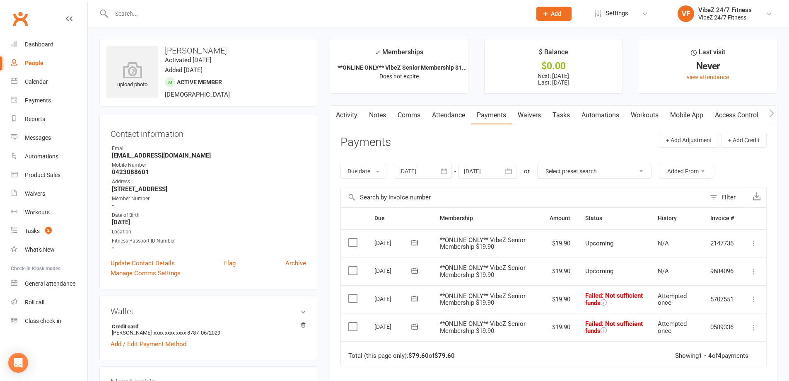
click at [202, 17] on input "text" at bounding box center [317, 14] width 417 height 12
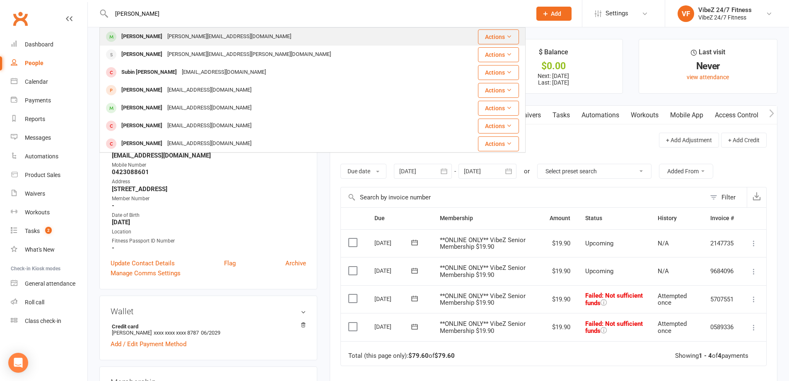
type input "JACOB CAIN"
click at [191, 38] on div "Jacob.bc@hotmail.com" at bounding box center [229, 37] width 129 height 12
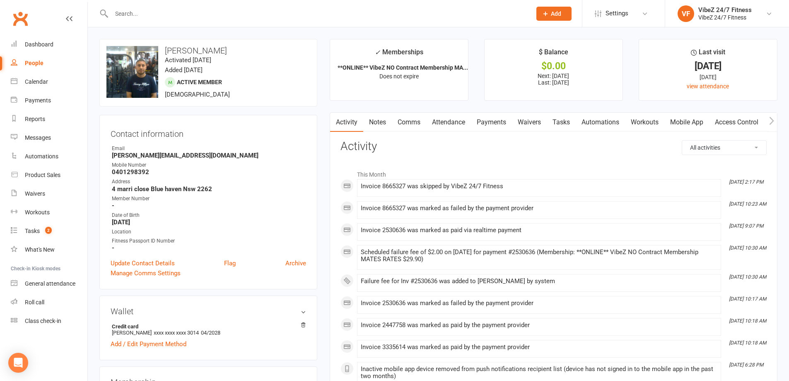
click at [490, 123] on link "Payments" at bounding box center [491, 122] width 41 height 19
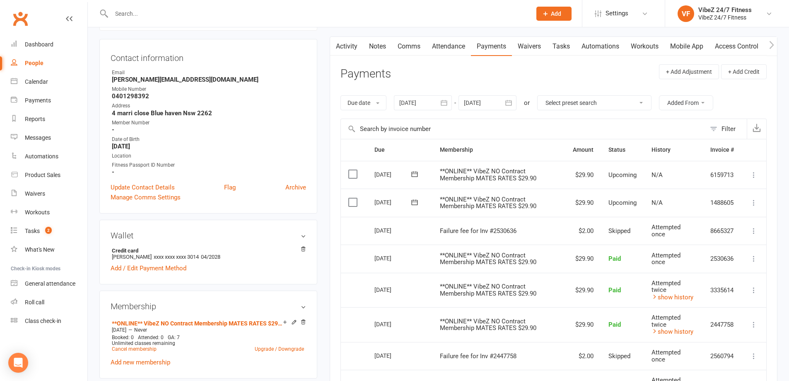
scroll to position [83, 0]
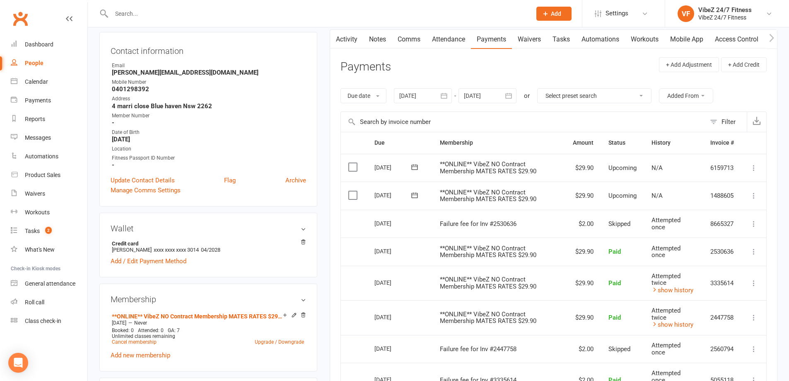
click at [370, 17] on input "text" at bounding box center [317, 14] width 417 height 12
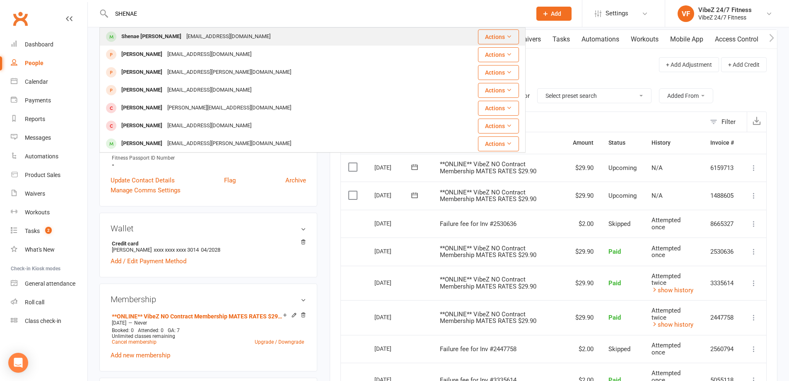
type input "SHENAE"
click at [345, 29] on div "Shenae Kirk politeiguana97@gmail.com" at bounding box center [271, 36] width 342 height 17
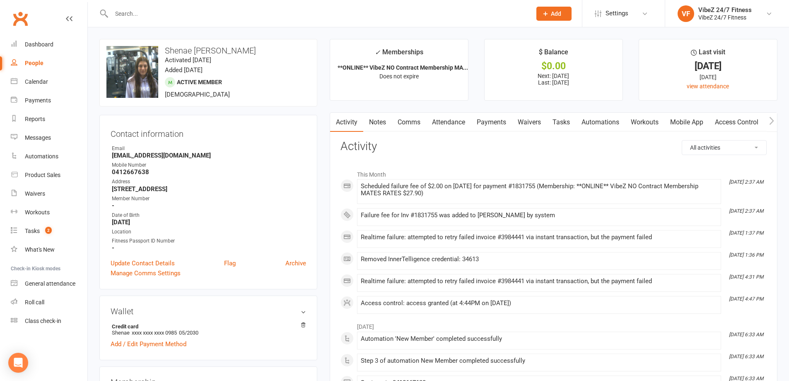
click at [485, 122] on link "Payments" at bounding box center [491, 122] width 41 height 19
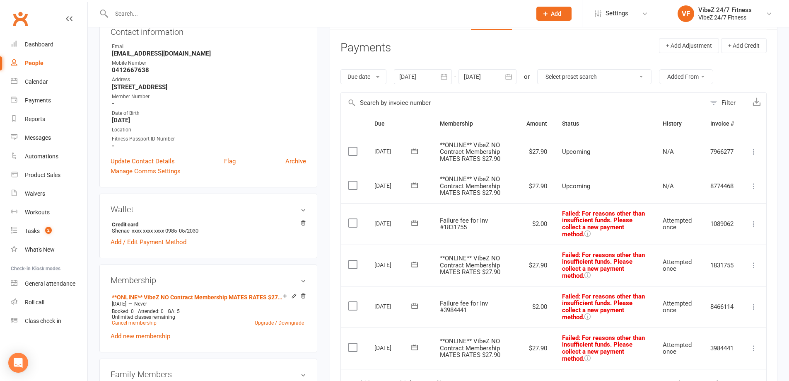
scroll to position [207, 0]
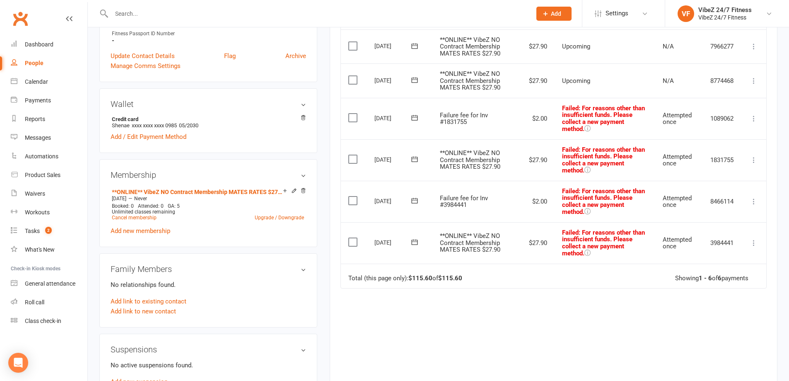
click at [223, 15] on input "text" at bounding box center [317, 14] width 417 height 12
type input "SKYE USHER"
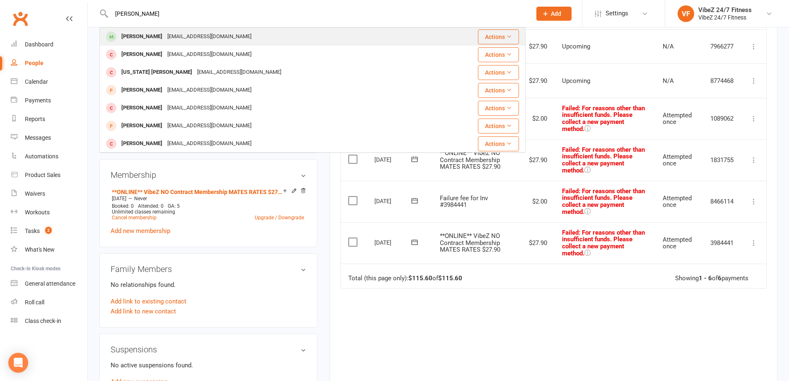
click at [206, 31] on div "Skyeusher16@yahoo.com.au" at bounding box center [209, 37] width 89 height 12
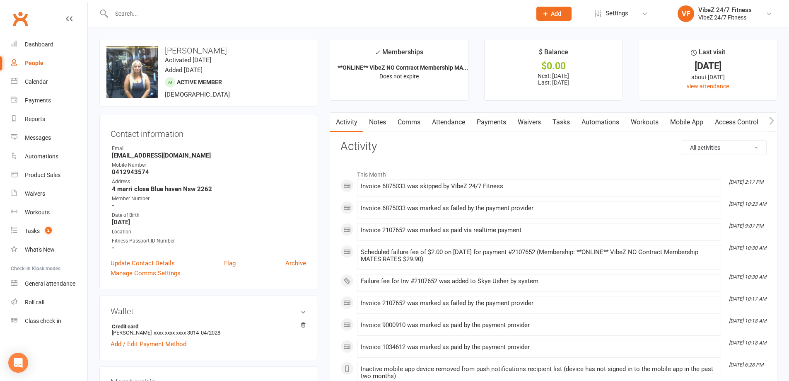
click at [488, 122] on link "Payments" at bounding box center [491, 122] width 41 height 19
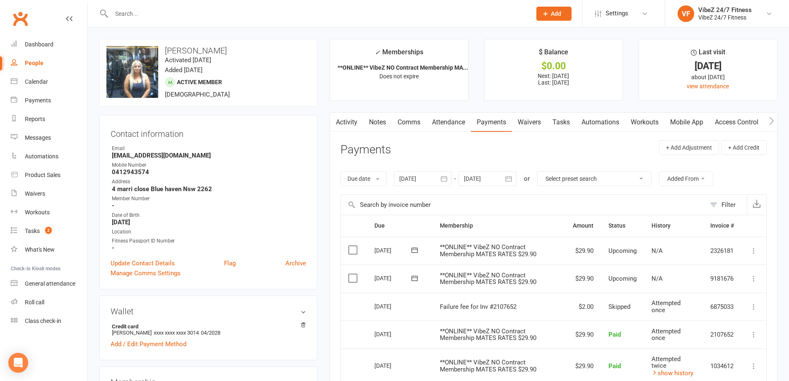
click at [217, 9] on input "text" at bounding box center [317, 14] width 417 height 12
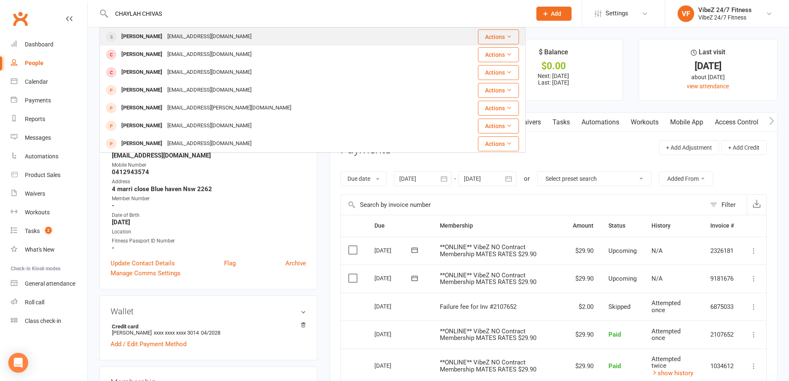
type input "CHAYLAH CHIVAS"
click at [194, 31] on div "violins.rock@hotmail.com" at bounding box center [209, 37] width 89 height 12
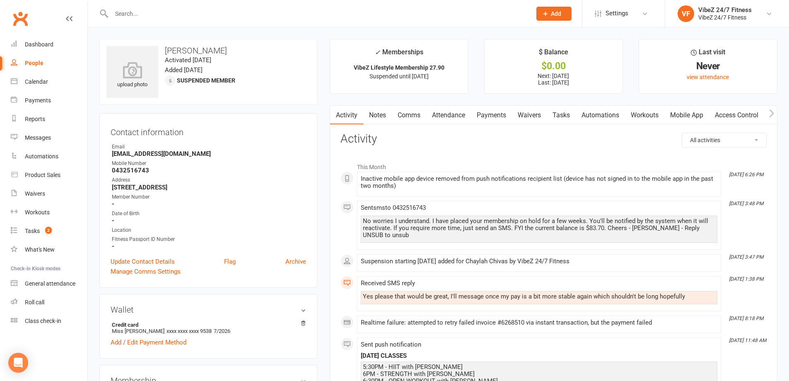
click at [315, 14] on input "text" at bounding box center [317, 14] width 417 height 12
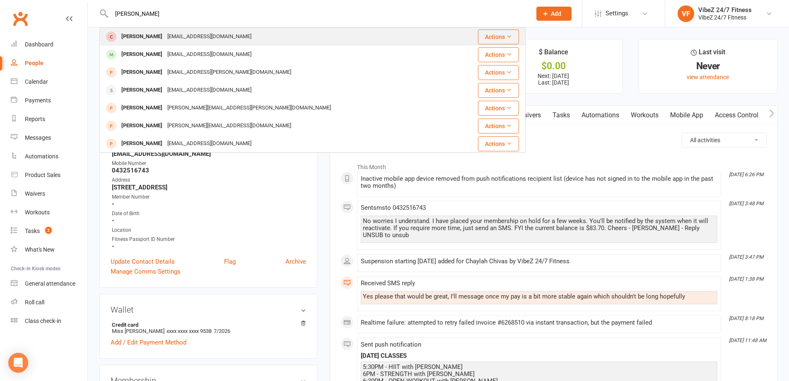
type input "cody morales"
click at [206, 38] on div "Codymorales761@gmail.com" at bounding box center [209, 37] width 89 height 12
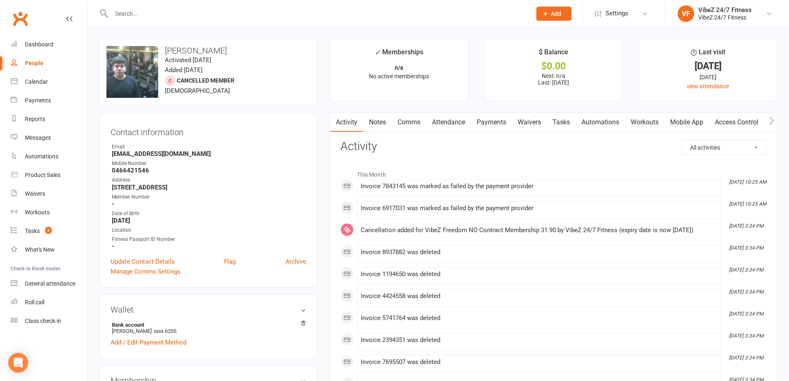
click at [495, 123] on link "Payments" at bounding box center [491, 122] width 41 height 19
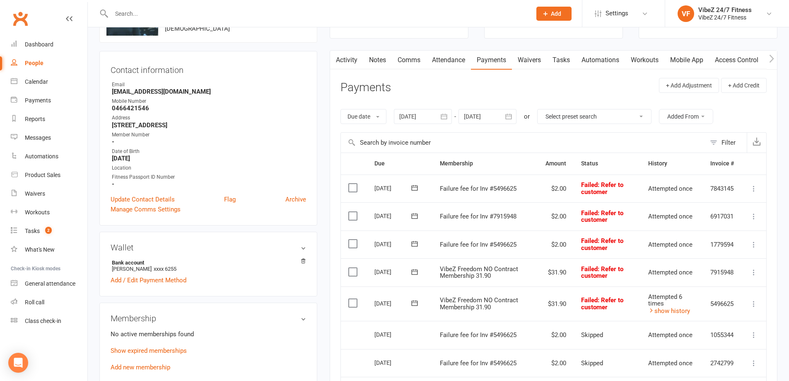
scroll to position [166, 0]
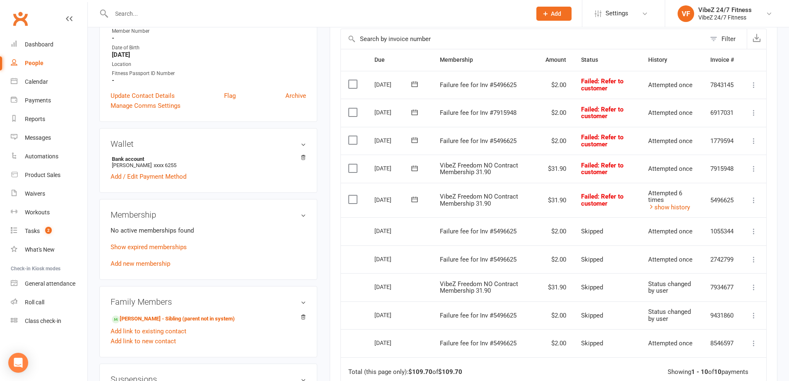
click at [755, 200] on icon at bounding box center [754, 200] width 8 height 8
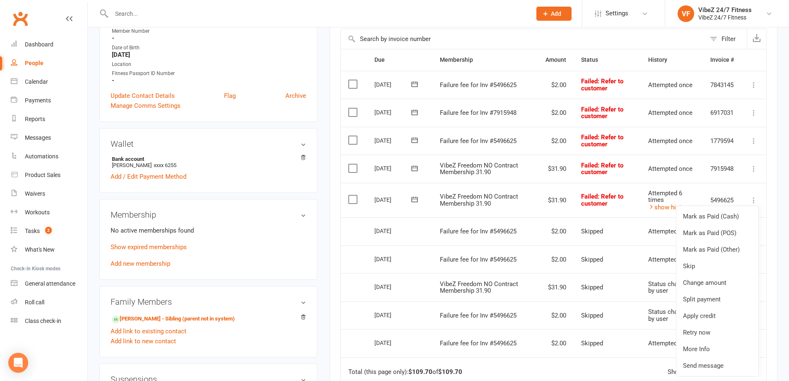
click at [753, 198] on icon at bounding box center [754, 200] width 8 height 8
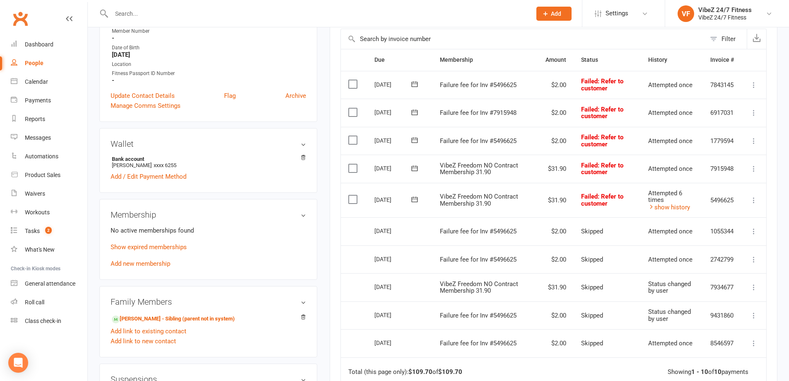
click at [753, 198] on icon at bounding box center [754, 200] width 8 height 8
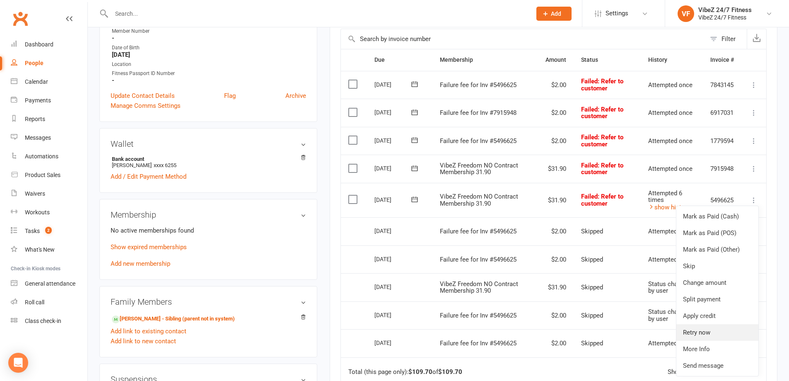
click at [720, 337] on link "Retry now" at bounding box center [718, 332] width 82 height 17
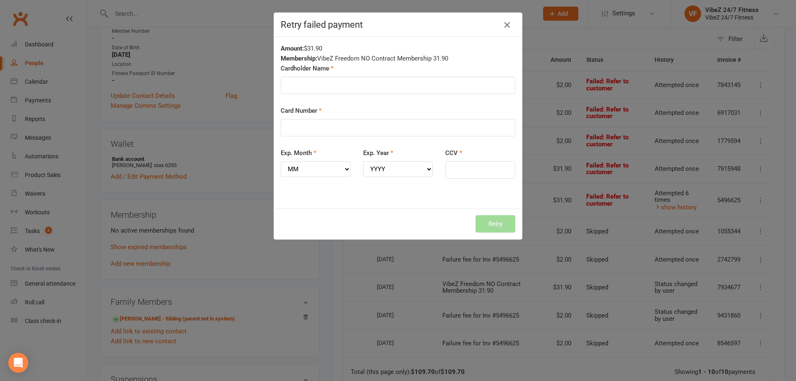
click at [503, 26] on icon "button" at bounding box center [507, 25] width 10 height 10
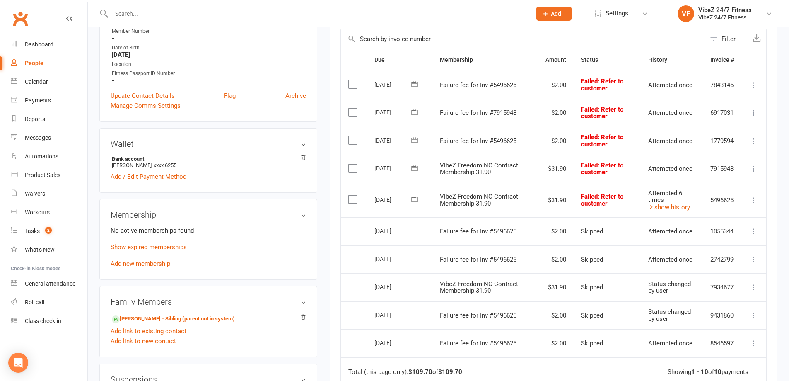
click at [757, 200] on icon at bounding box center [754, 200] width 8 height 8
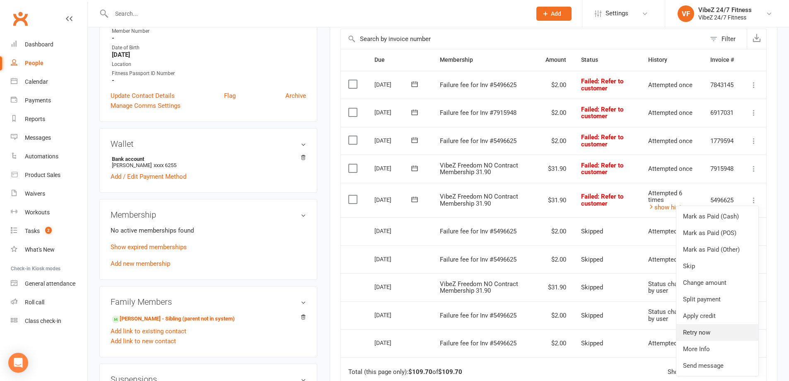
click at [707, 330] on link "Retry now" at bounding box center [718, 332] width 82 height 17
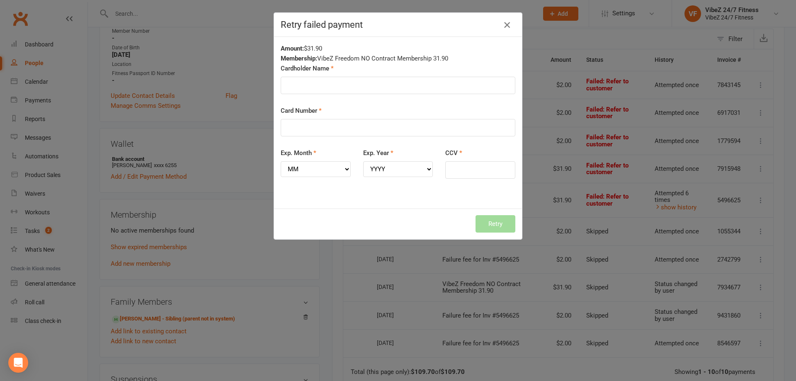
click at [505, 23] on icon "button" at bounding box center [507, 25] width 10 height 10
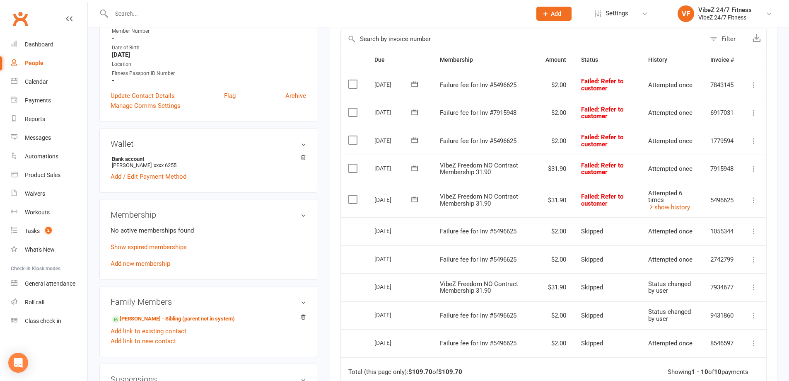
click at [181, 15] on input "text" at bounding box center [317, 14] width 417 height 12
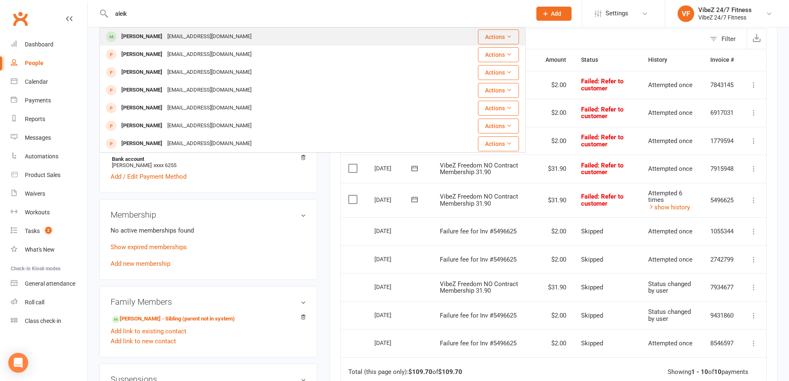
type input "aleik"
click at [184, 34] on div "aleik2007@icloud.com" at bounding box center [209, 37] width 89 height 12
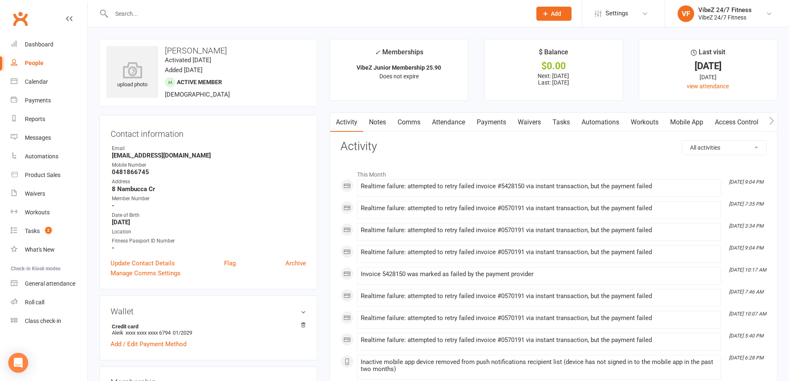
click at [488, 126] on link "Payments" at bounding box center [491, 122] width 41 height 19
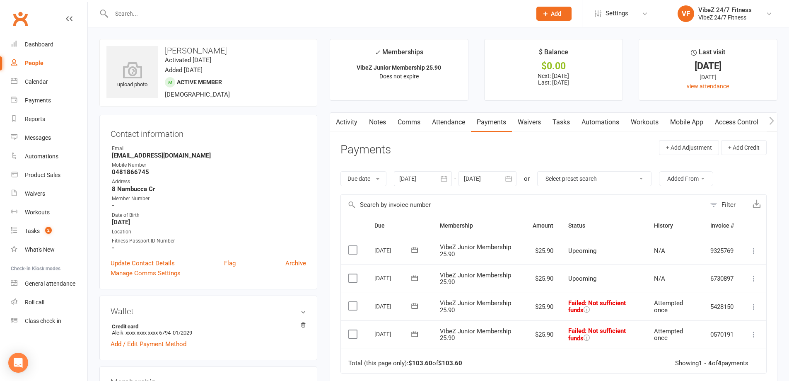
click at [250, 15] on input "text" at bounding box center [317, 14] width 417 height 12
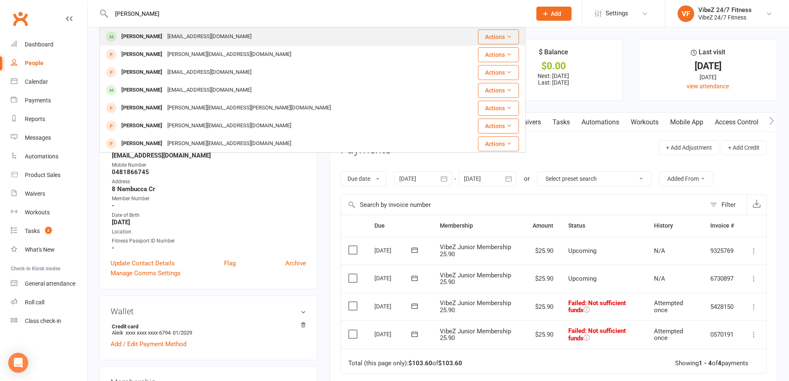
type input "JENNIFER BROWN"
click at [224, 41] on div "newjen2025@yahoo.com" at bounding box center [209, 37] width 89 height 12
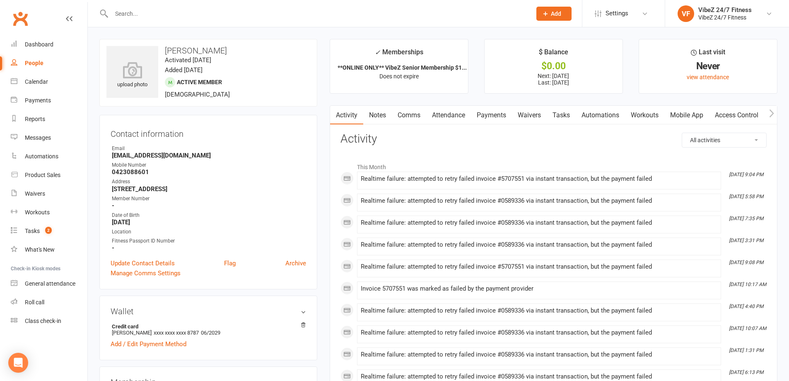
click at [500, 113] on link "Payments" at bounding box center [491, 115] width 41 height 19
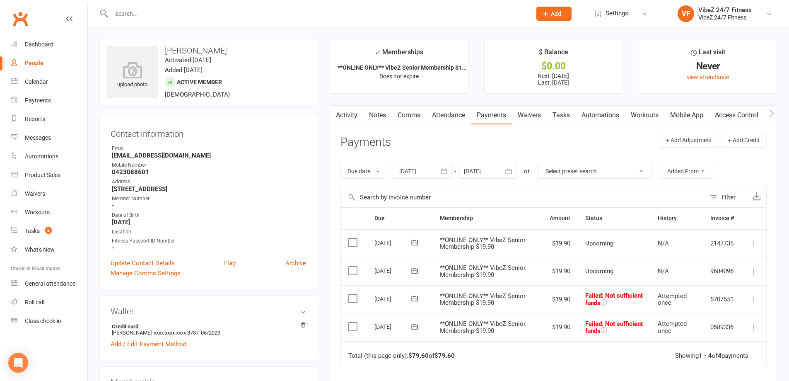
click at [755, 327] on icon at bounding box center [754, 327] width 8 height 8
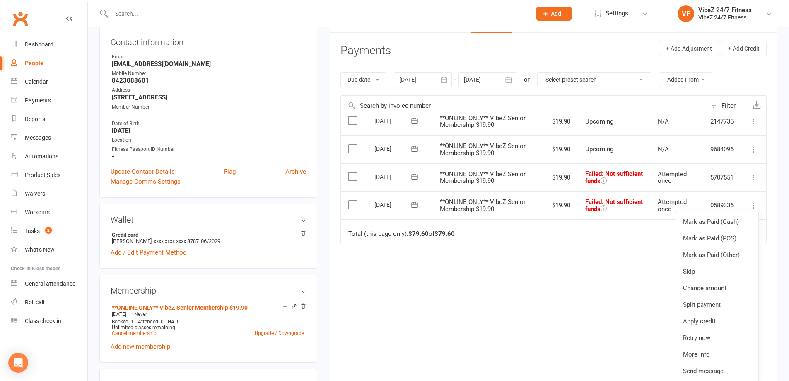
scroll to position [166, 0]
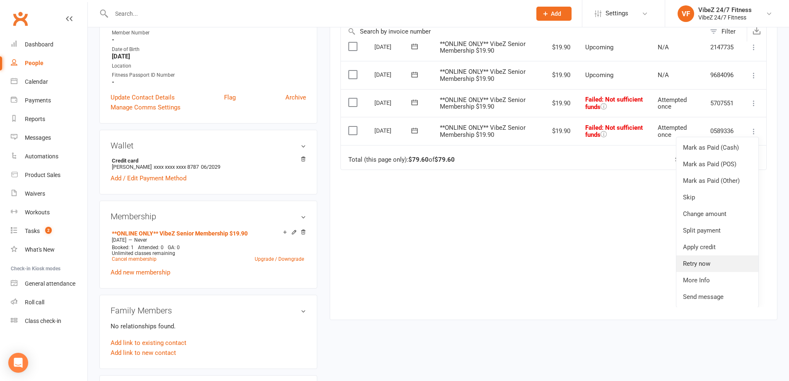
click at [704, 262] on link "Retry now" at bounding box center [718, 263] width 82 height 17
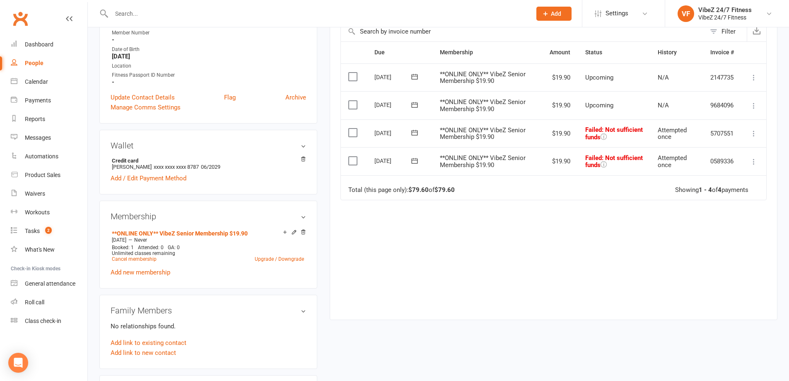
scroll to position [0, 0]
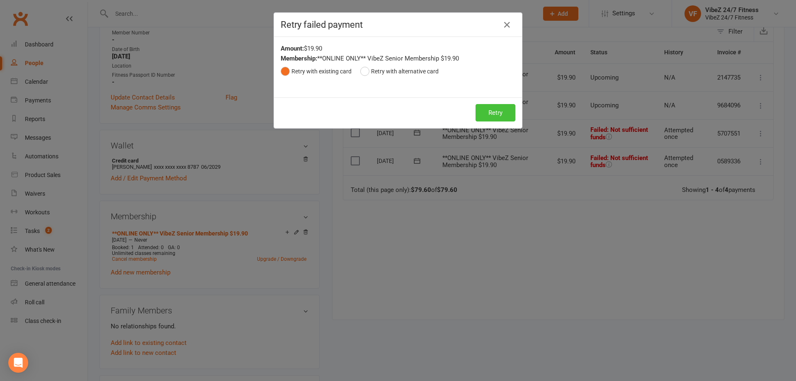
click at [492, 111] on button "Retry" at bounding box center [495, 112] width 40 height 17
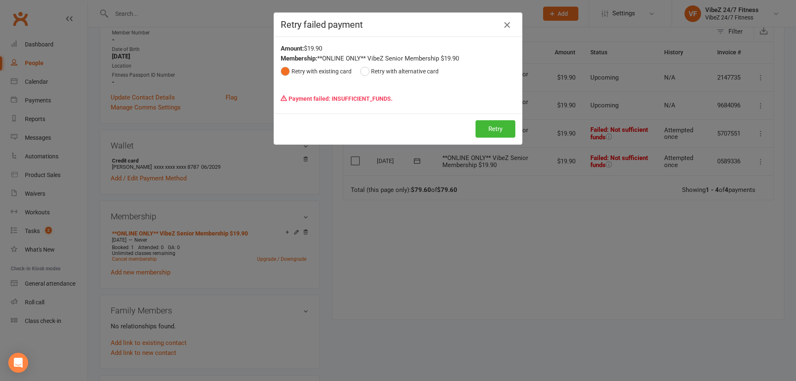
click at [502, 27] on icon "button" at bounding box center [507, 25] width 10 height 10
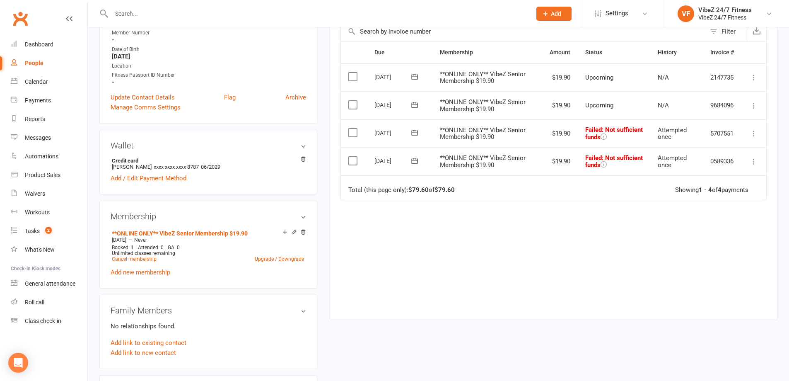
click at [281, 12] on input "text" at bounding box center [317, 14] width 417 height 12
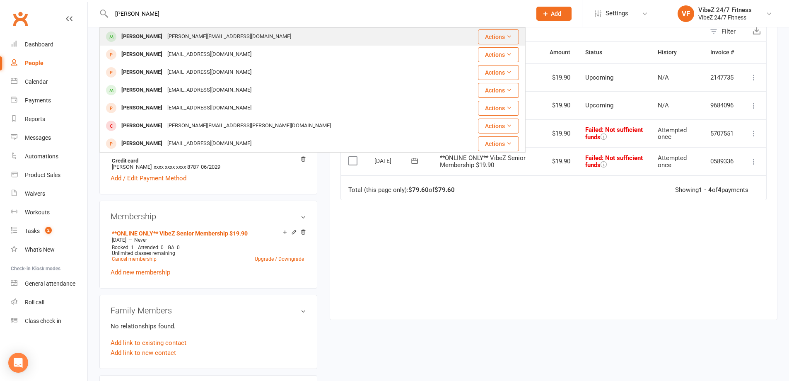
type input "SHAUN GUMTREE"
click at [230, 33] on div "Shaun Greentree shaunza@live.com.au" at bounding box center [277, 36] width 354 height 17
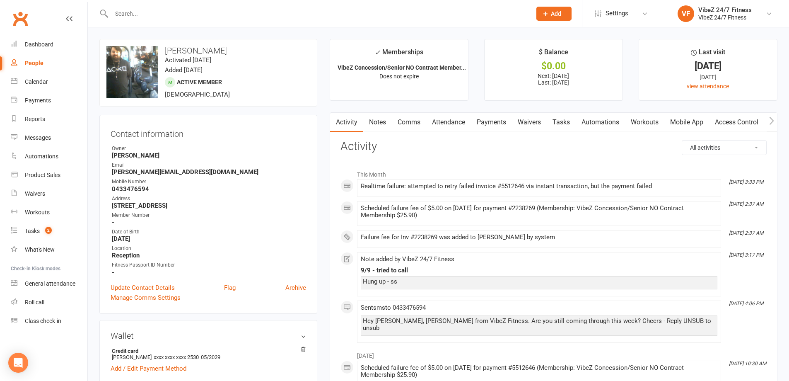
click at [497, 123] on link "Payments" at bounding box center [491, 122] width 41 height 19
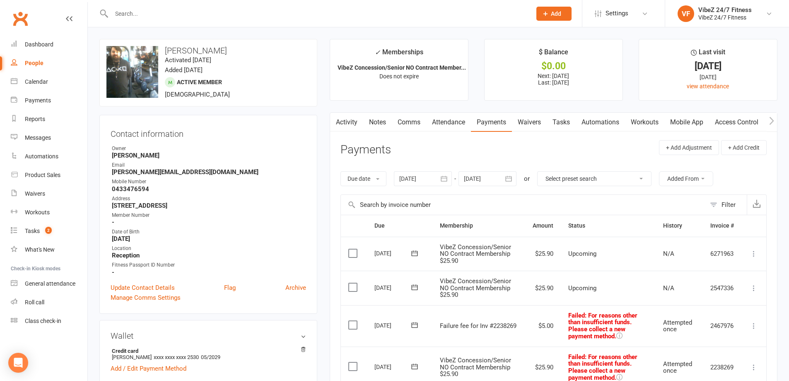
click at [248, 20] on div at bounding box center [312, 13] width 426 height 27
click at [248, 15] on input "text" at bounding box center [317, 14] width 417 height 12
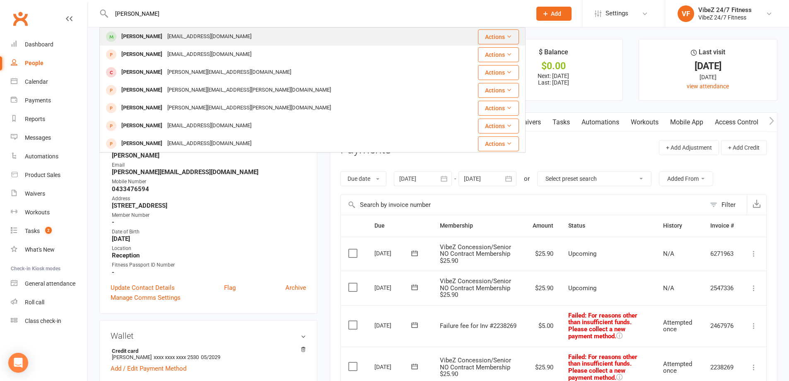
type input "mathew johnso"
click at [231, 38] on div "[EMAIL_ADDRESS][DOMAIN_NAME]" at bounding box center [209, 37] width 89 height 12
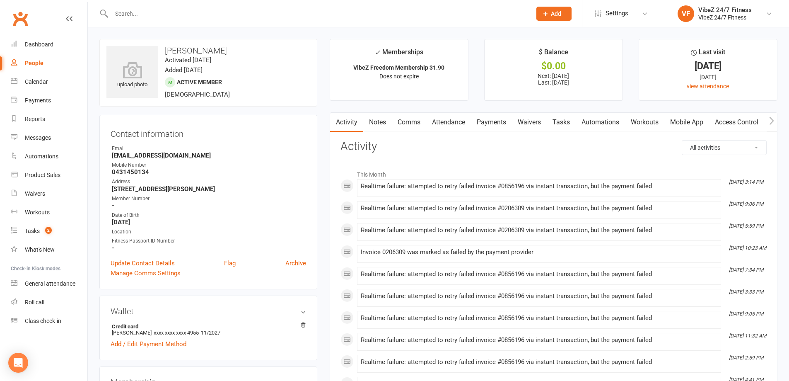
click at [479, 121] on link "Payments" at bounding box center [491, 122] width 41 height 19
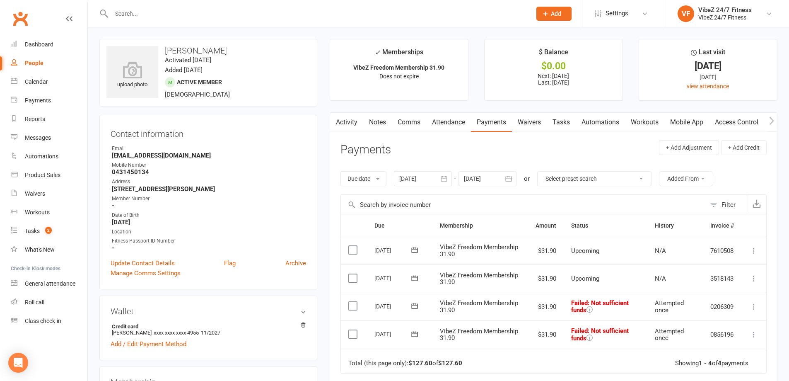
click at [378, 116] on link "Notes" at bounding box center [377, 122] width 29 height 19
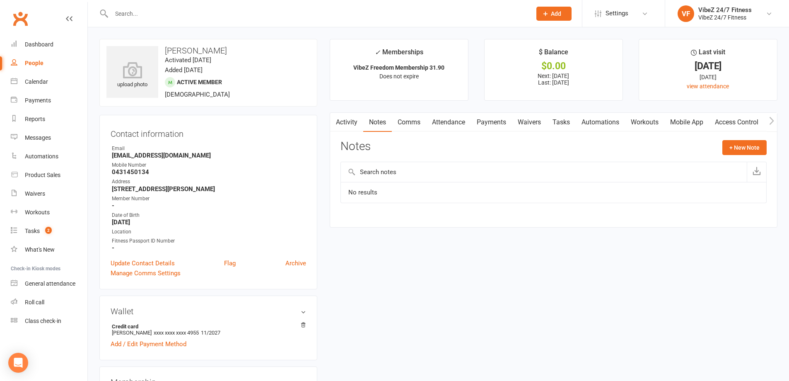
click at [343, 123] on link "Activity" at bounding box center [346, 122] width 33 height 19
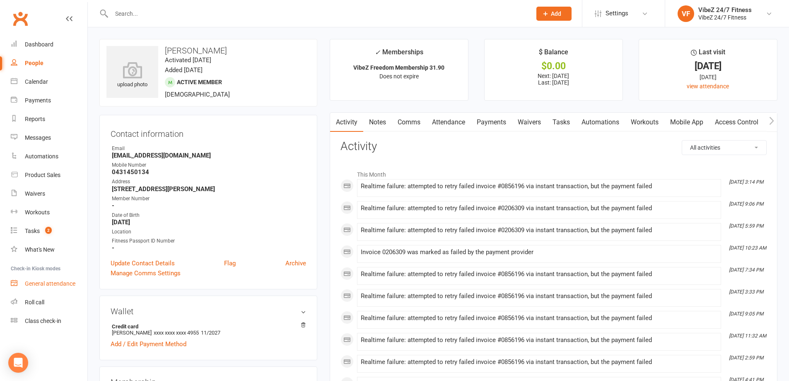
click at [50, 283] on div "General attendance" at bounding box center [50, 283] width 51 height 7
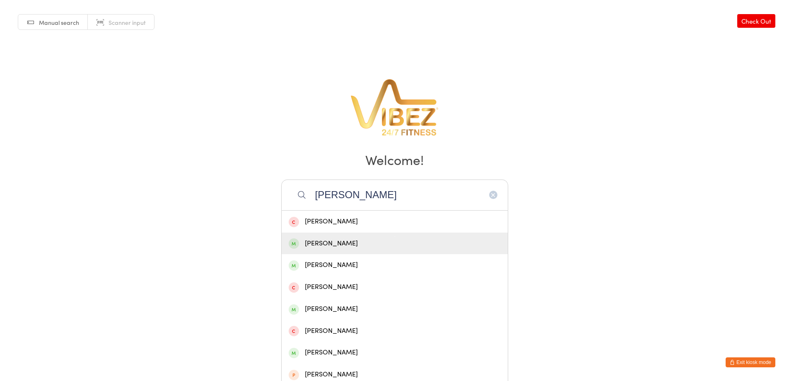
type input "[PERSON_NAME]"
click at [370, 235] on div "[PERSON_NAME]" at bounding box center [395, 243] width 226 height 22
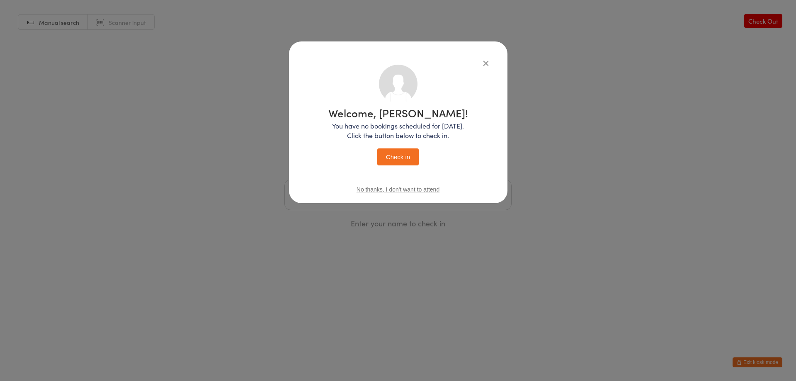
click at [396, 160] on button "Check in" at bounding box center [397, 156] width 41 height 17
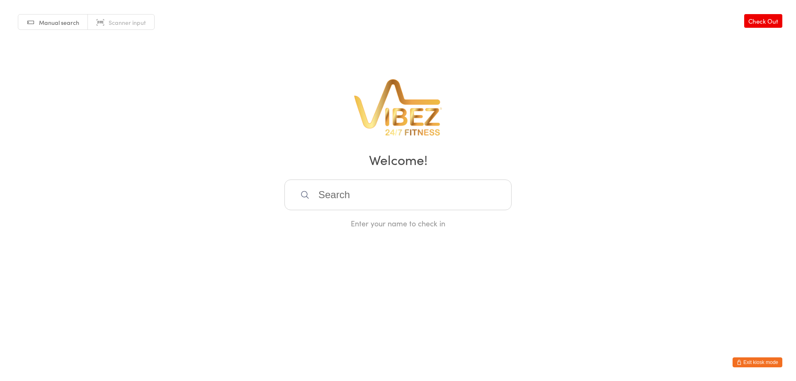
click at [421, 196] on input "search" at bounding box center [397, 194] width 227 height 31
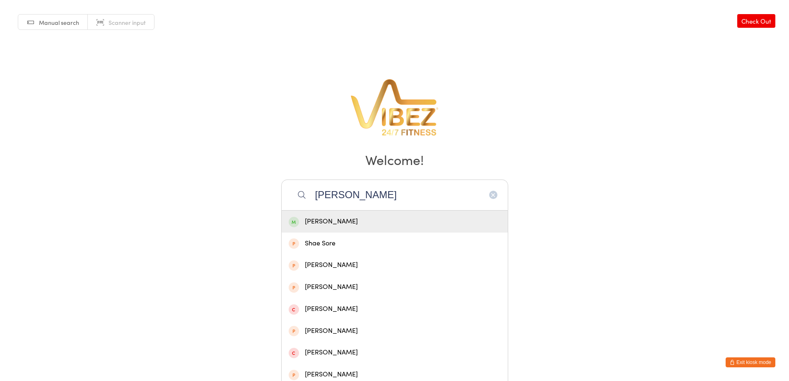
type input "[PERSON_NAME]"
click at [408, 219] on div "[PERSON_NAME]" at bounding box center [395, 221] width 212 height 11
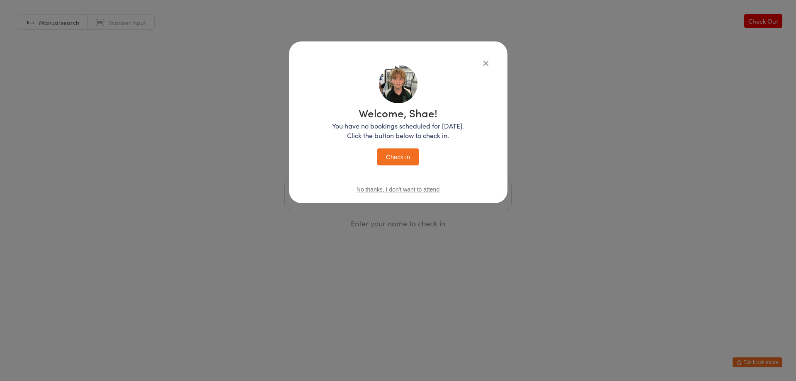
click at [395, 152] on button "Check in" at bounding box center [397, 156] width 41 height 17
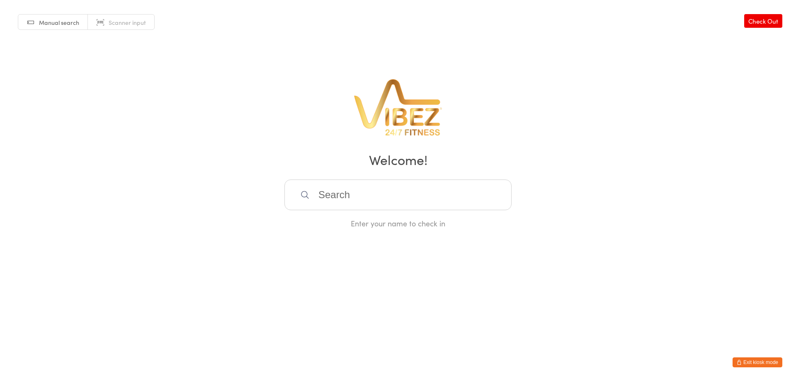
drag, startPoint x: 448, startPoint y: 198, endPoint x: 441, endPoint y: 198, distance: 6.6
click at [446, 198] on input "search" at bounding box center [397, 194] width 227 height 31
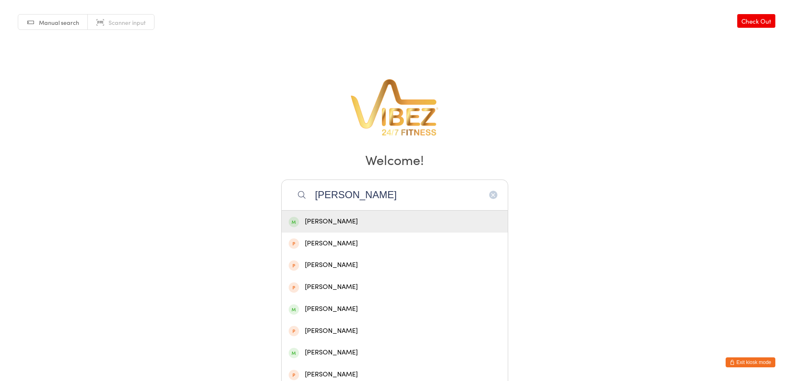
type input "[PERSON_NAME]"
click at [384, 225] on div "[PERSON_NAME]" at bounding box center [395, 221] width 212 height 11
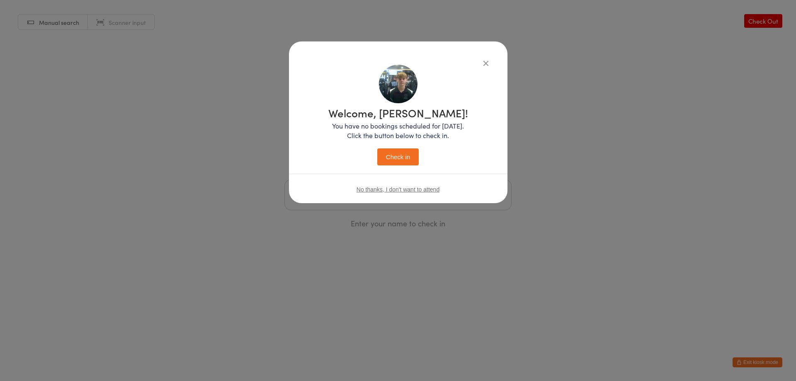
click at [400, 154] on button "Check in" at bounding box center [397, 156] width 41 height 17
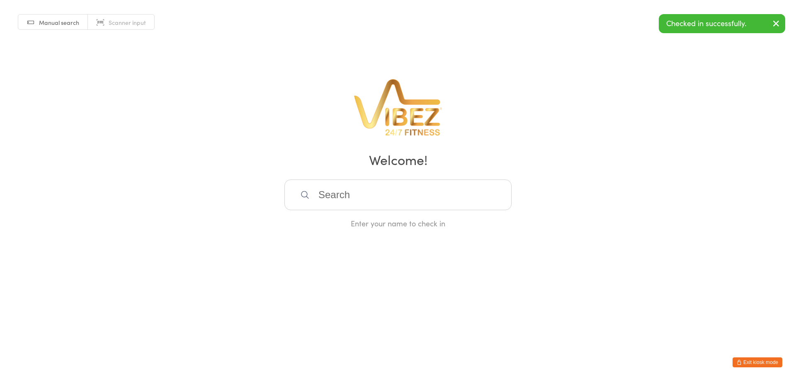
click at [385, 198] on input "search" at bounding box center [397, 194] width 227 height 31
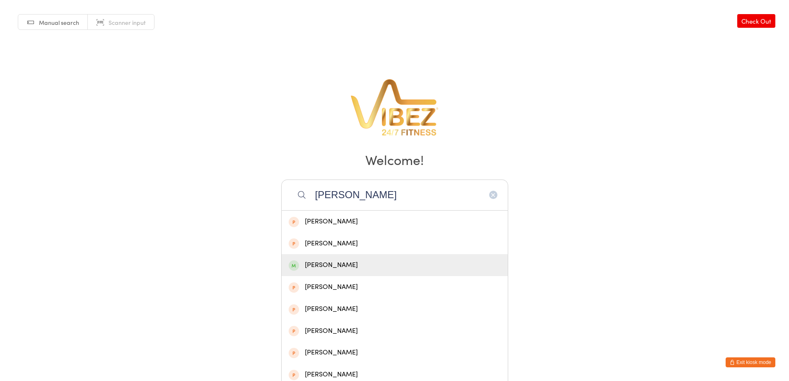
type input "oliver"
click at [348, 261] on div "Oliver Jones" at bounding box center [395, 264] width 212 height 11
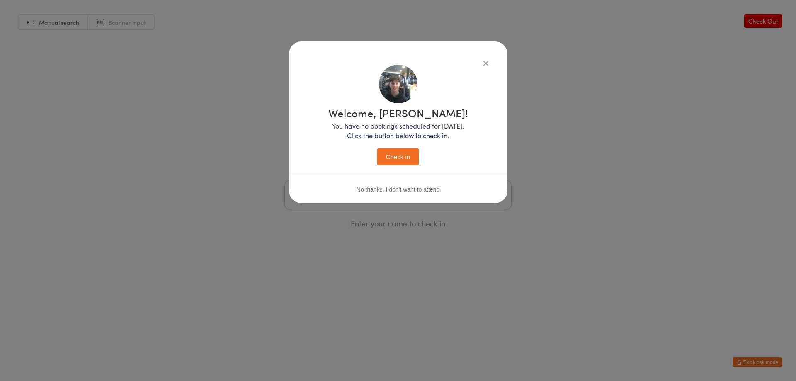
click at [395, 157] on button "Check in" at bounding box center [397, 156] width 41 height 17
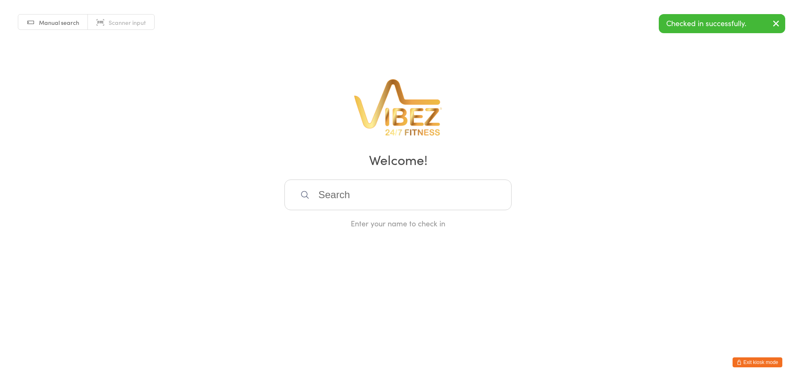
click at [755, 365] on button "Exit kiosk mode" at bounding box center [757, 362] width 50 height 10
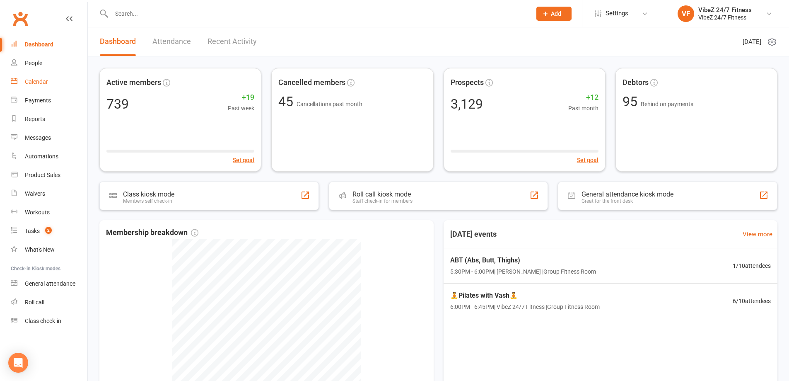
click at [45, 83] on div "Calendar" at bounding box center [36, 81] width 23 height 7
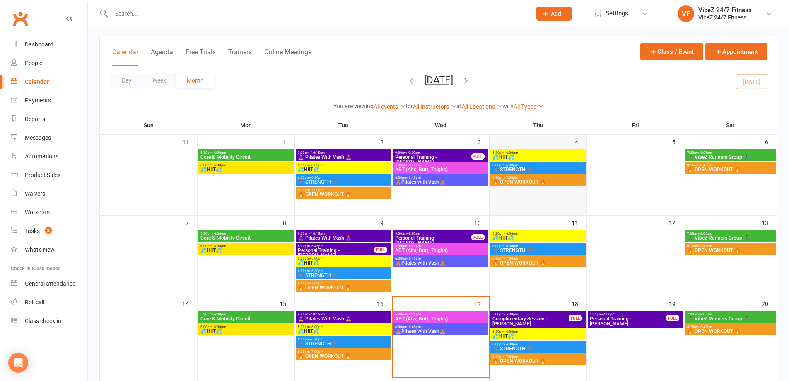
scroll to position [124, 0]
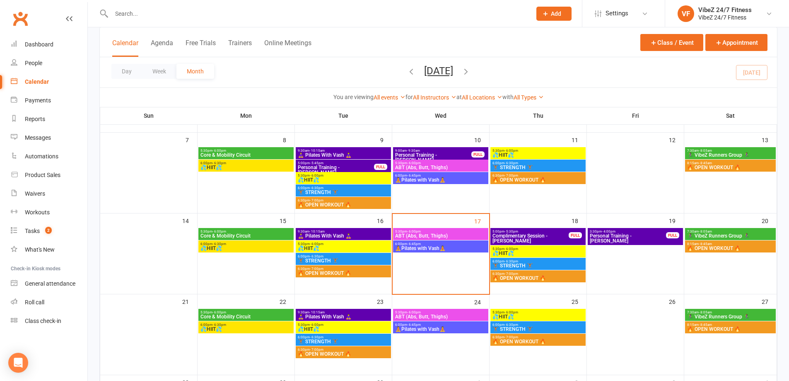
click at [206, 15] on input "text" at bounding box center [317, 14] width 417 height 12
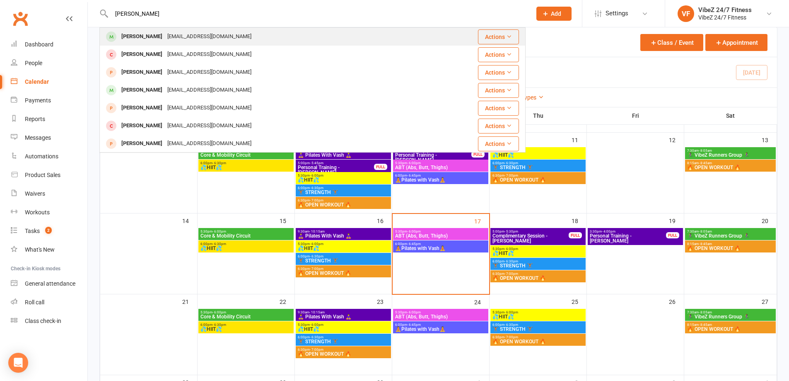
type input "[PERSON_NAME]"
click at [195, 35] on div "[EMAIL_ADDRESS][DOMAIN_NAME]" at bounding box center [209, 37] width 89 height 12
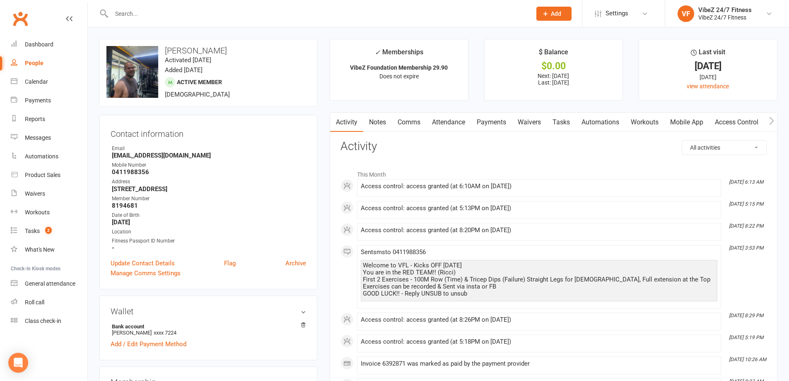
click at [200, 13] on input "text" at bounding box center [317, 14] width 417 height 12
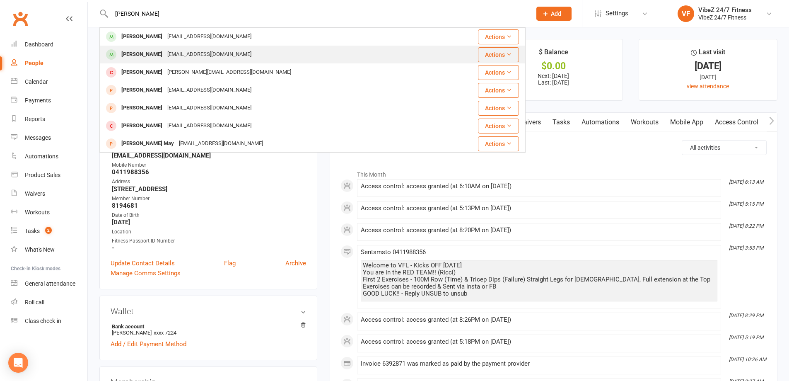
type input "[PERSON_NAME]"
click at [167, 52] on div "[EMAIL_ADDRESS][DOMAIN_NAME]" at bounding box center [209, 54] width 89 height 12
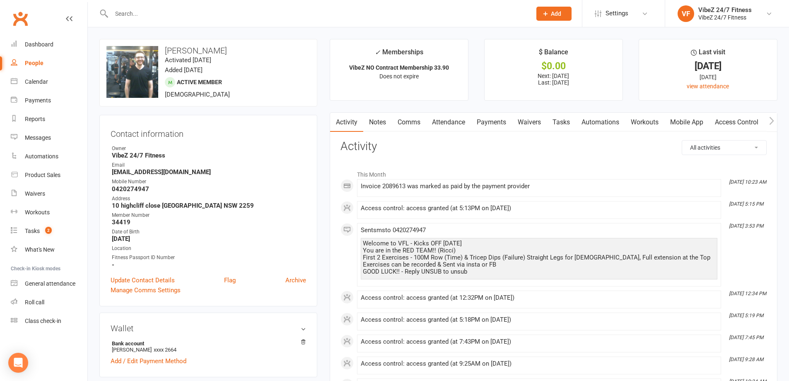
click at [169, 15] on input "text" at bounding box center [317, 14] width 417 height 12
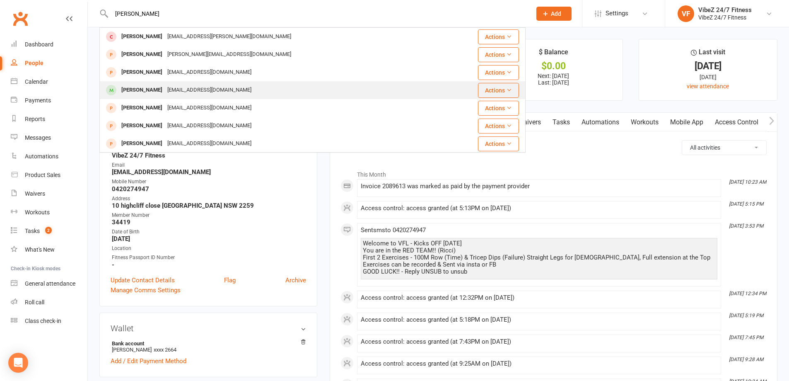
type input "[PERSON_NAME]"
click at [165, 94] on div "[EMAIL_ADDRESS][DOMAIN_NAME]" at bounding box center [209, 90] width 89 height 12
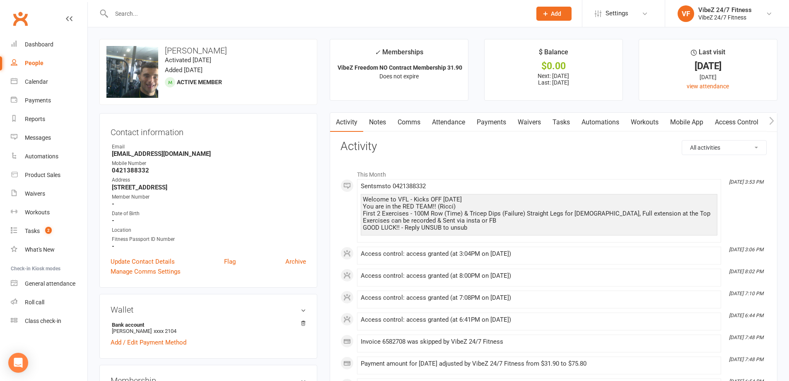
click at [167, 10] on input "text" at bounding box center [317, 14] width 417 height 12
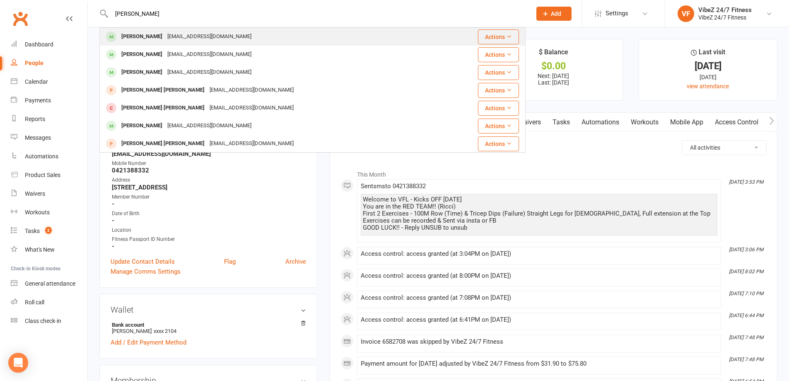
type input "[PERSON_NAME]"
click at [165, 36] on div "[EMAIL_ADDRESS][DOMAIN_NAME]" at bounding box center [209, 37] width 89 height 12
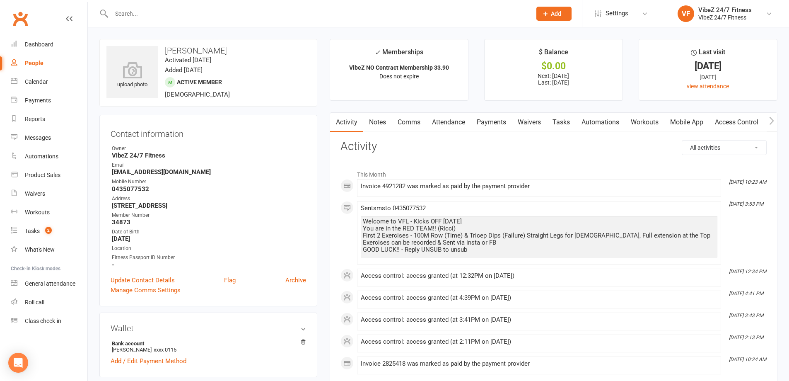
click at [173, 15] on input "text" at bounding box center [317, 14] width 417 height 12
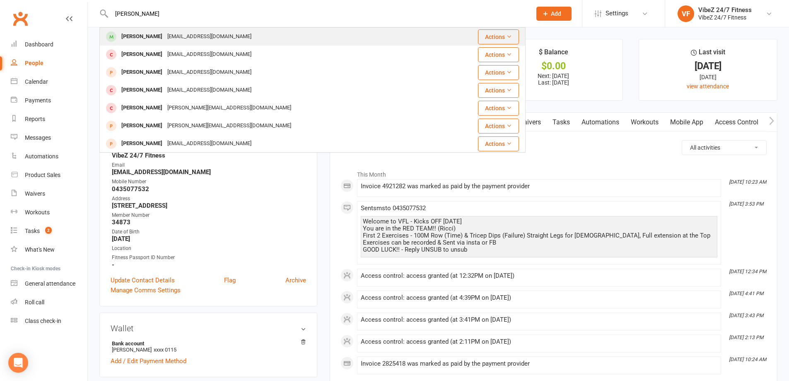
type input "[PERSON_NAME]"
click at [168, 35] on div "[EMAIL_ADDRESS][DOMAIN_NAME]" at bounding box center [209, 37] width 89 height 12
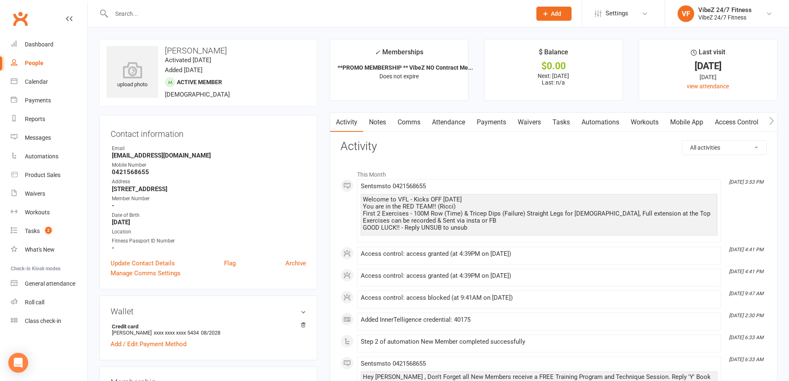
click at [108, 14] on icon at bounding box center [104, 14] width 10 height 10
click at [123, 15] on input "text" at bounding box center [317, 14] width 417 height 12
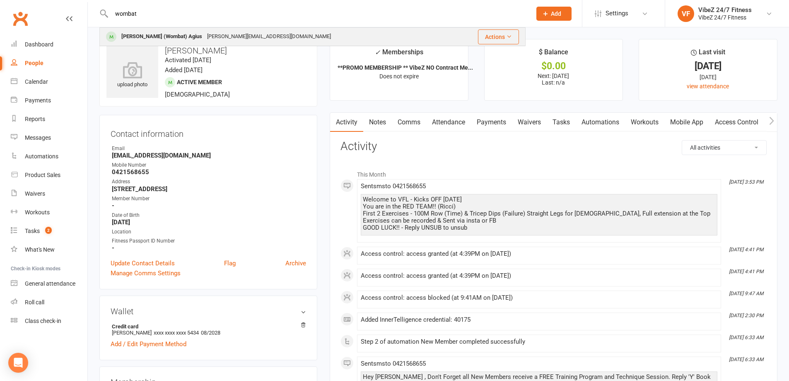
type input "wombat"
click at [153, 35] on div "[PERSON_NAME] (Wombat) Agius" at bounding box center [162, 37] width 86 height 12
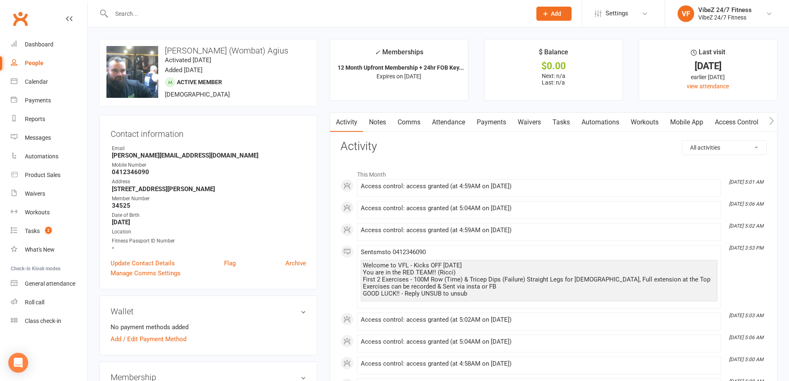
click at [188, 12] on input "text" at bounding box center [317, 14] width 417 height 12
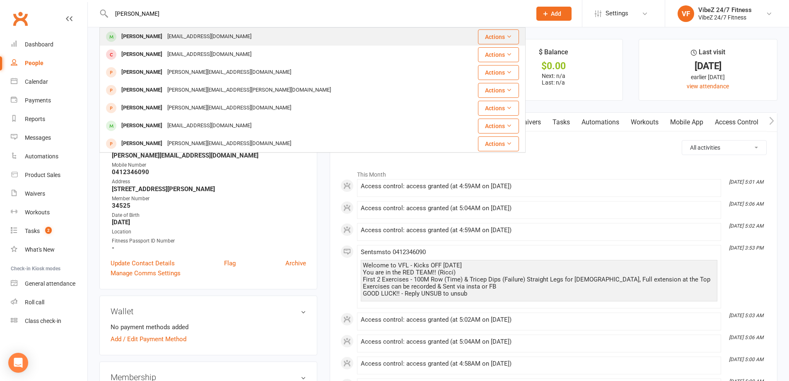
type input "[PERSON_NAME]"
click at [183, 30] on div "[PERSON_NAME] [PERSON_NAME][EMAIL_ADDRESS][DOMAIN_NAME]" at bounding box center [276, 36] width 353 height 17
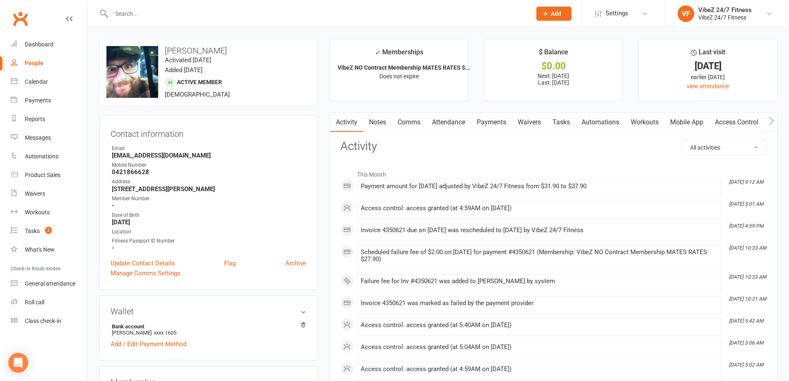
click at [153, 15] on input "text" at bounding box center [317, 14] width 417 height 12
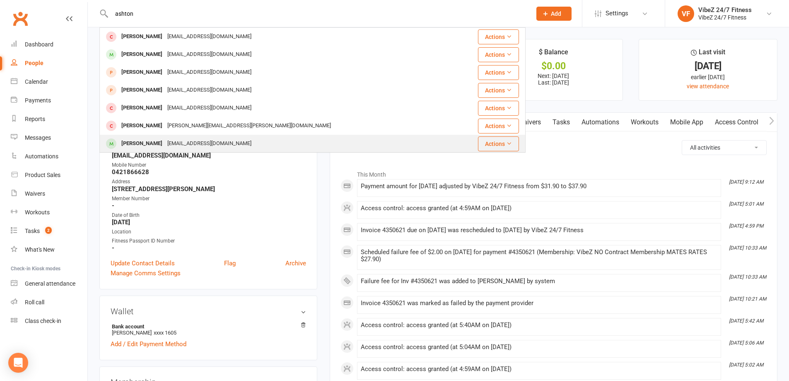
type input "ashton"
click at [183, 145] on div "[EMAIL_ADDRESS][DOMAIN_NAME]" at bounding box center [209, 144] width 89 height 12
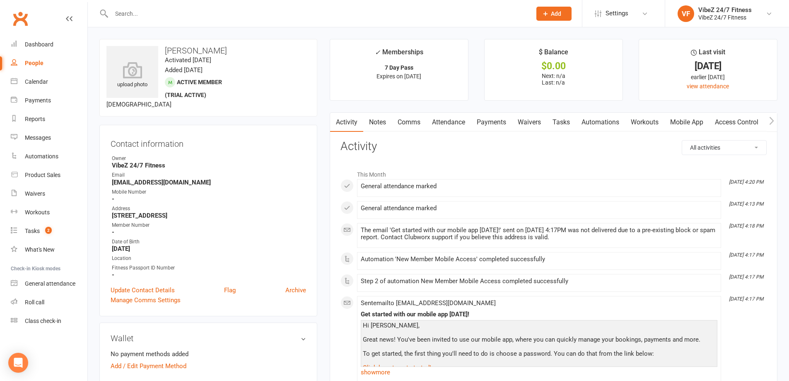
click at [159, 14] on input "text" at bounding box center [317, 14] width 417 height 12
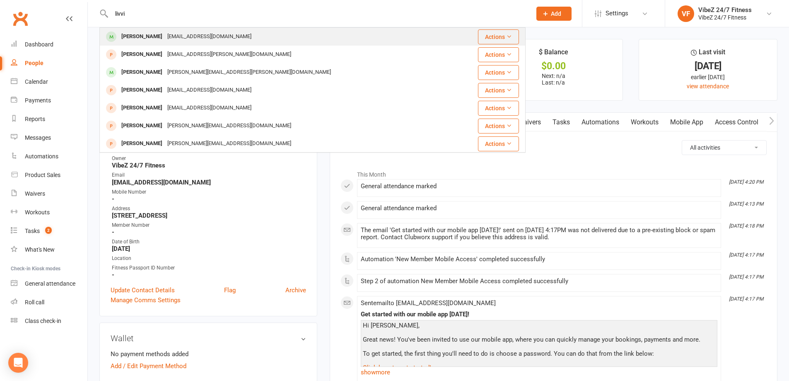
type input "livvi"
click at [151, 31] on div "[PERSON_NAME]" at bounding box center [142, 37] width 46 height 12
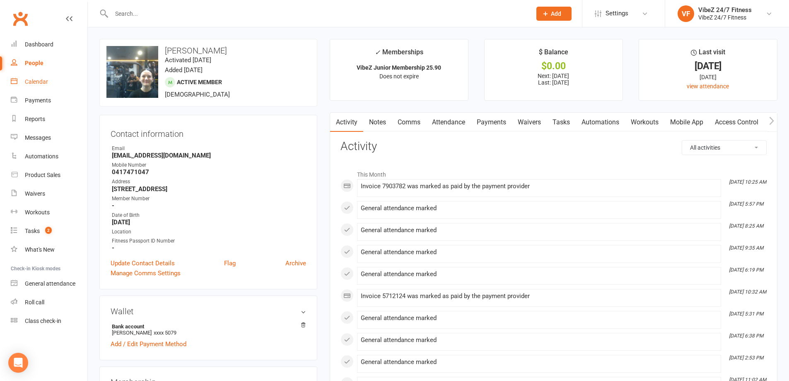
click at [32, 82] on div "Calendar" at bounding box center [36, 81] width 23 height 7
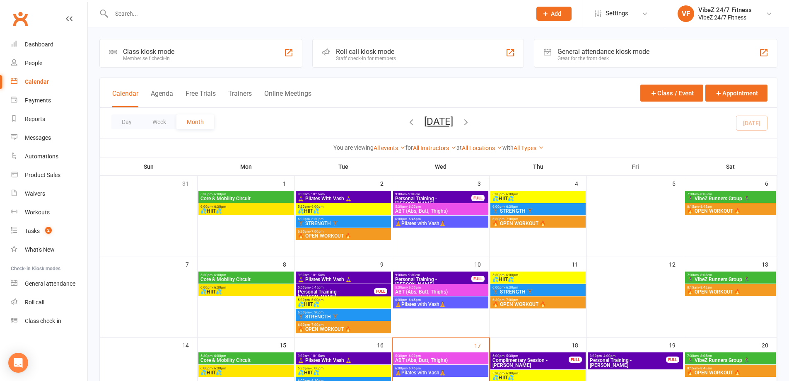
click at [127, 8] on input "text" at bounding box center [317, 14] width 417 height 12
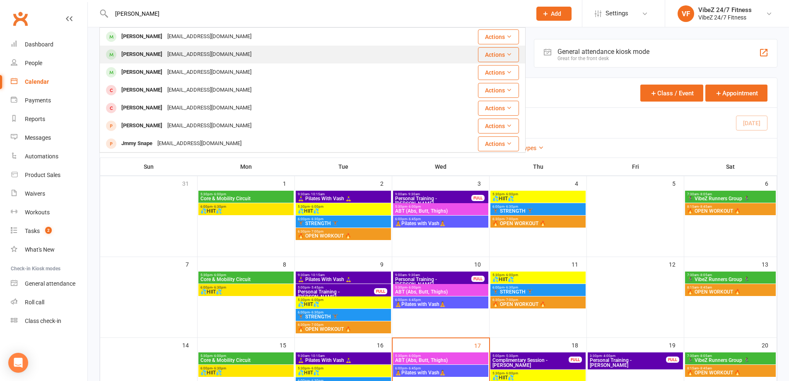
type input "[PERSON_NAME]"
click at [145, 53] on div "[PERSON_NAME]" at bounding box center [142, 54] width 46 height 12
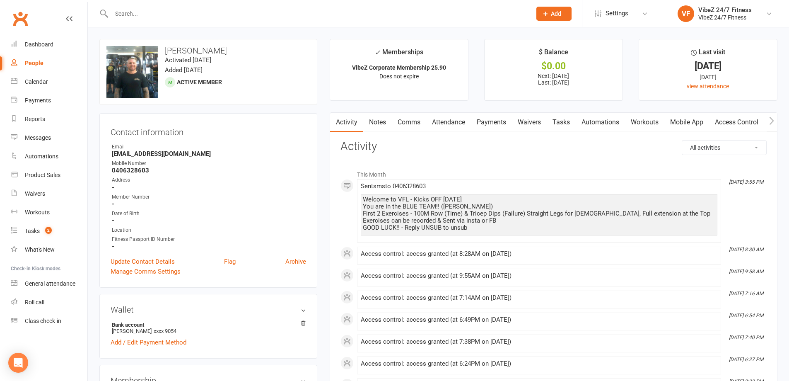
click at [166, 12] on input "text" at bounding box center [317, 14] width 417 height 12
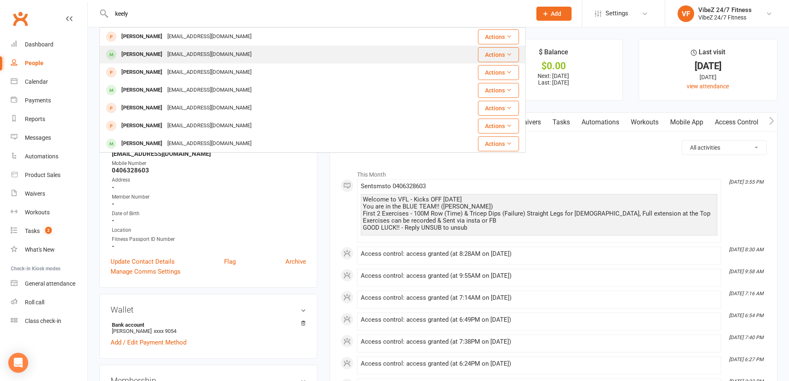
type input "keely"
click at [150, 52] on div "[PERSON_NAME]" at bounding box center [142, 54] width 46 height 12
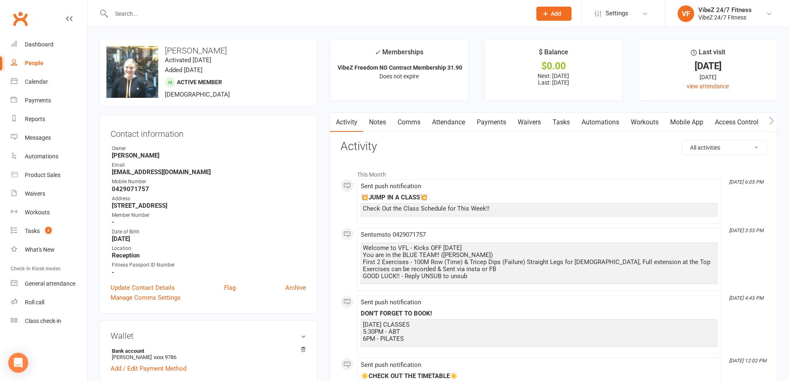
click at [203, 16] on input "text" at bounding box center [317, 14] width 417 height 12
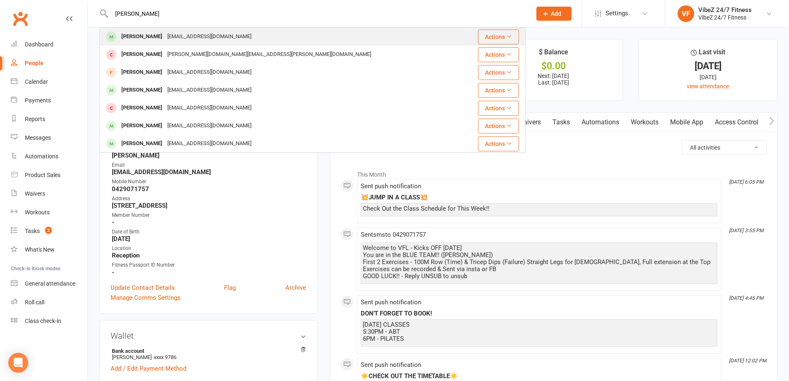
type input "[PERSON_NAME]"
click at [192, 35] on div "[EMAIL_ADDRESS][DOMAIN_NAME]" at bounding box center [209, 37] width 89 height 12
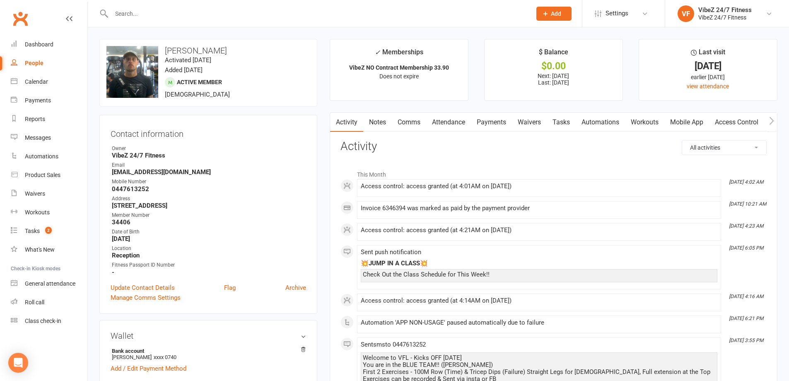
click at [209, 14] on input "text" at bounding box center [317, 14] width 417 height 12
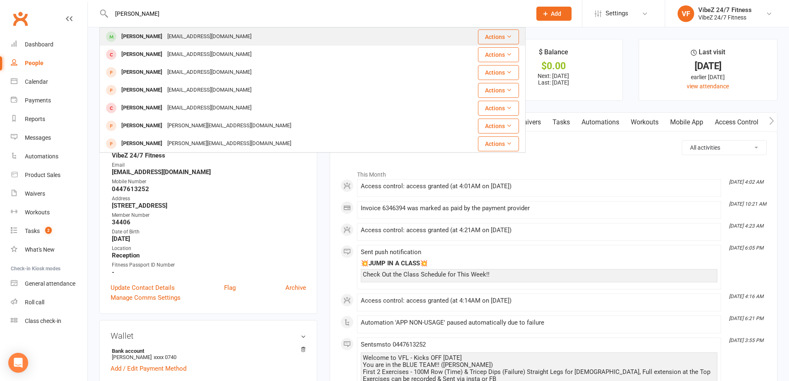
type input "[PERSON_NAME]"
click at [209, 40] on div "[EMAIL_ADDRESS][DOMAIN_NAME]" at bounding box center [209, 37] width 89 height 12
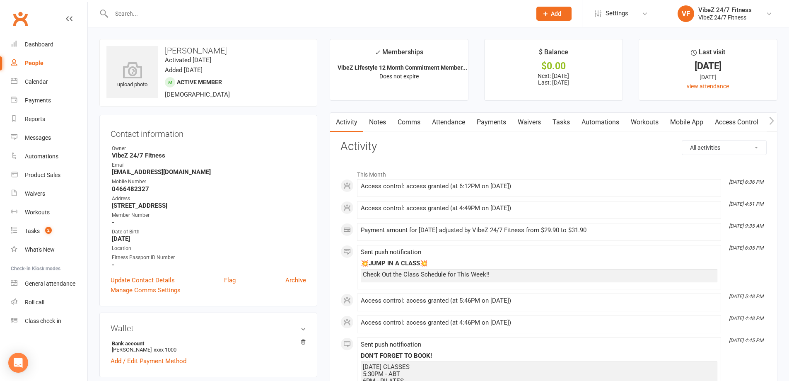
click at [219, 15] on input "text" at bounding box center [317, 14] width 417 height 12
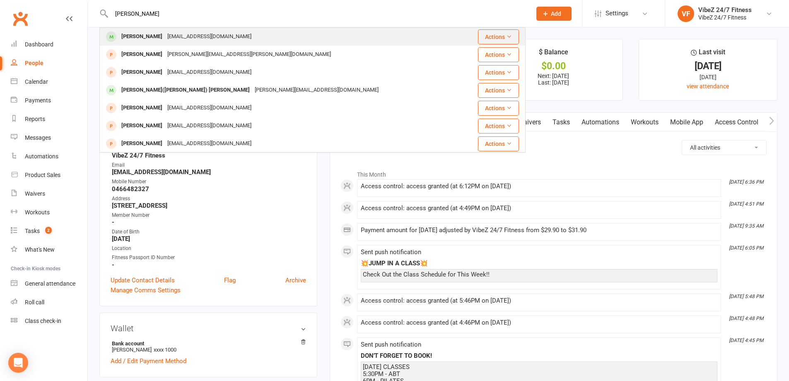
type input "[PERSON_NAME]"
click at [195, 35] on div "[EMAIL_ADDRESS][DOMAIN_NAME]" at bounding box center [209, 37] width 89 height 12
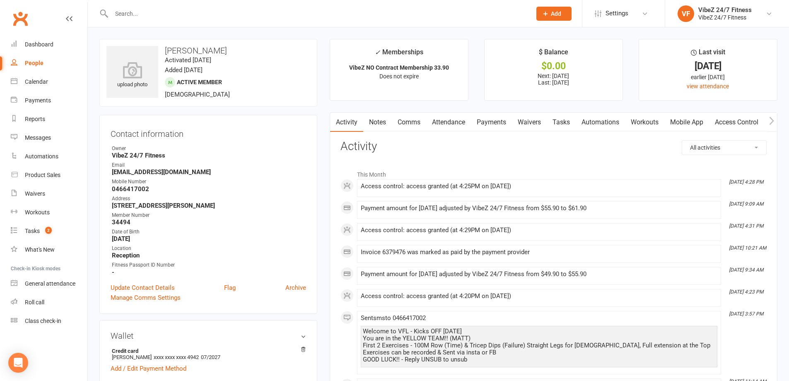
click at [179, 13] on input "text" at bounding box center [317, 14] width 417 height 12
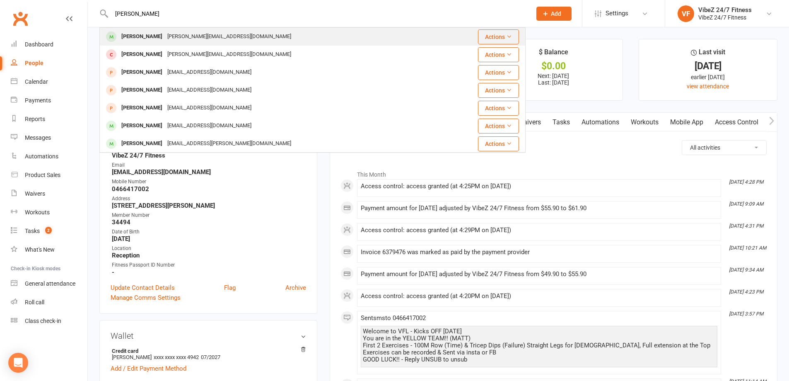
type input "[PERSON_NAME]"
click at [179, 36] on div "[PERSON_NAME][EMAIL_ADDRESS][DOMAIN_NAME]" at bounding box center [229, 37] width 129 height 12
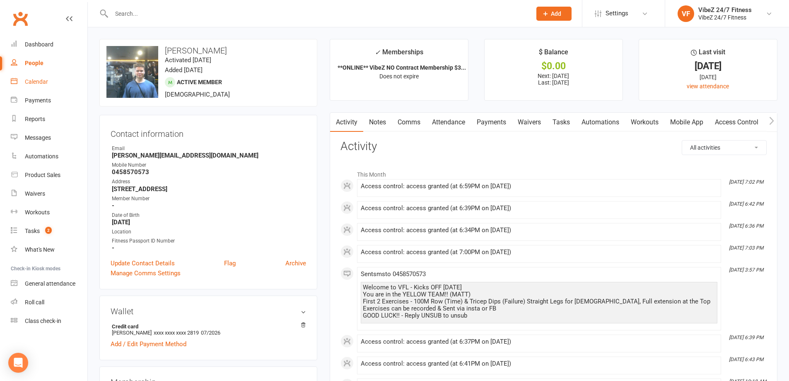
click at [48, 78] on link "Calendar" at bounding box center [49, 82] width 77 height 19
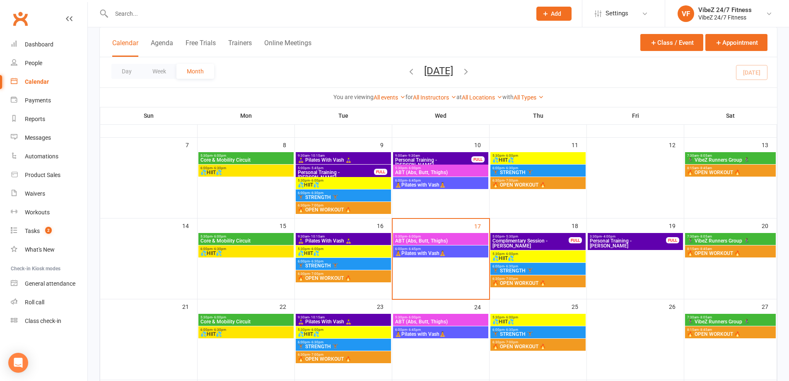
scroll to position [124, 0]
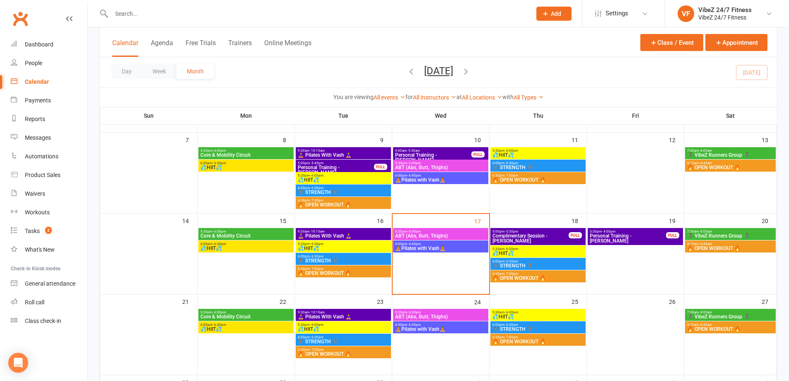
click at [452, 232] on span "5:30pm - 6:00pm" at bounding box center [441, 232] width 92 height 4
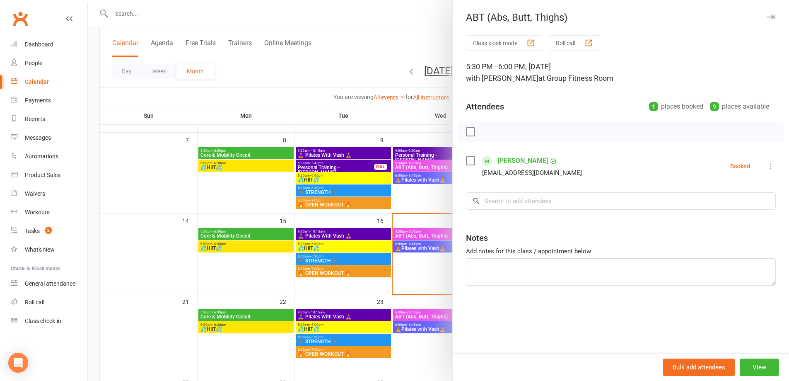
click at [323, 68] on div at bounding box center [439, 190] width 702 height 381
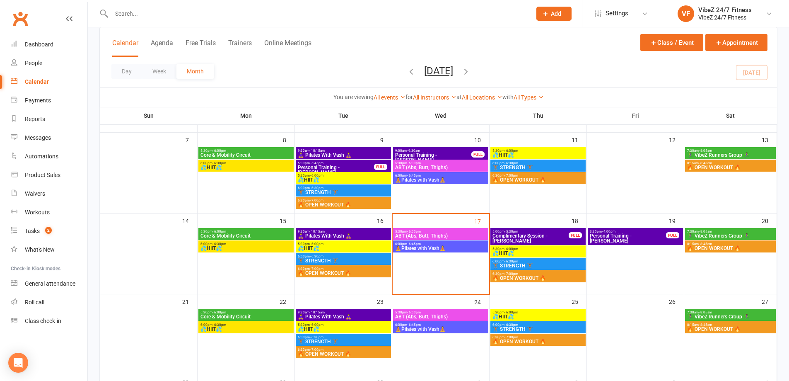
click at [136, 12] on input "text" at bounding box center [317, 14] width 417 height 12
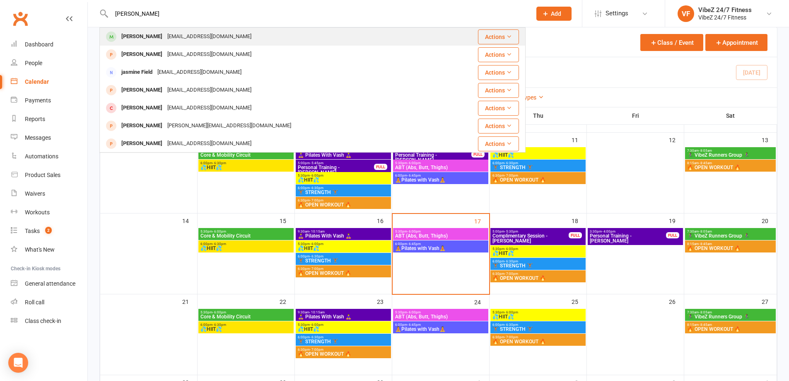
type input "[PERSON_NAME]"
click at [144, 37] on div "[PERSON_NAME]" at bounding box center [142, 37] width 46 height 12
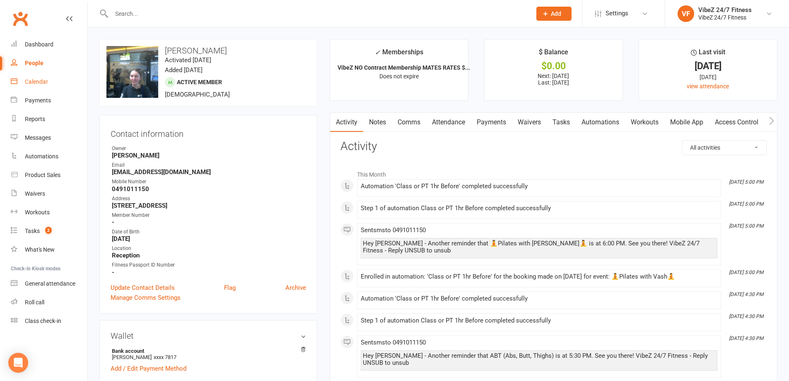
click at [43, 77] on link "Calendar" at bounding box center [49, 82] width 77 height 19
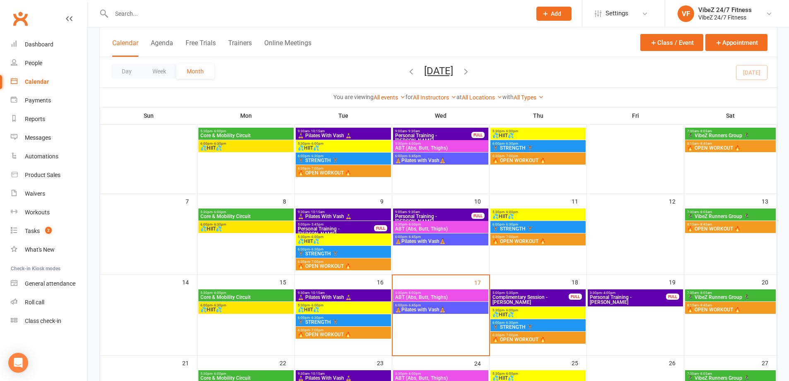
scroll to position [83, 0]
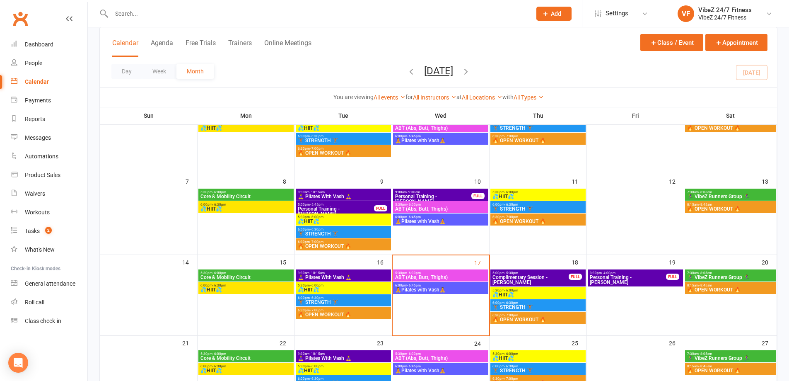
click at [215, 13] on input "text" at bounding box center [317, 14] width 417 height 12
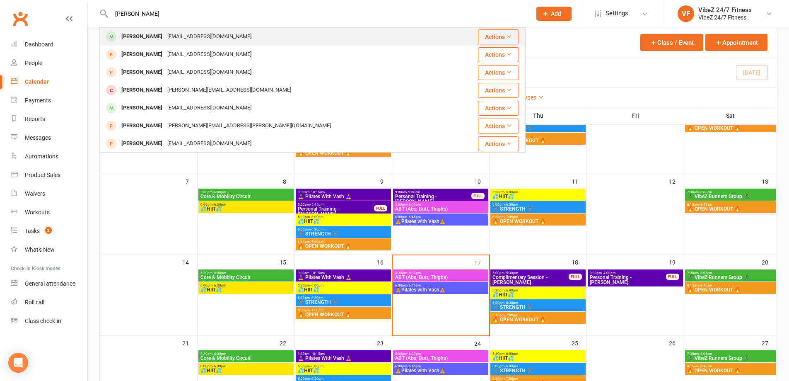
type input "[PERSON_NAME]"
click at [166, 32] on div "[EMAIL_ADDRESS][DOMAIN_NAME]" at bounding box center [209, 37] width 89 height 12
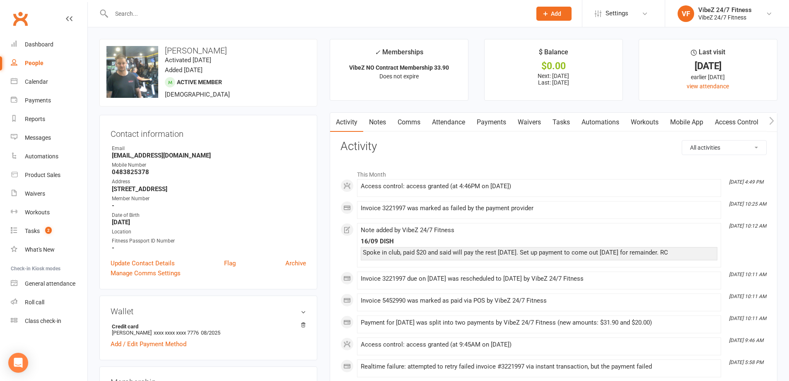
click at [496, 118] on link "Payments" at bounding box center [491, 122] width 41 height 19
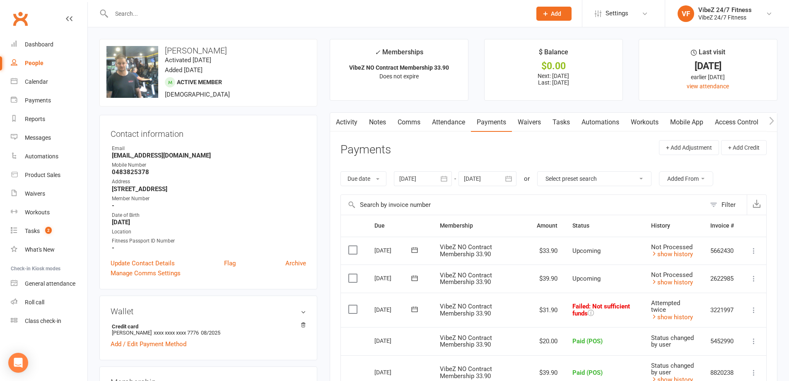
click at [755, 310] on icon at bounding box center [754, 310] width 8 height 8
click at [718, 338] on link "Mark as Paid (POS)" at bounding box center [718, 342] width 82 height 17
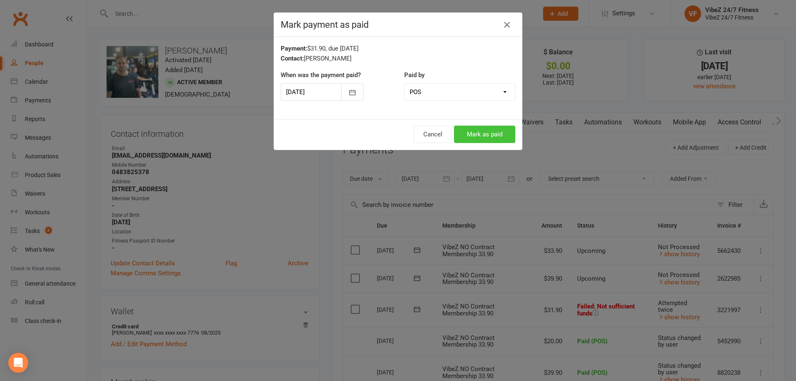
click at [479, 130] on button "Mark as paid" at bounding box center [484, 134] width 61 height 17
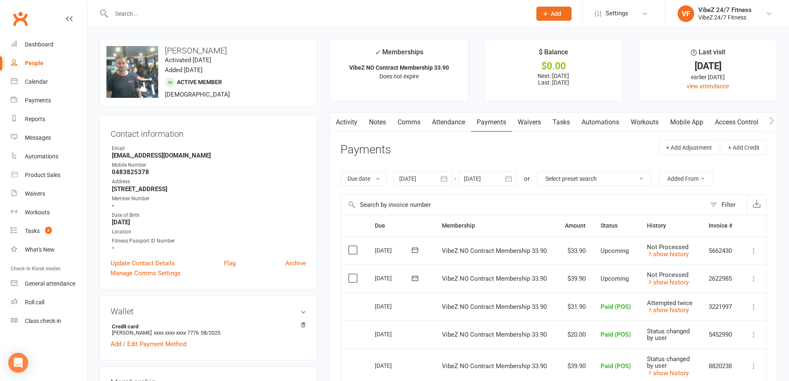
click at [193, 13] on input "text" at bounding box center [317, 14] width 417 height 12
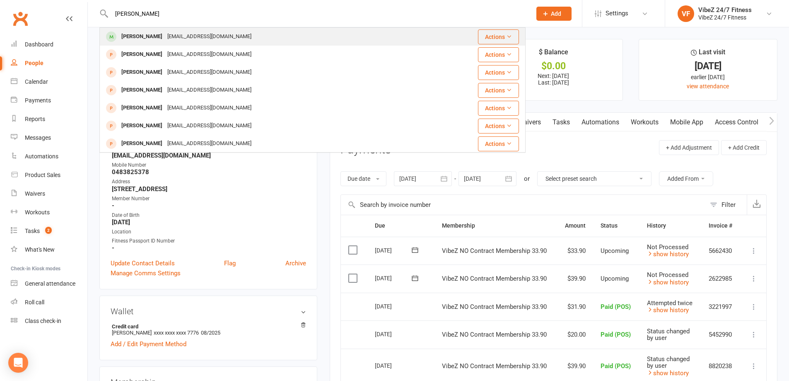
type input "[PERSON_NAME]"
click at [186, 37] on div "[EMAIL_ADDRESS][DOMAIN_NAME]" at bounding box center [209, 37] width 89 height 12
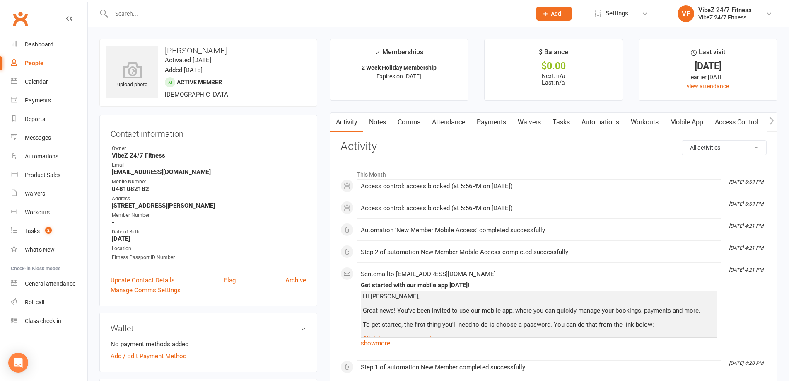
click at [726, 121] on link "Access Control" at bounding box center [736, 122] width 55 height 19
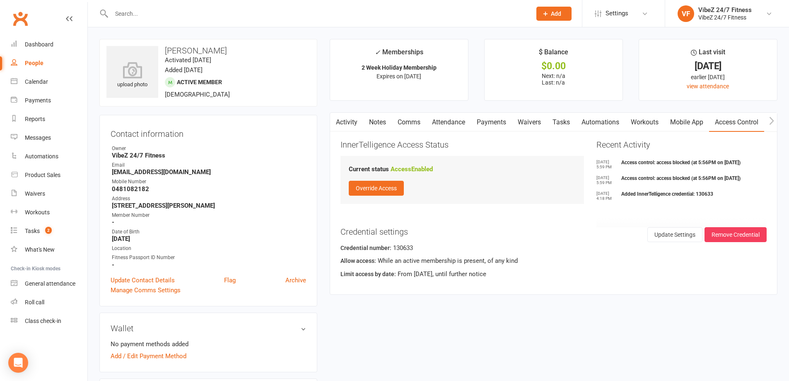
click at [498, 123] on link "Payments" at bounding box center [491, 122] width 41 height 19
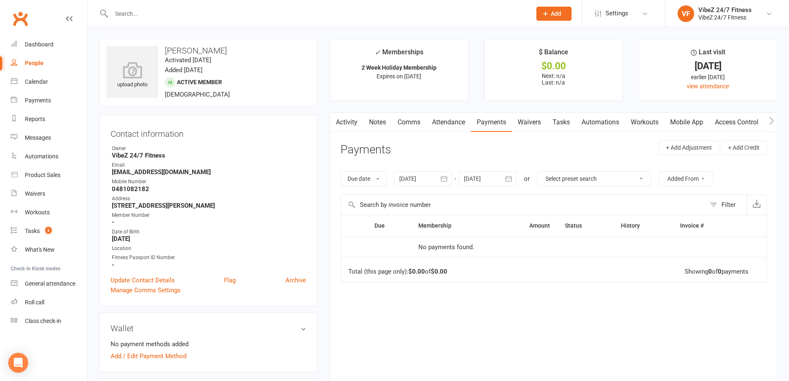
click at [721, 121] on link "Access Control" at bounding box center [736, 122] width 55 height 19
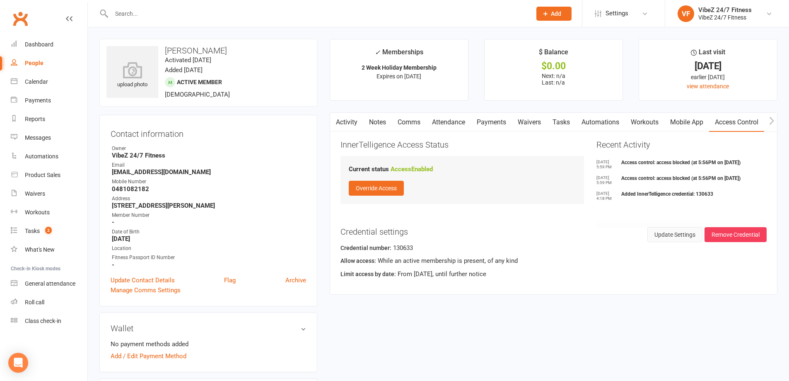
click at [685, 234] on button "Update Settings" at bounding box center [675, 234] width 55 height 15
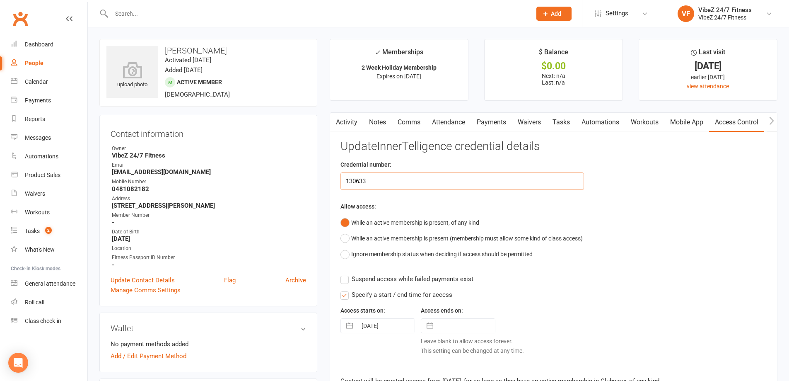
drag, startPoint x: 378, startPoint y: 179, endPoint x: 318, endPoint y: 178, distance: 59.7
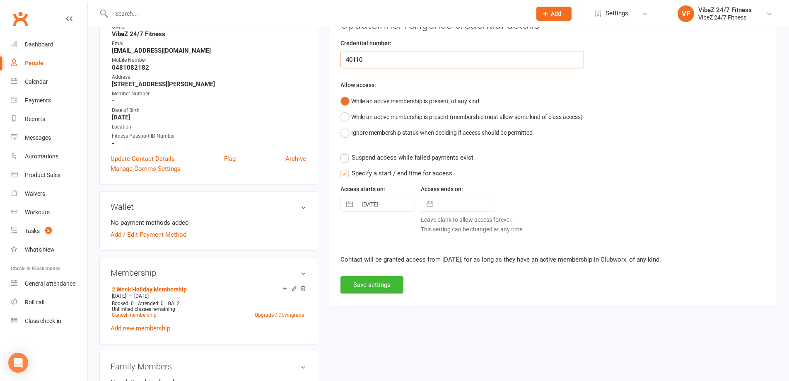
scroll to position [124, 0]
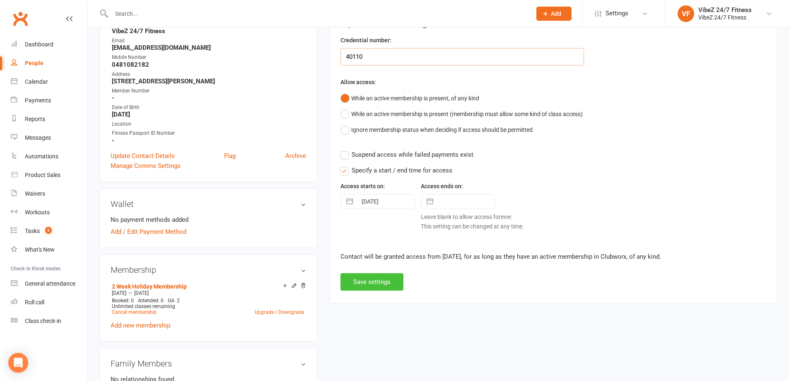
type input "40110"
click at [370, 279] on button "Save settings" at bounding box center [372, 281] width 63 height 17
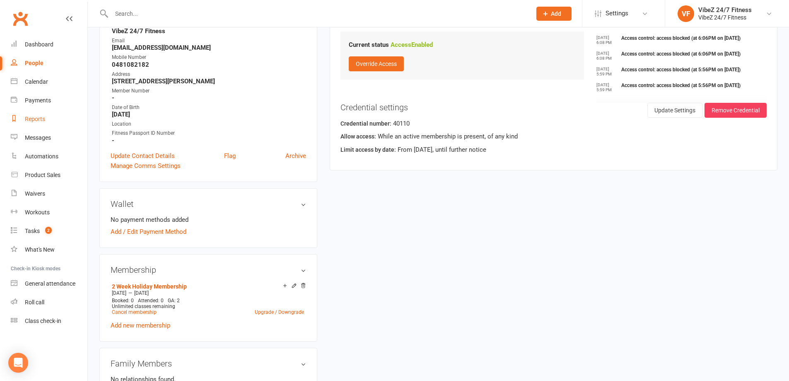
click at [42, 115] on link "Reports" at bounding box center [49, 119] width 77 height 19
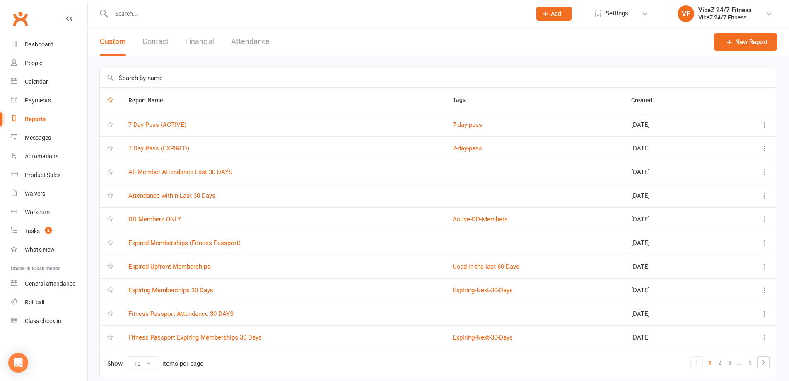
click at [167, 7] on div at bounding box center [312, 13] width 426 height 27
click at [168, 11] on input "text" at bounding box center [317, 14] width 417 height 12
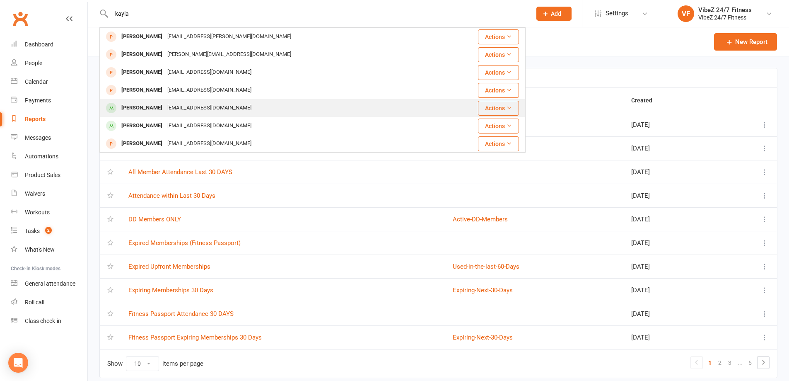
type input "kayla"
click at [126, 111] on div "[PERSON_NAME]" at bounding box center [142, 108] width 46 height 12
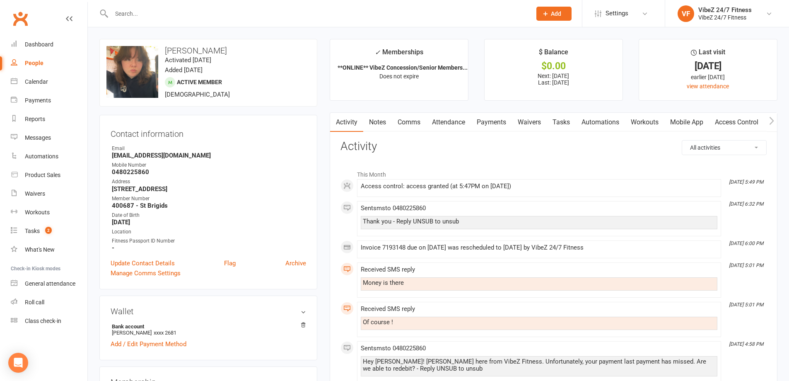
click at [499, 119] on link "Payments" at bounding box center [491, 122] width 41 height 19
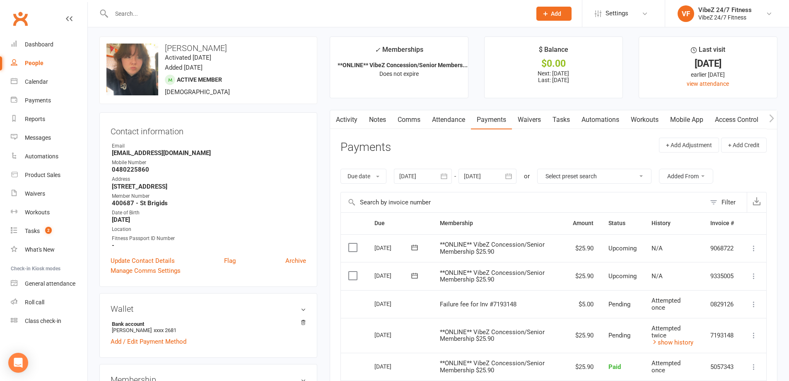
scroll to position [124, 0]
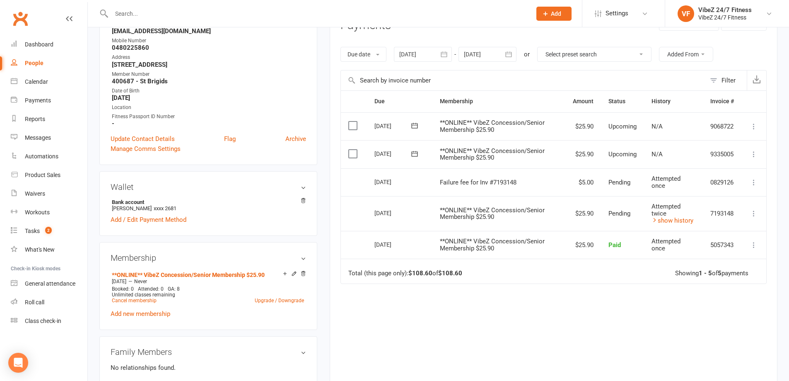
click at [167, 8] on input "text" at bounding box center [317, 14] width 417 height 12
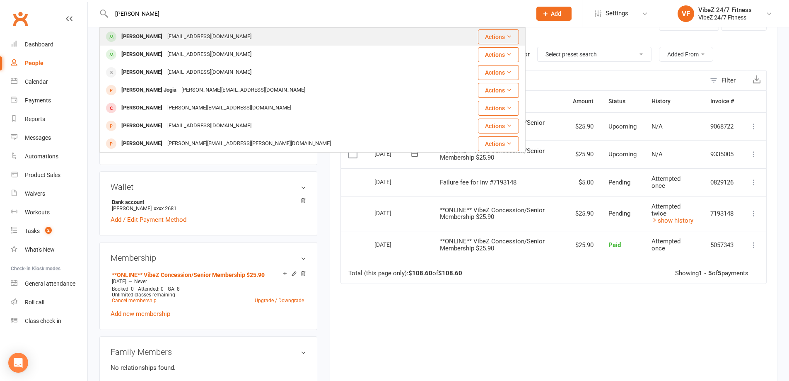
type input "[PERSON_NAME]"
click at [165, 36] on div "[EMAIL_ADDRESS][DOMAIN_NAME]" at bounding box center [209, 37] width 89 height 12
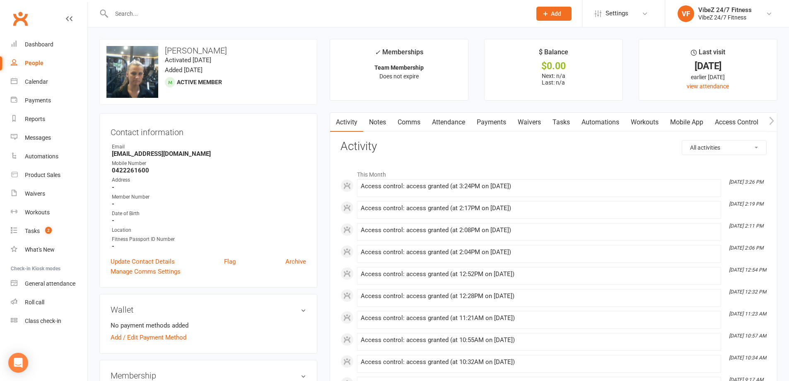
click at [679, 121] on link "Mobile App" at bounding box center [687, 122] width 45 height 19
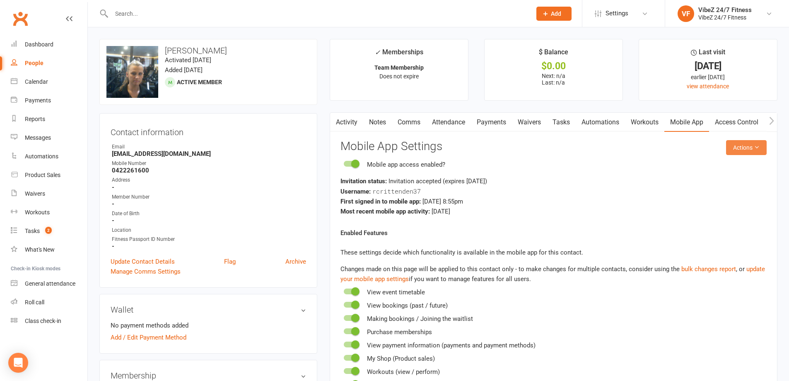
click at [751, 148] on button "Actions" at bounding box center [746, 147] width 41 height 15
click at [726, 183] on link "Send invitation SMS" at bounding box center [719, 182] width 82 height 17
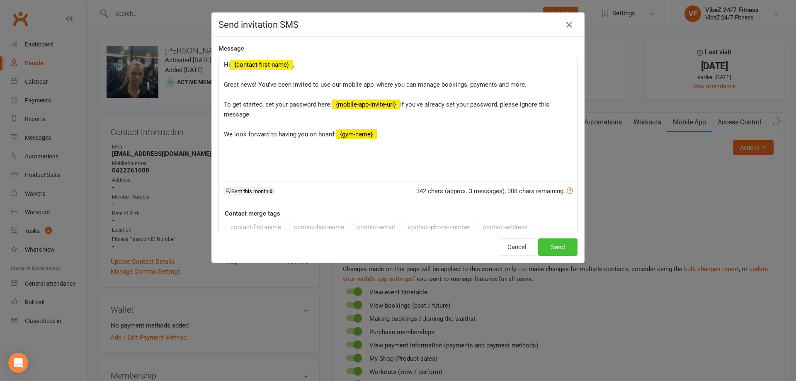
click at [564, 246] on button "Send" at bounding box center [557, 246] width 39 height 17
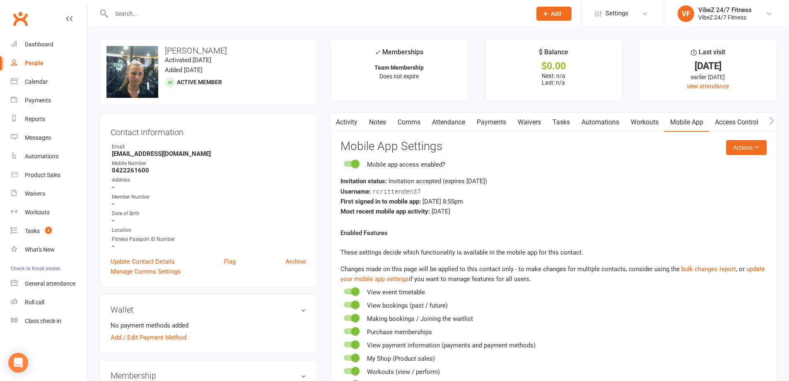
click at [668, 214] on div "Most recent mobile app activity: [DATE]" at bounding box center [554, 211] width 426 height 10
click at [755, 147] on icon at bounding box center [757, 147] width 6 height 6
click at [720, 180] on link "Send invitation SMS" at bounding box center [719, 182] width 82 height 17
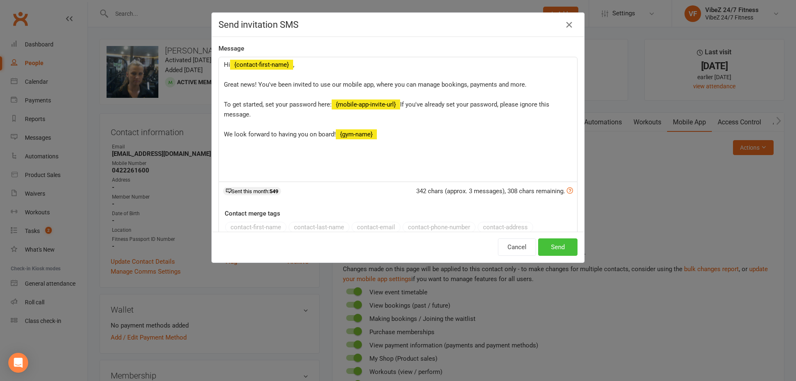
click at [549, 245] on button "Send" at bounding box center [557, 246] width 39 height 17
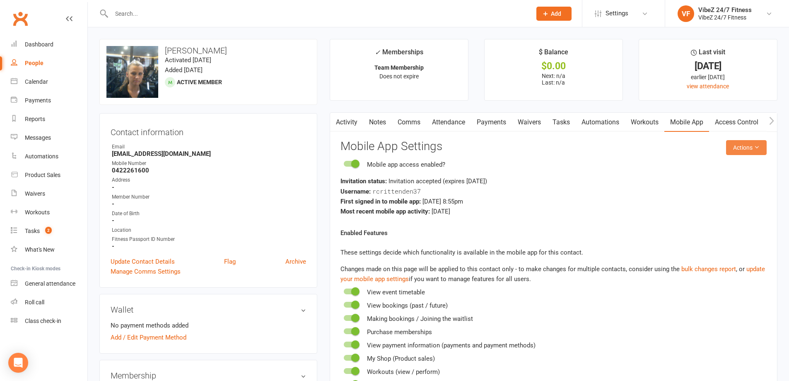
click at [744, 149] on button "Actions" at bounding box center [746, 147] width 41 height 15
click at [731, 160] on link "Send invitation email" at bounding box center [719, 166] width 82 height 17
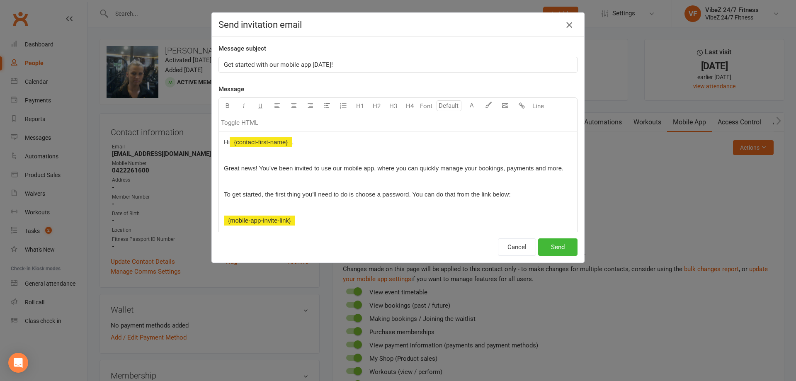
click at [569, 27] on icon "button" at bounding box center [569, 25] width 10 height 10
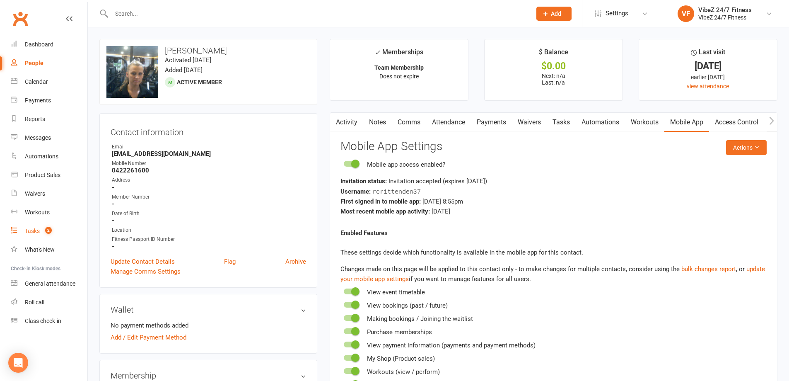
click at [27, 234] on link "Tasks 2" at bounding box center [49, 231] width 77 height 19
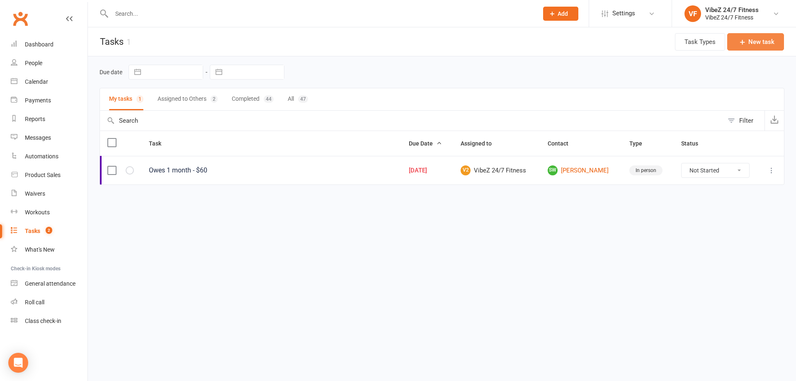
click at [749, 41] on button "New task" at bounding box center [755, 41] width 57 height 17
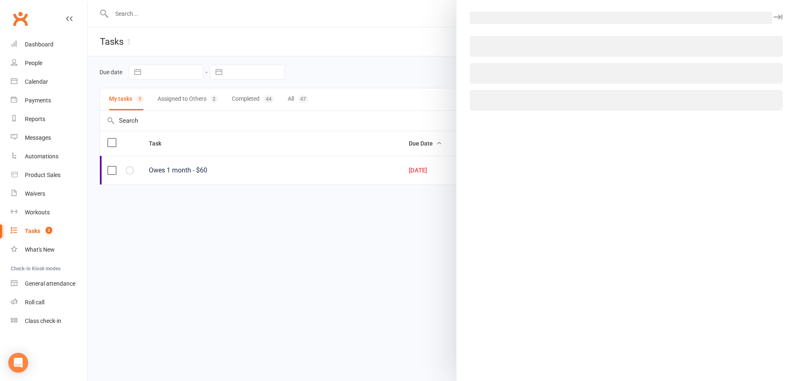
select select "49000"
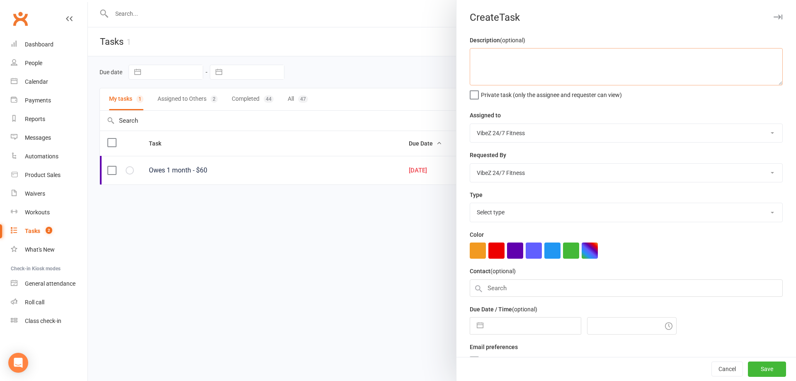
click at [500, 60] on textarea at bounding box center [625, 66] width 313 height 37
click at [521, 57] on textarea "Set up [PERSON_NAME] with a program on the app" at bounding box center [625, 66] width 313 height 37
type textarea "Set up [PERSON_NAME] with a program on the app"
click at [587, 135] on select "[PERSON_NAME] VibeZ 24/7 Fitness [PERSON_NAME] [PERSON_NAME] [PERSON_NAME] [PER…" at bounding box center [626, 133] width 312 height 18
select select "51696"
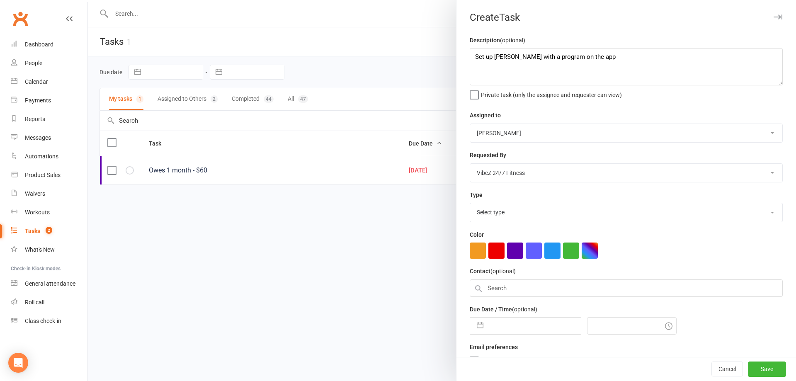
click at [470, 124] on select "[PERSON_NAME] VibeZ 24/7 Fitness [PERSON_NAME] [PERSON_NAME] [PERSON_NAME] [PER…" at bounding box center [626, 133] width 312 height 18
click at [517, 215] on select "Select type E-mail In person Meeting Phone call Add new task type" at bounding box center [626, 212] width 312 height 18
select select "27554"
click at [470, 203] on select "Select type E-mail In person Meeting Phone call Add new task type" at bounding box center [626, 212] width 312 height 18
click at [479, 250] on button "button" at bounding box center [477, 250] width 16 height 16
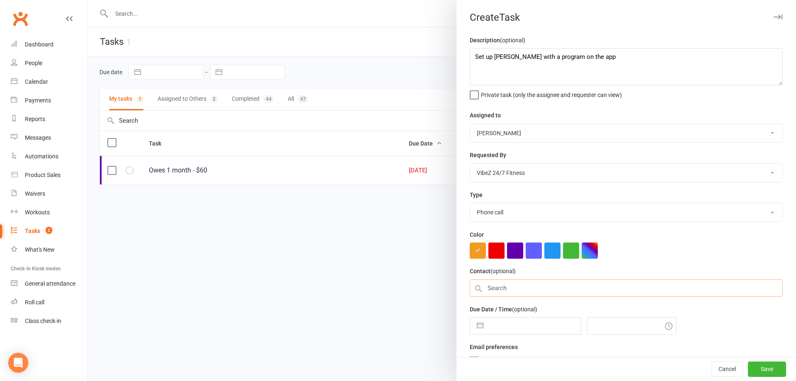
click at [518, 284] on input "text" at bounding box center [625, 287] width 313 height 17
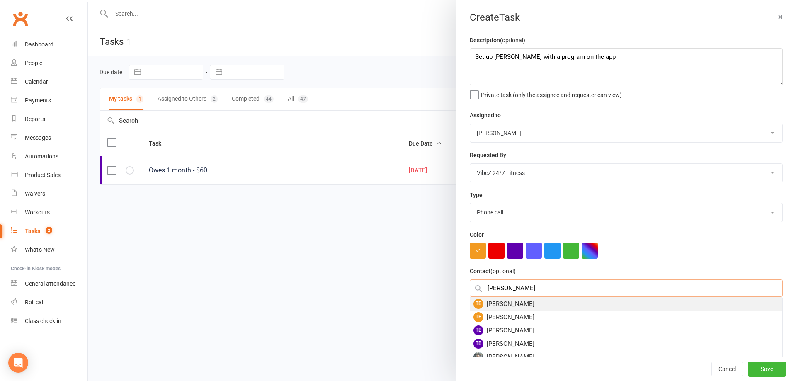
type input "[PERSON_NAME]"
click at [520, 305] on div "TB [PERSON_NAME]" at bounding box center [626, 303] width 312 height 13
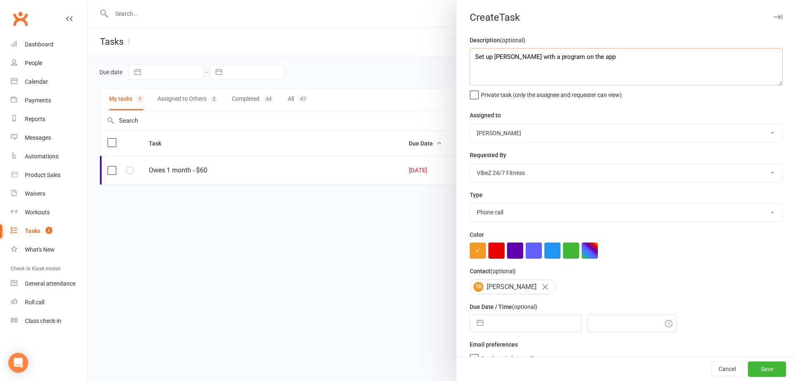
click at [636, 60] on textarea "Set up [PERSON_NAME] with a program on the app" at bounding box center [625, 66] width 313 height 37
type textarea "Set up [PERSON_NAME] with a program on the app please"
click at [758, 363] on button "Save" at bounding box center [767, 369] width 38 height 15
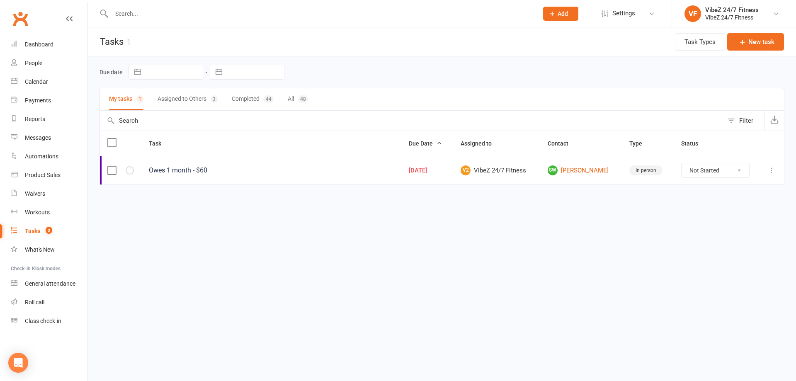
click at [176, 10] on input "text" at bounding box center [320, 14] width 423 height 12
click at [194, 99] on button "Assigned to Others 3" at bounding box center [187, 99] width 60 height 22
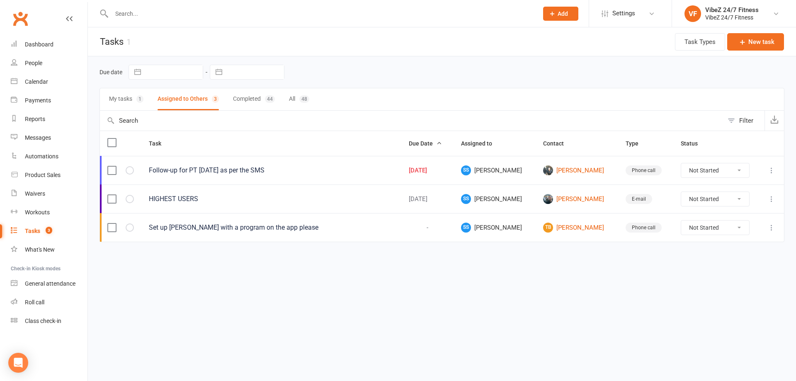
click at [163, 7] on div at bounding box center [315, 13] width 433 height 27
click at [162, 12] on input "text" at bounding box center [320, 14] width 423 height 12
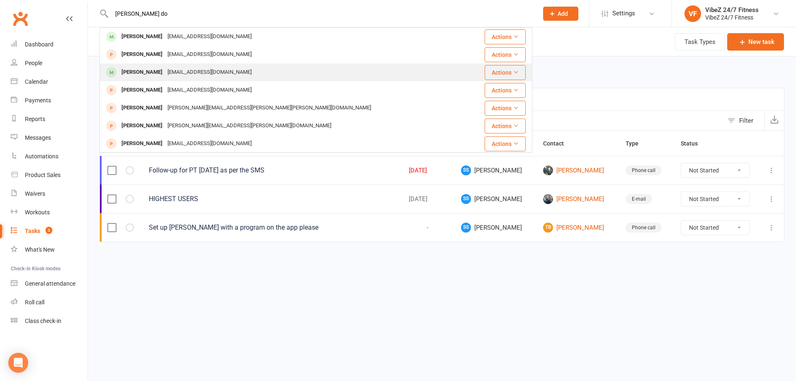
type input "[PERSON_NAME] do"
click at [237, 70] on div "[PERSON_NAME] [EMAIL_ADDRESS][DOMAIN_NAME]" at bounding box center [284, 72] width 368 height 17
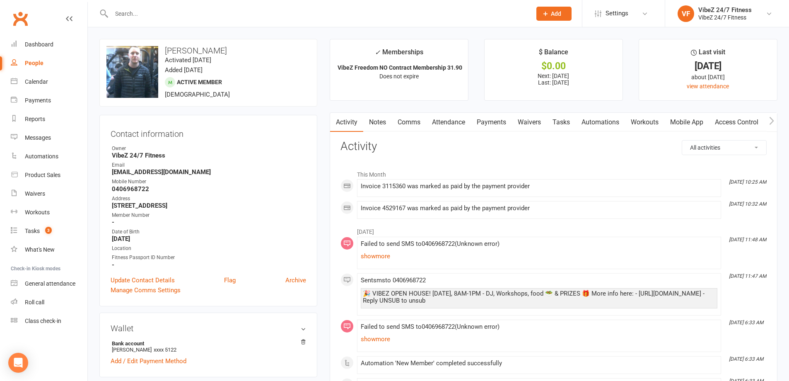
click at [494, 122] on link "Payments" at bounding box center [491, 122] width 41 height 19
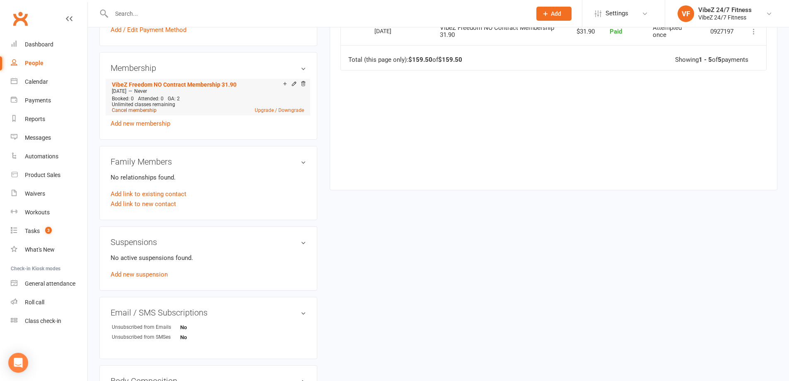
scroll to position [332, 0]
click at [143, 109] on link "Cancel membership" at bounding box center [134, 110] width 45 height 6
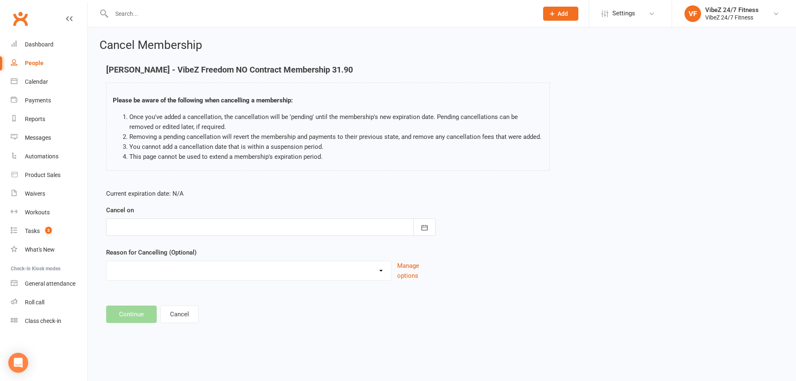
click at [159, 226] on div at bounding box center [270, 226] width 329 height 17
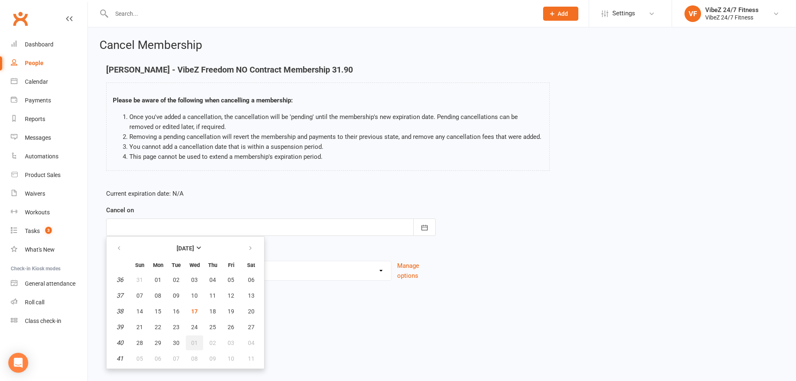
click at [197, 341] on span "01" at bounding box center [194, 342] width 7 height 7
type input "[DATE]"
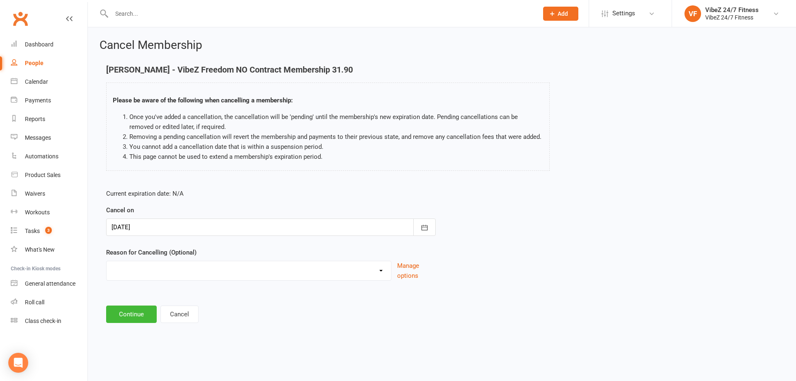
click at [152, 272] on select "Admin Error Bad Debtor Changing Gyms Financial Holiday Injury Medical Moving aw…" at bounding box center [248, 269] width 284 height 17
select select "8"
click at [106, 261] on select "Admin Error Bad Debtor Changing Gyms Financial Holiday Injury Medical Moving aw…" at bounding box center [248, 269] width 284 height 17
click at [137, 315] on button "Continue" at bounding box center [131, 313] width 51 height 17
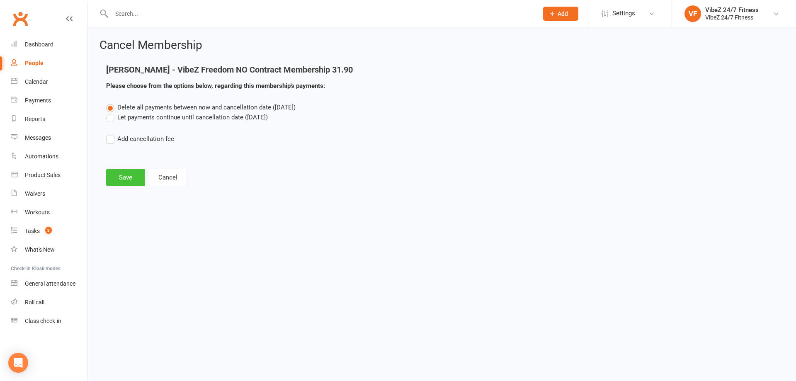
click at [132, 177] on button "Save" at bounding box center [125, 177] width 39 height 17
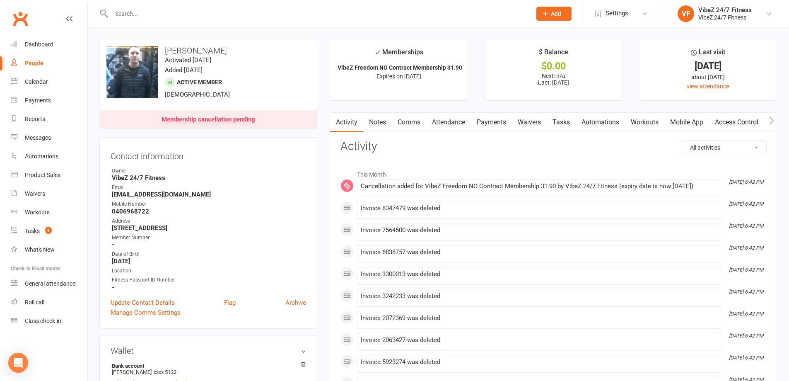
click at [198, 8] on input "text" at bounding box center [317, 14] width 417 height 12
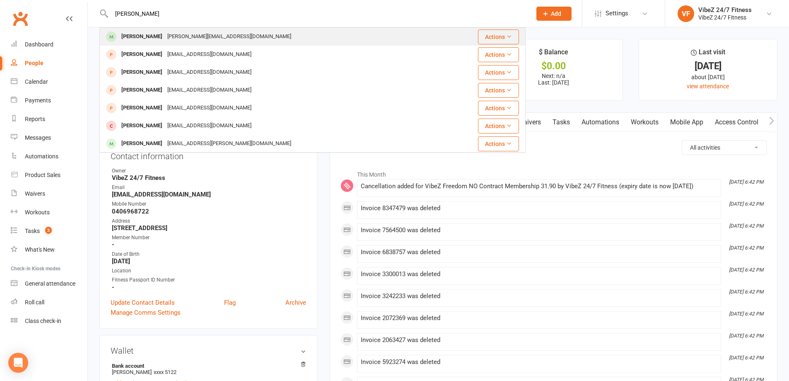
type input "[PERSON_NAME]"
click at [187, 35] on div "[PERSON_NAME][EMAIL_ADDRESS][DOMAIN_NAME]" at bounding box center [229, 37] width 129 height 12
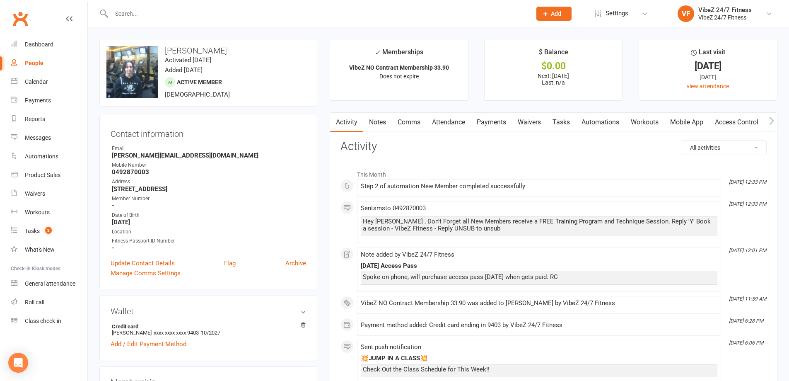
click at [720, 121] on link "Access Control" at bounding box center [736, 122] width 55 height 19
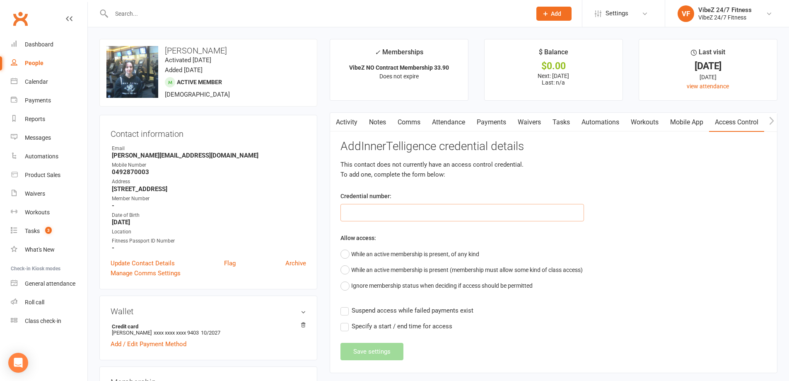
click at [408, 215] on input "text" at bounding box center [463, 212] width 244 height 17
type input "40194"
click at [347, 252] on button "While an active membership is present, of any kind" at bounding box center [410, 254] width 139 height 16
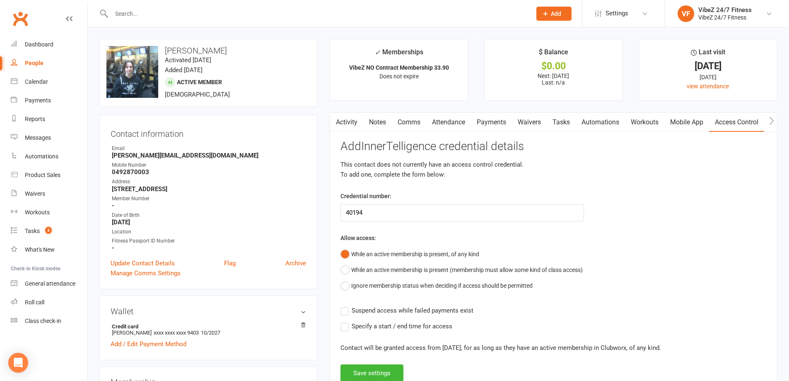
click at [342, 313] on label "Suspend access while failed payments exist" at bounding box center [407, 310] width 133 height 10
click at [342, 305] on input "Suspend access while failed payments exist" at bounding box center [407, 305] width 133 height 0
click at [363, 368] on button "Save settings" at bounding box center [372, 372] width 63 height 17
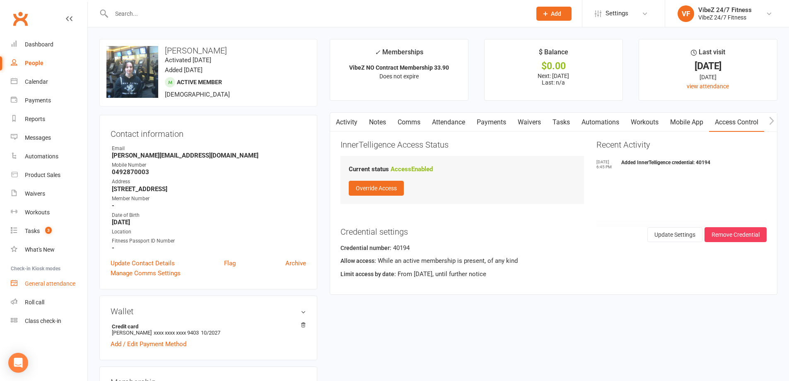
click at [62, 282] on div "General attendance" at bounding box center [50, 283] width 51 height 7
